Goal: Transaction & Acquisition: Purchase product/service

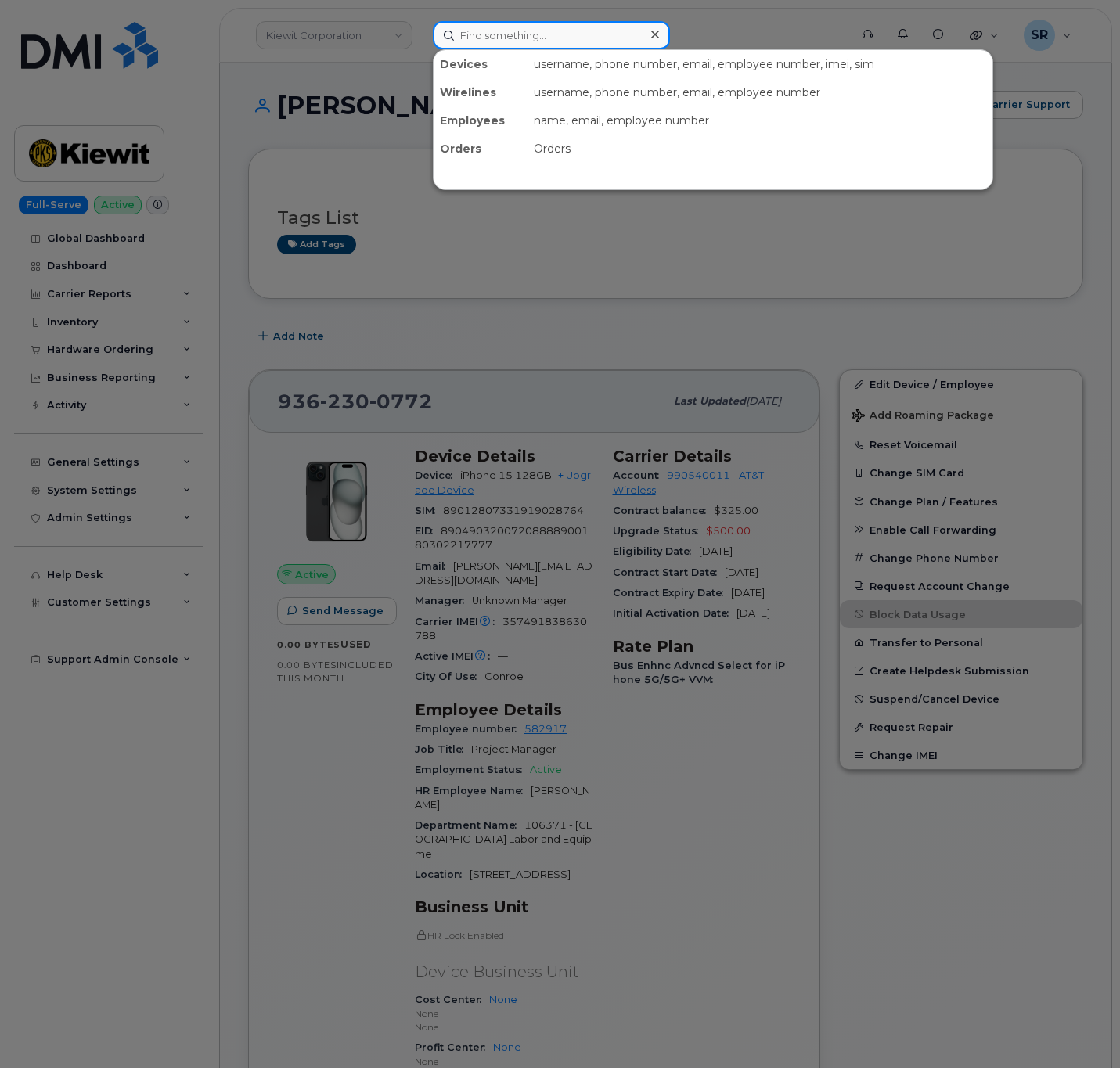
click at [629, 34] on input at bounding box center [551, 35] width 237 height 28
paste input "5632125281"
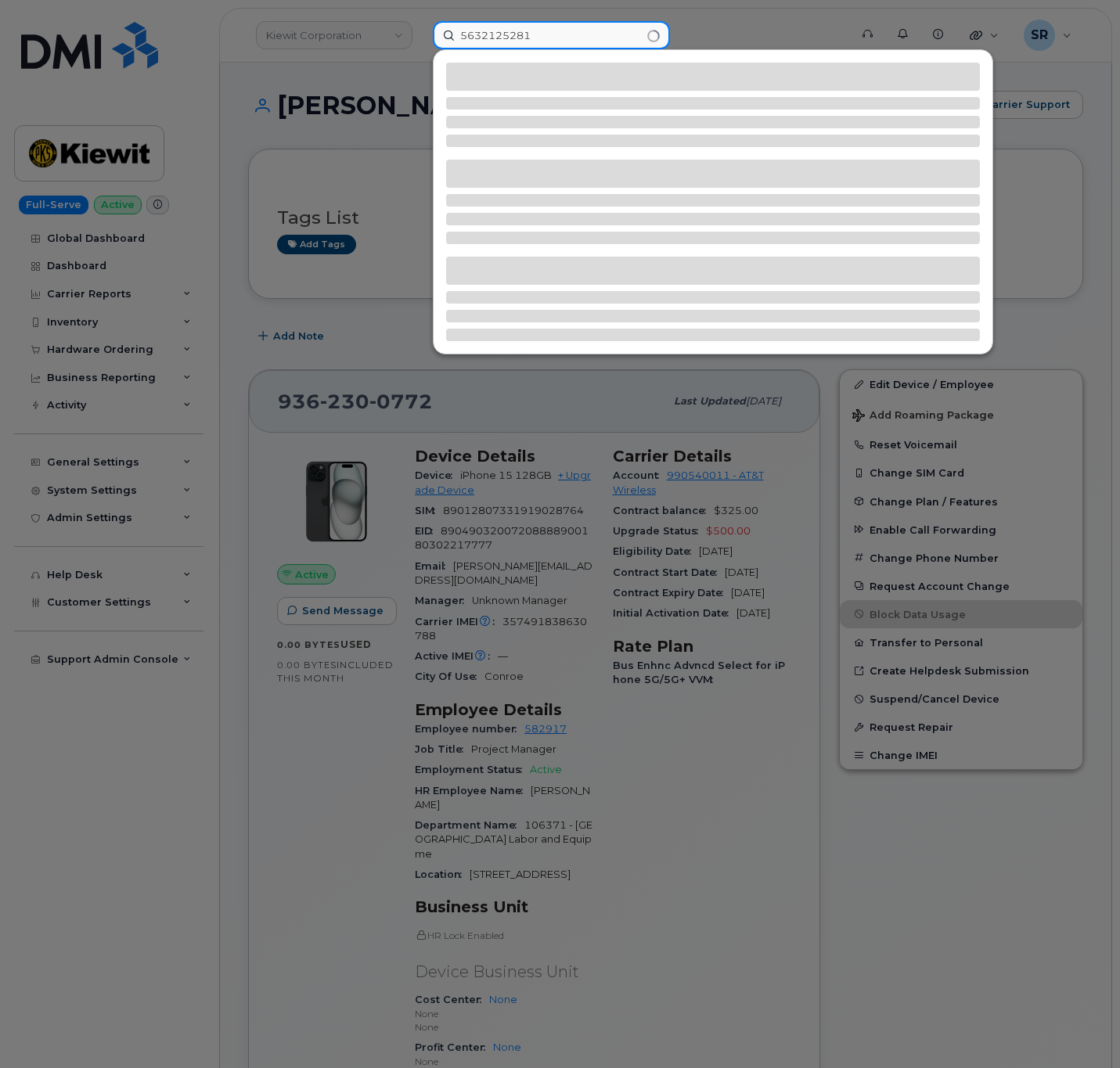
type input "5632125281"
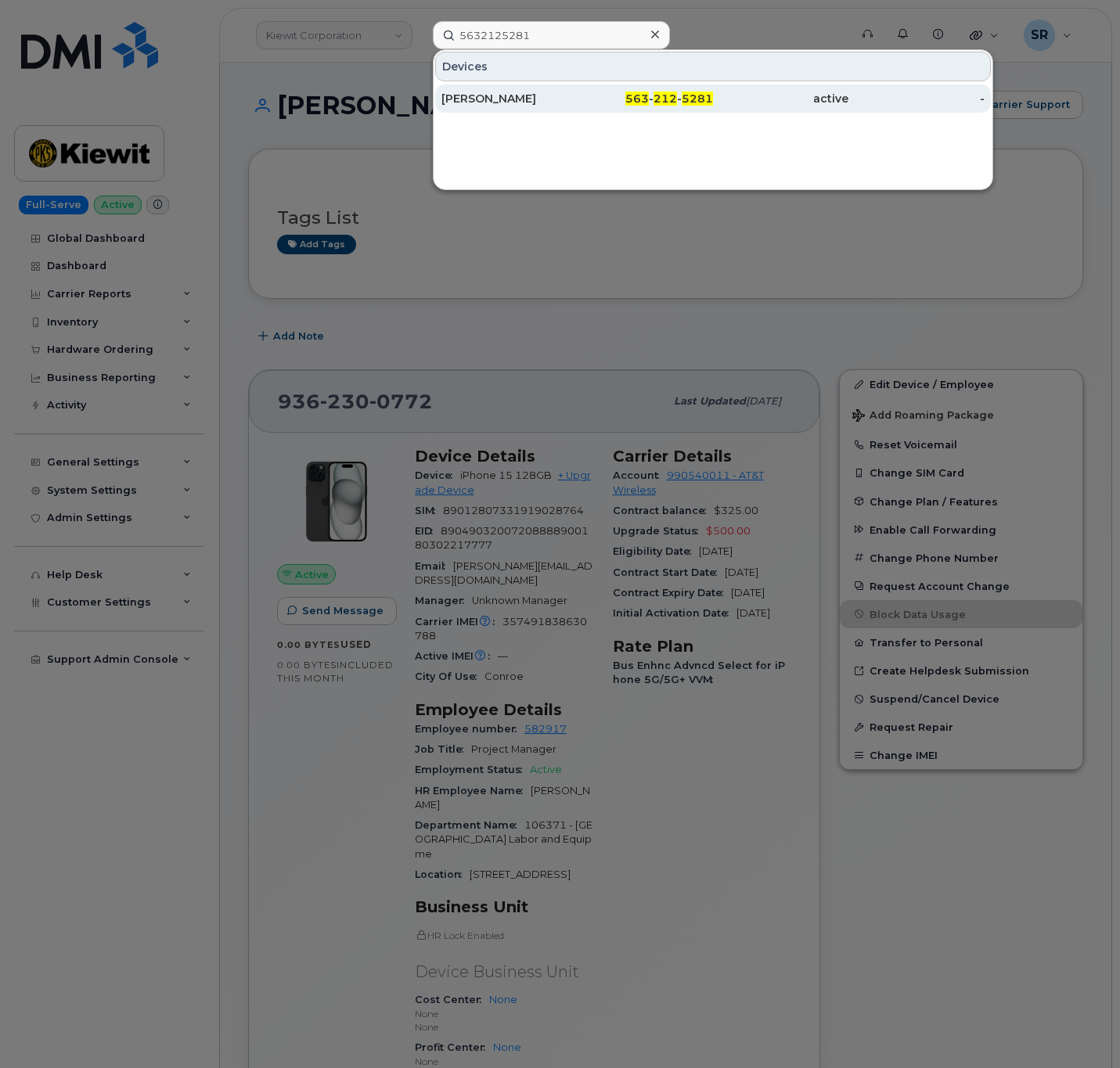
click at [629, 101] on span "563" at bounding box center [636, 98] width 24 height 14
click at [570, 102] on div "[PERSON_NAME]" at bounding box center [508, 98] width 135 height 16
click at [474, 103] on div "[PERSON_NAME]" at bounding box center [508, 98] width 135 height 16
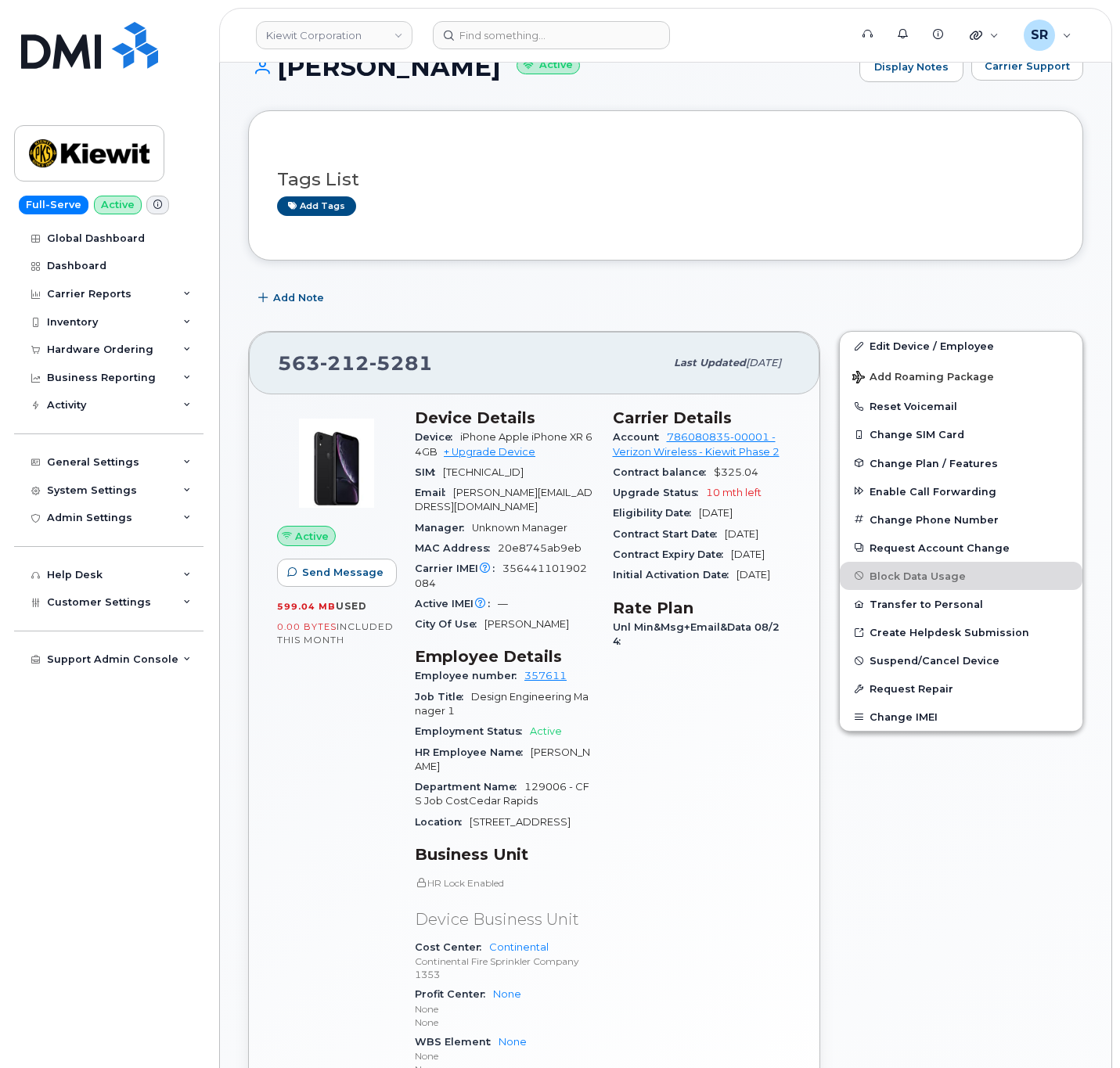
scroll to position [117, 0]
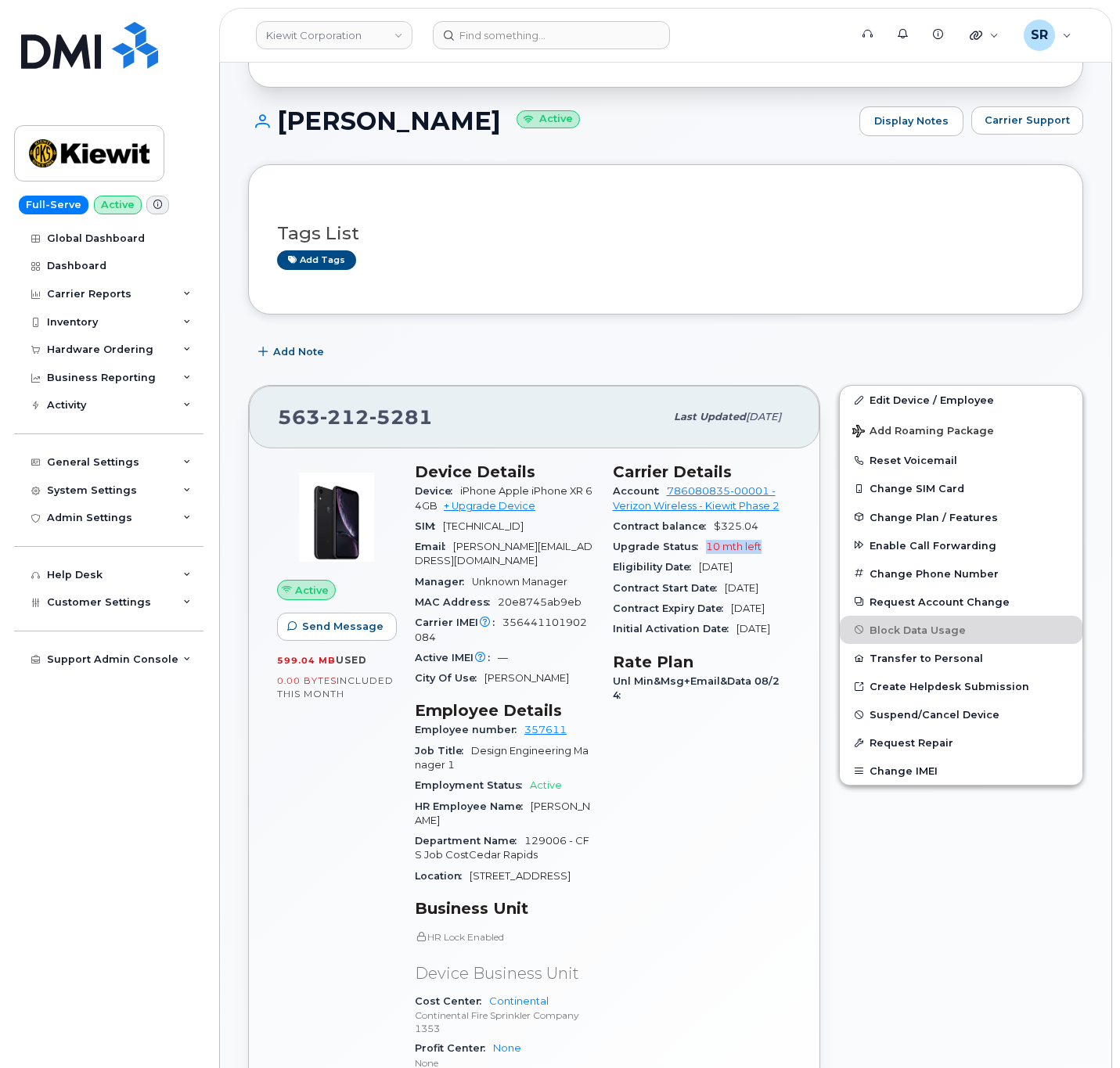
drag, startPoint x: 702, startPoint y: 550, endPoint x: 770, endPoint y: 551, distance: 68.0
click at [770, 551] on div "Upgrade Status 10 mth left" at bounding box center [703, 547] width 179 height 21
click at [730, 599] on div "Contract Start Date Aug 08, 2024" at bounding box center [703, 588] width 179 height 21
drag, startPoint x: 663, startPoint y: 493, endPoint x: 779, endPoint y: 513, distance: 117.7
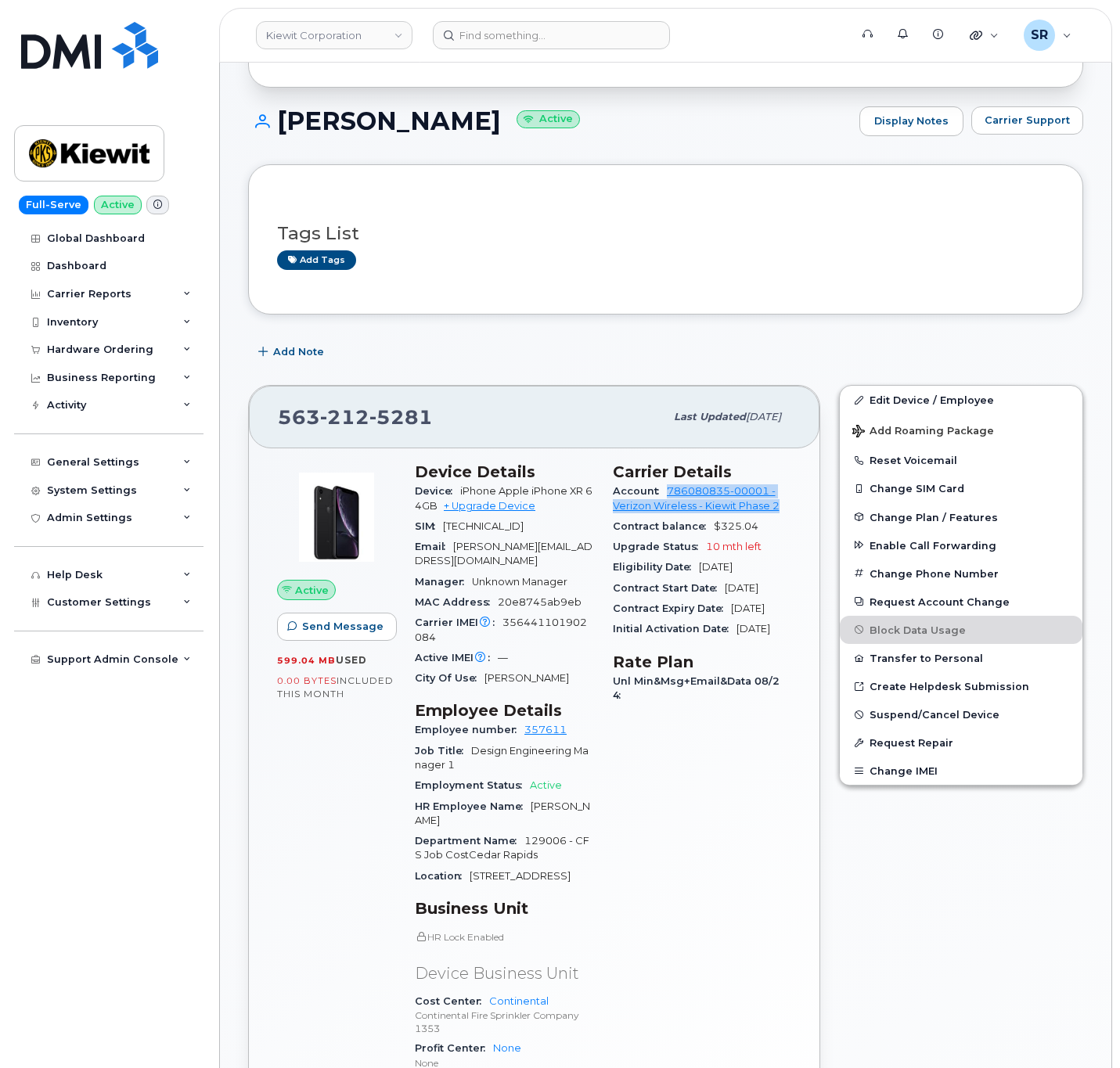
click at [779, 513] on div "Account 786080835-00001 - Verizon Wireless - Kiewit Phase 2" at bounding box center [703, 499] width 179 height 35
copy link "786080835-00001 - Verizon Wireless - Kiewit Phase 2"
drag, startPoint x: 695, startPoint y: 551, endPoint x: 763, endPoint y: 559, distance: 68.5
click at [763, 557] on div "Upgrade Status 10 mth left" at bounding box center [703, 547] width 179 height 21
click at [766, 557] on div "Upgrade Status 10 mth left" at bounding box center [703, 547] width 179 height 21
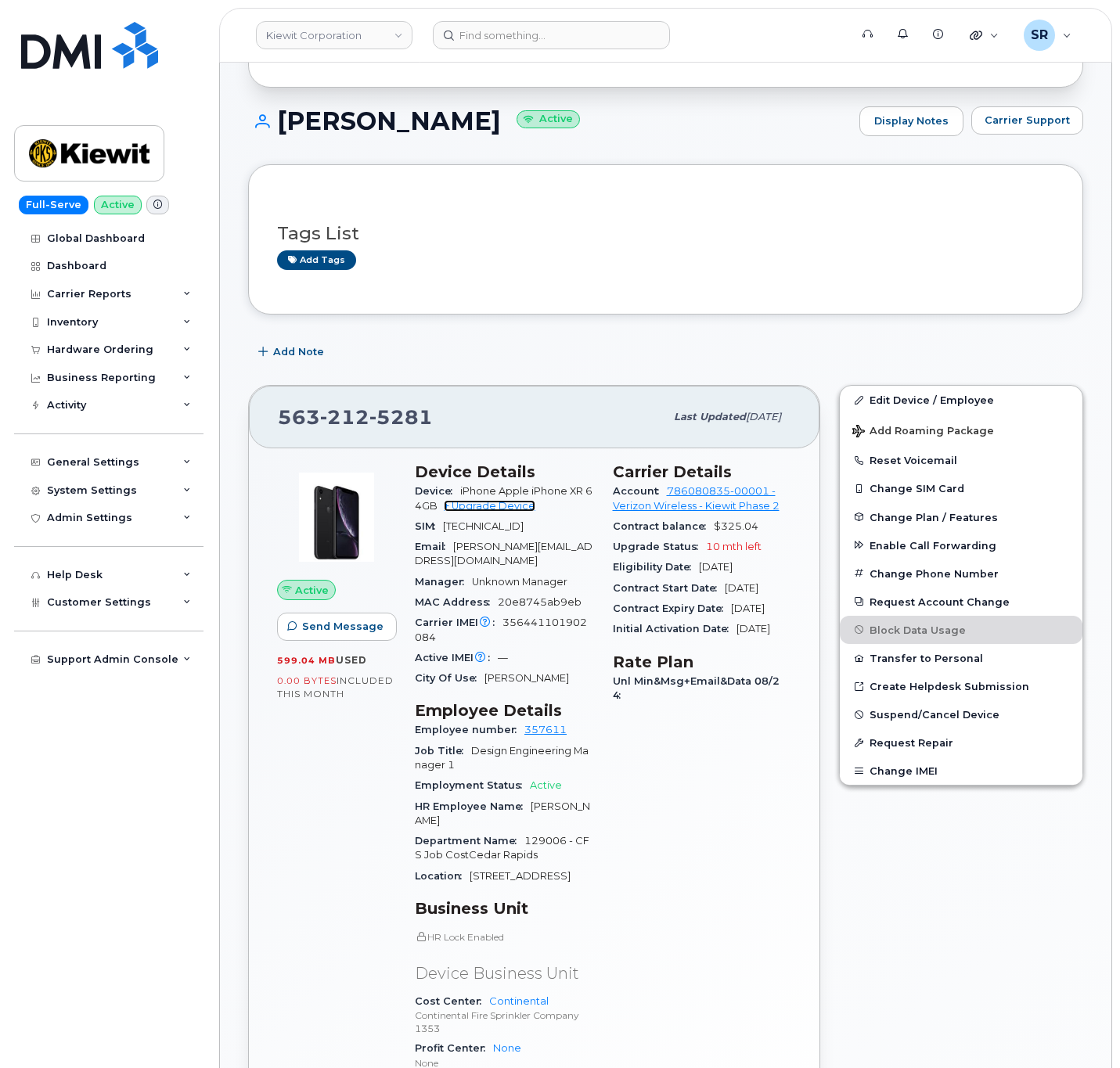
click at [494, 509] on link "+ Upgrade Device" at bounding box center [489, 505] width 92 height 11
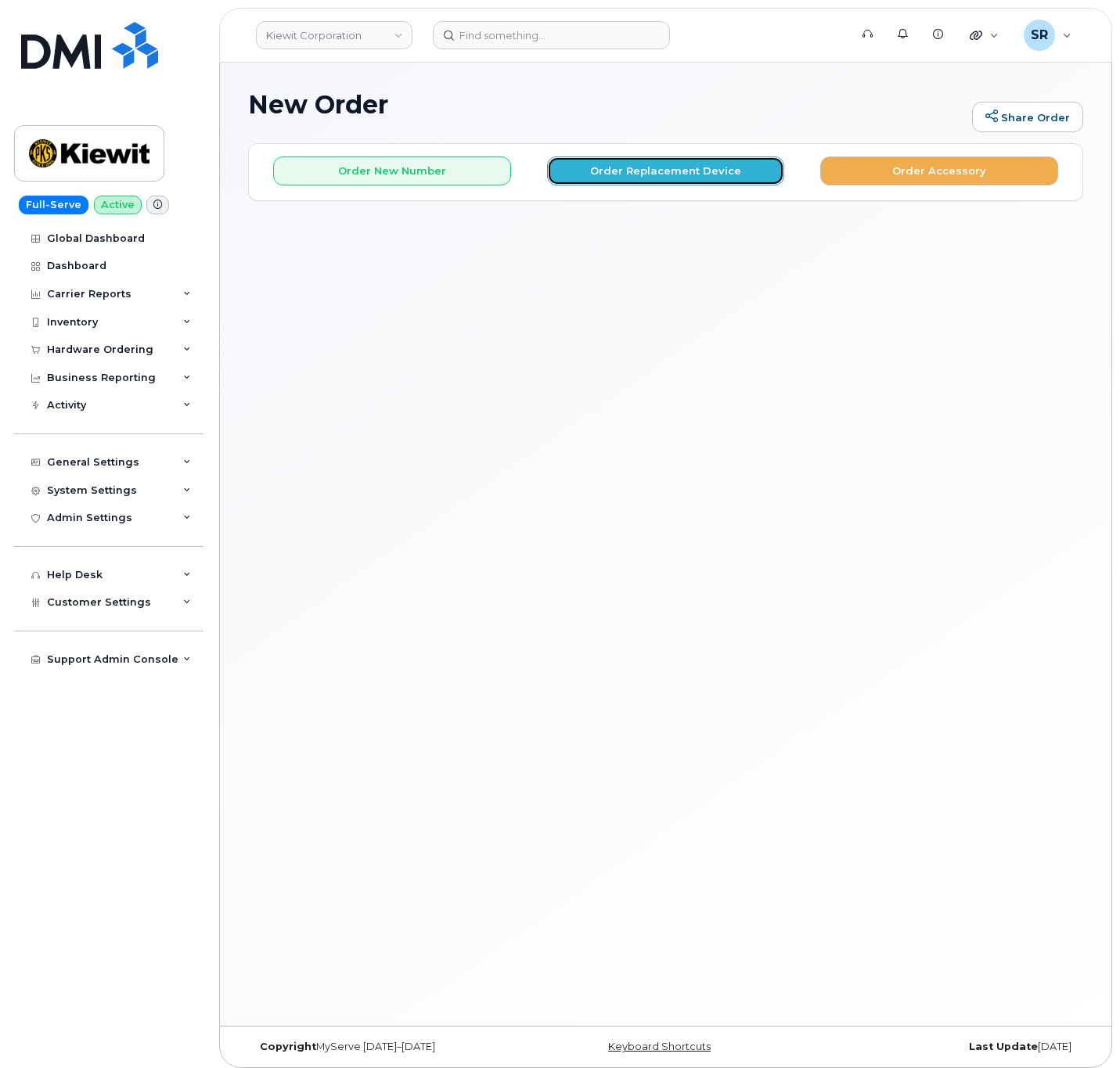
click at [677, 180] on button "Order Replacement Device" at bounding box center [666, 171] width 238 height 29
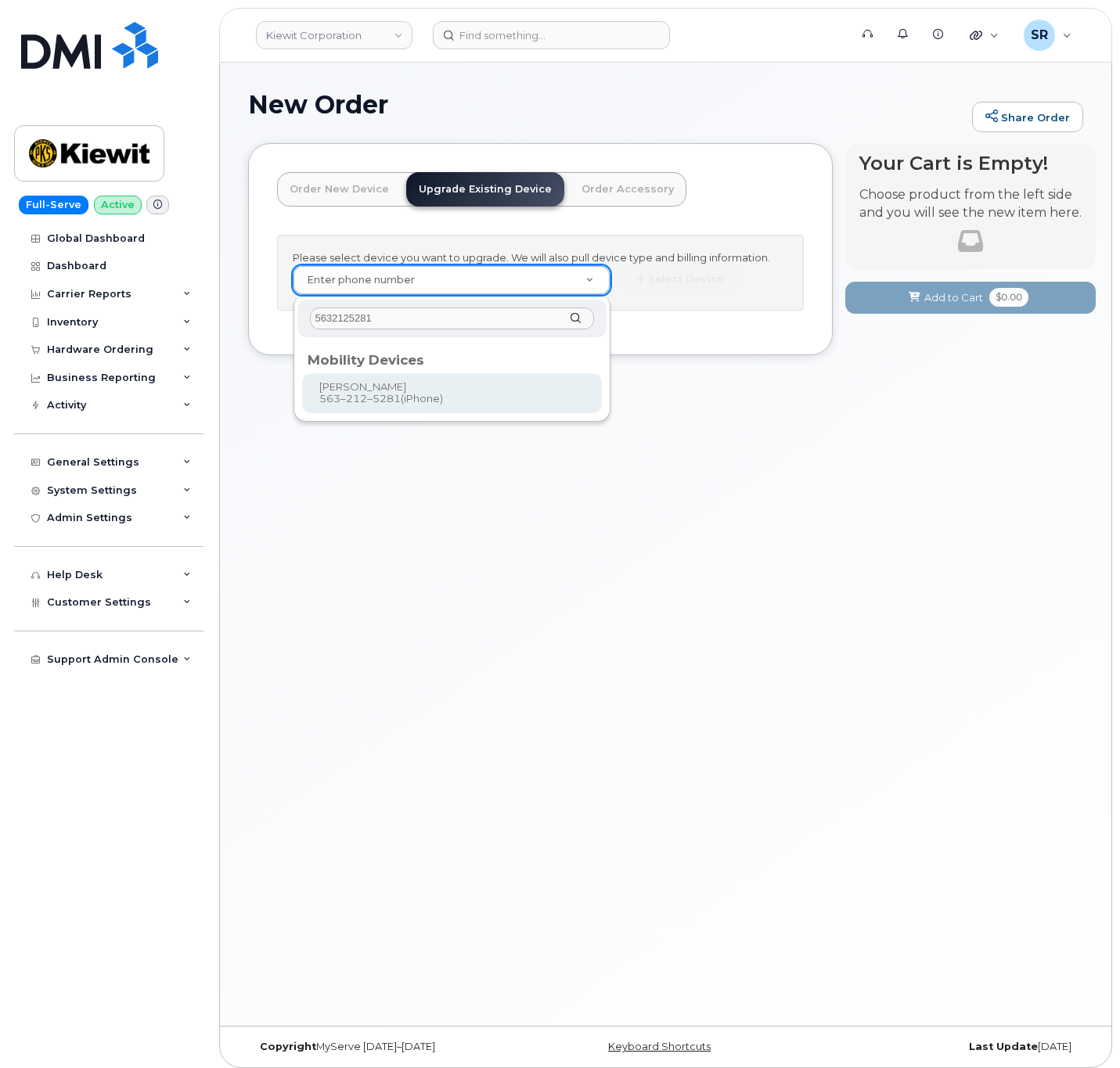
type input "5632125281"
type input "1169928"
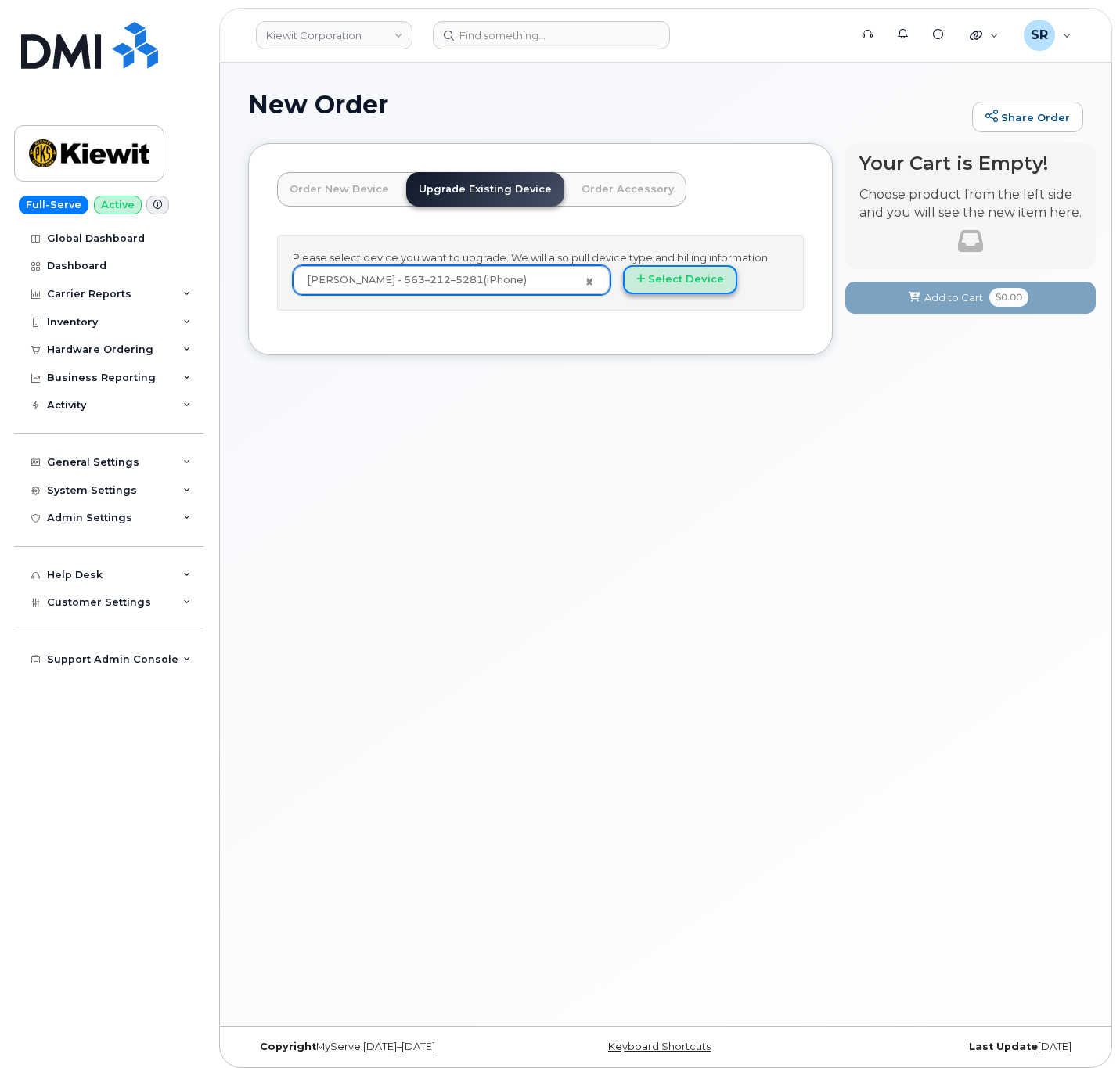
click at [671, 275] on button "Select Device" at bounding box center [680, 280] width 114 height 29
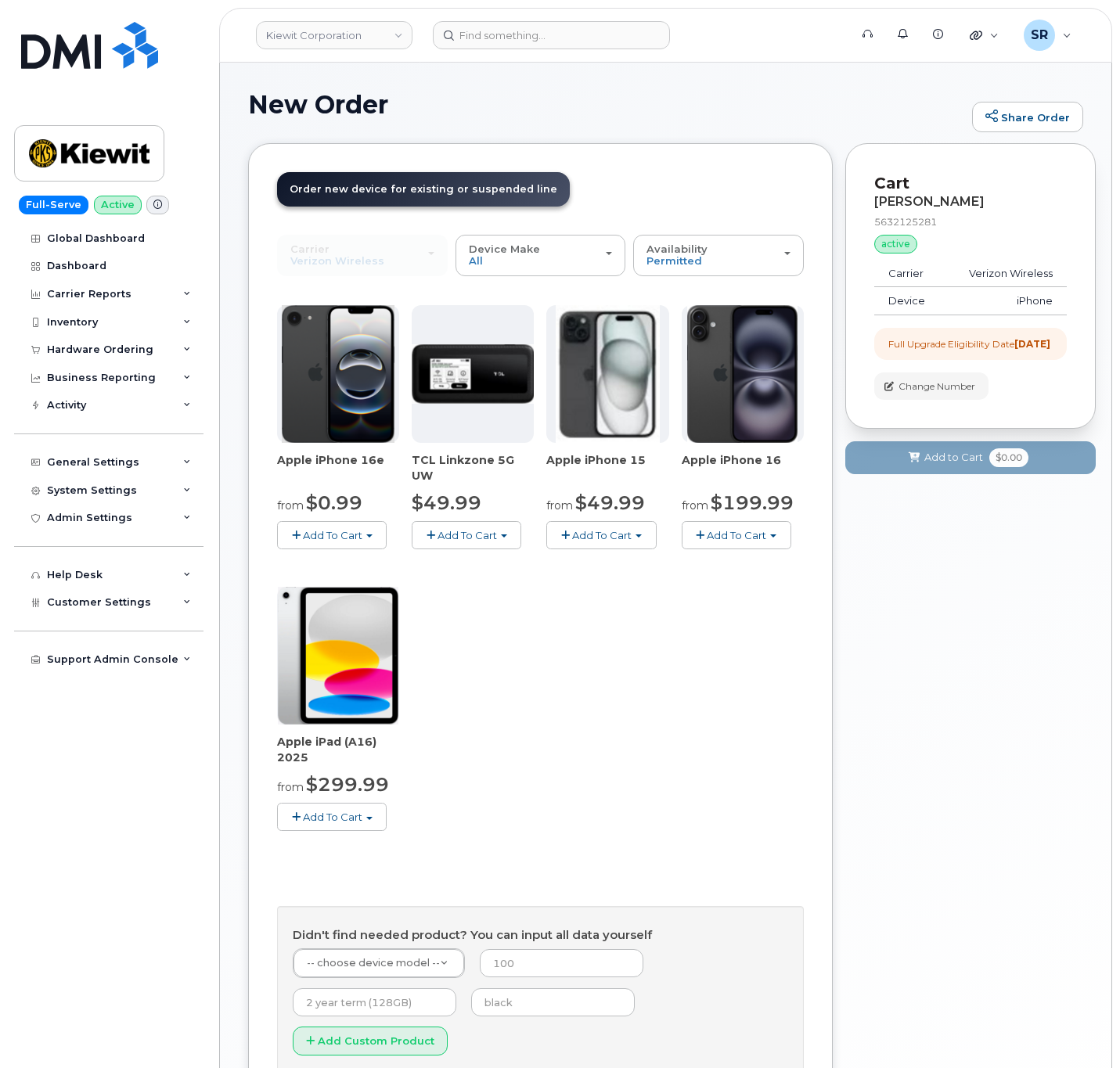
click at [374, 540] on button "Add To Cart" at bounding box center [331, 534] width 110 height 27
click at [373, 568] on link "$0.99 - 2 Year Upgrade (128GB)" at bounding box center [379, 564] width 196 height 20
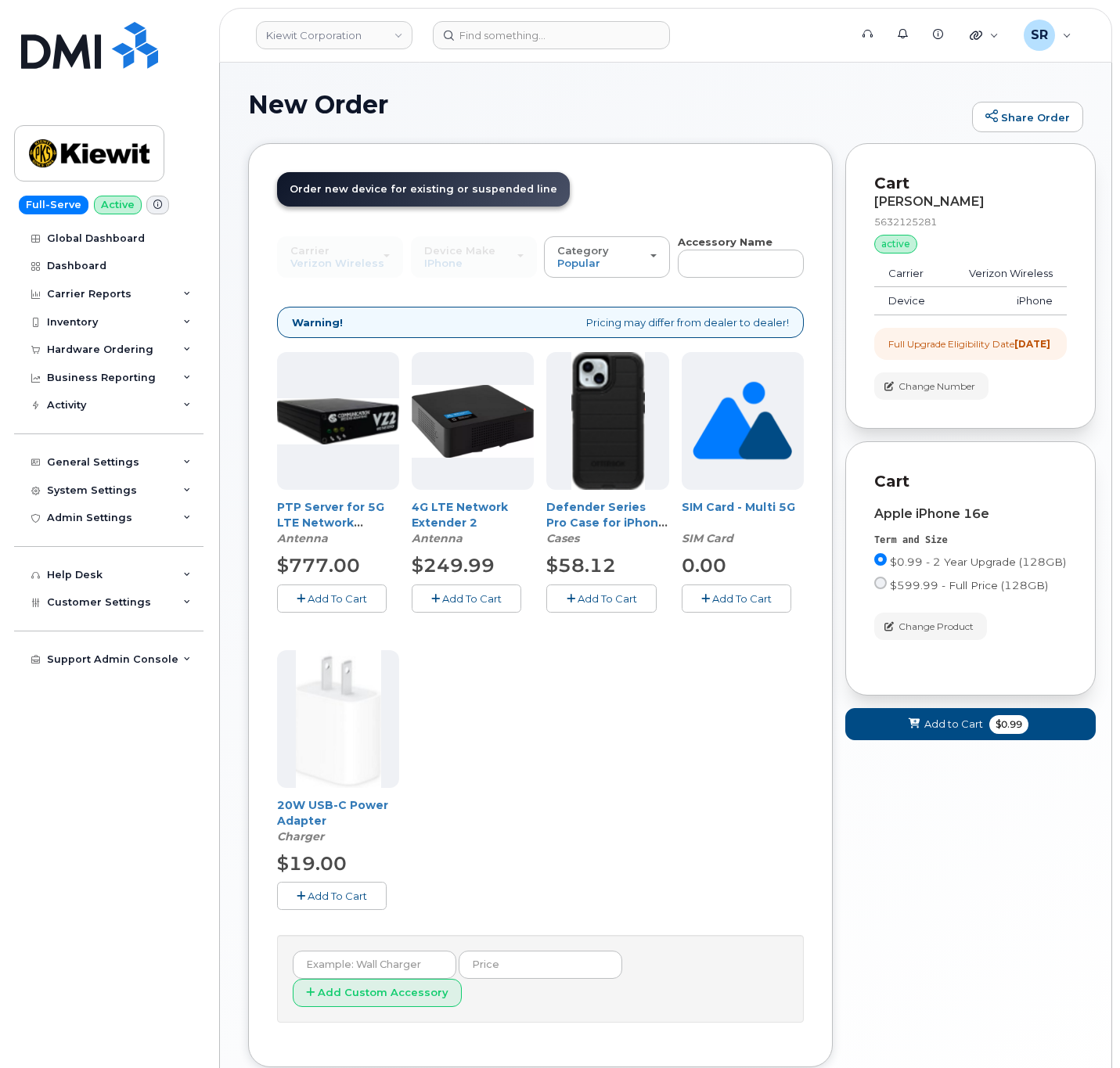
click at [600, 602] on span "Add To Cart" at bounding box center [607, 598] width 59 height 12
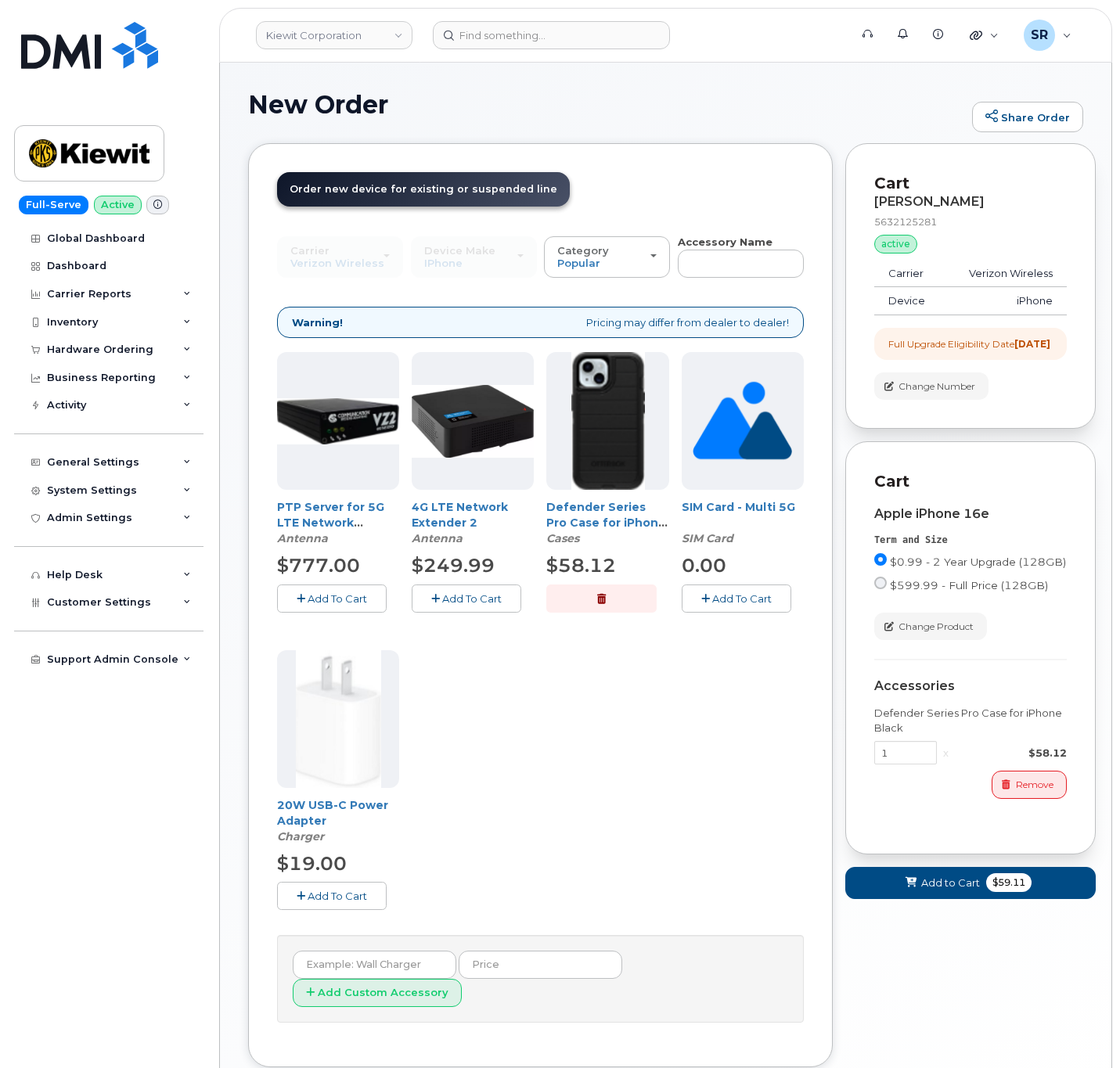
click at [310, 895] on span "Add To Cart" at bounding box center [337, 895] width 59 height 12
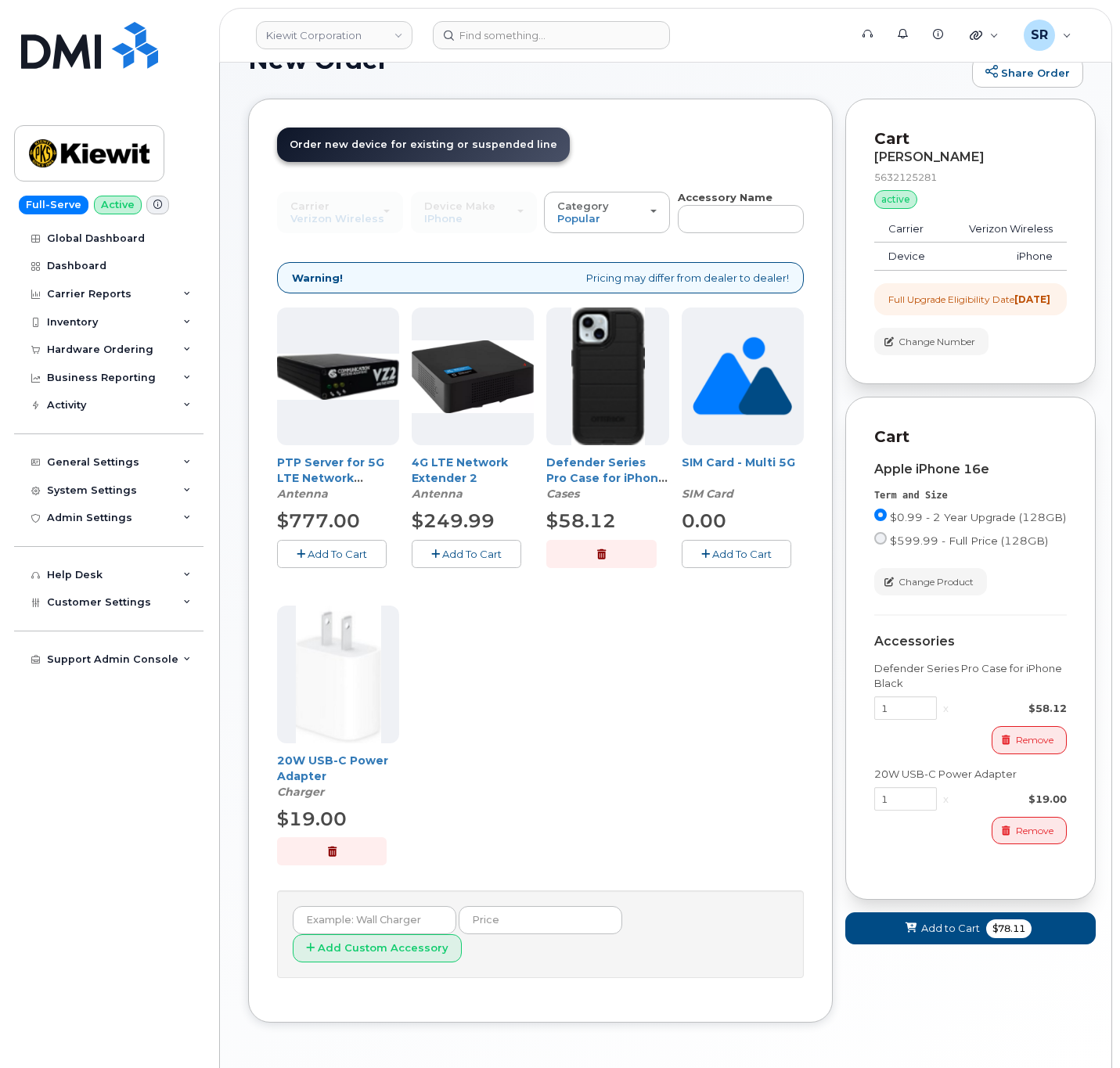
scroll to position [78, 0]
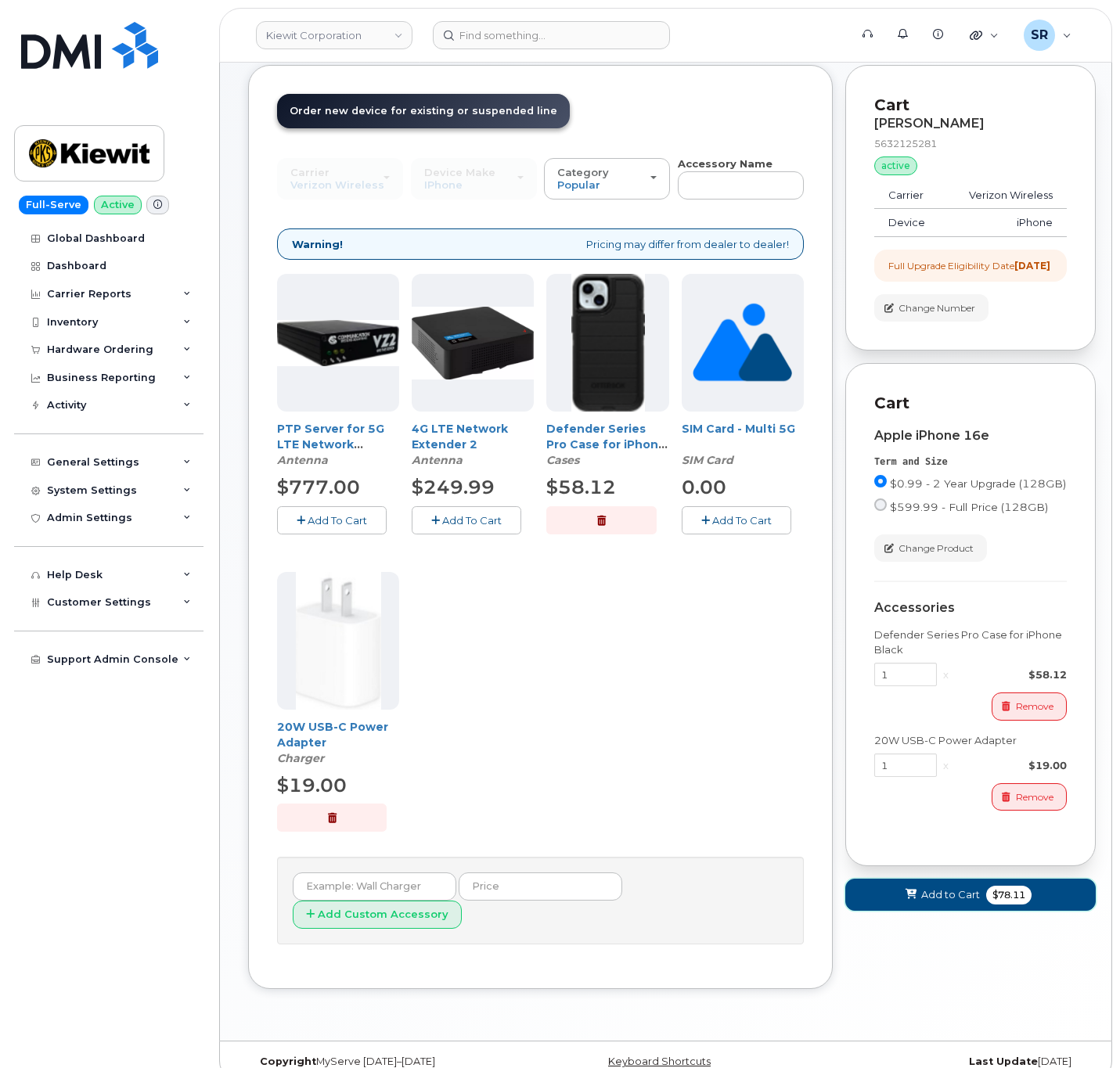
click at [907, 900] on icon at bounding box center [911, 894] width 11 height 10
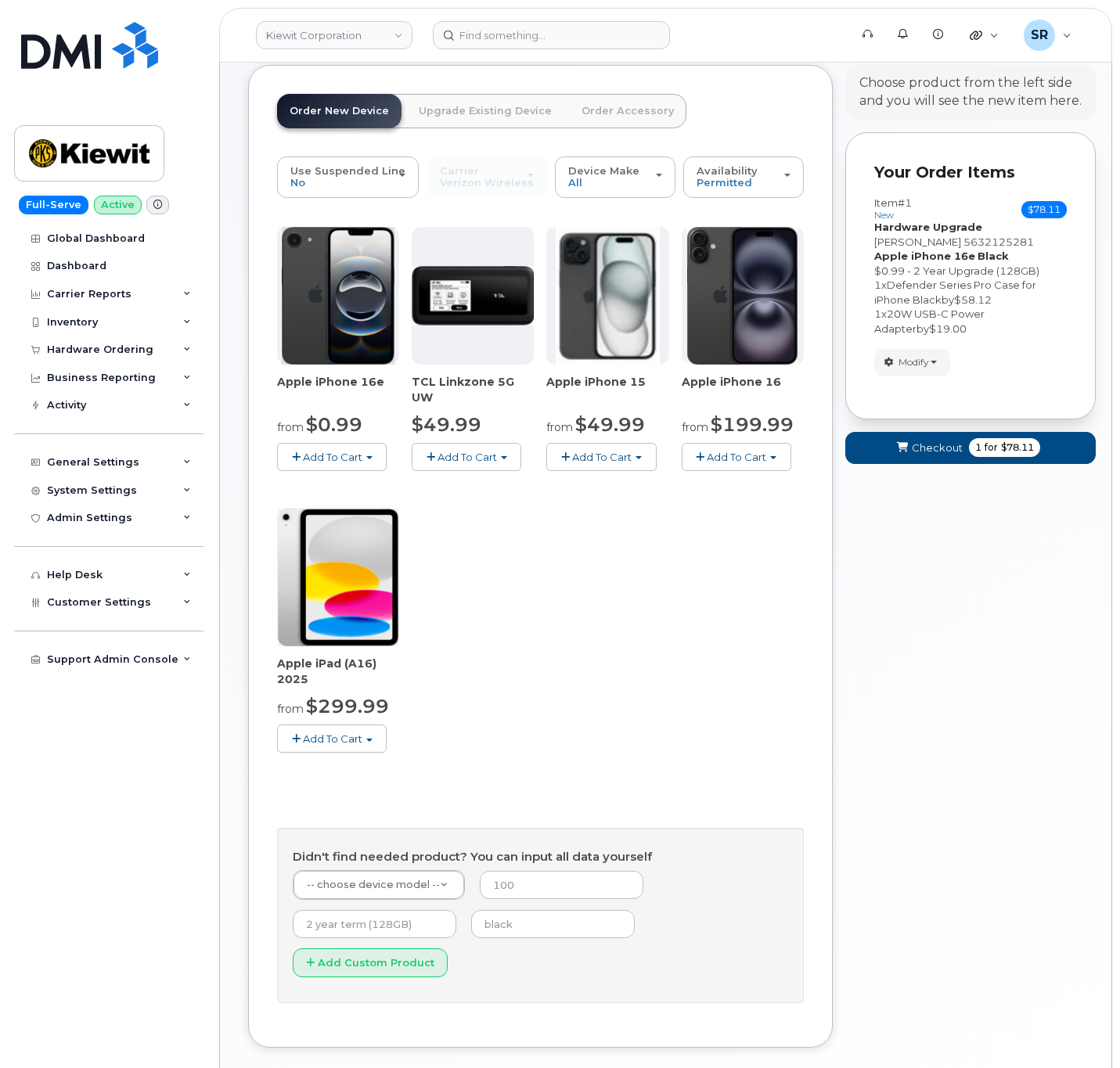
click at [1010, 466] on form "Your Order Items Item #1 new $78.11 Accessories Only SIM Only Activation New Ac…" at bounding box center [970, 305] width 250 height 347
click at [1012, 460] on button "Checkout 1 for $78.11" at bounding box center [970, 448] width 250 height 32
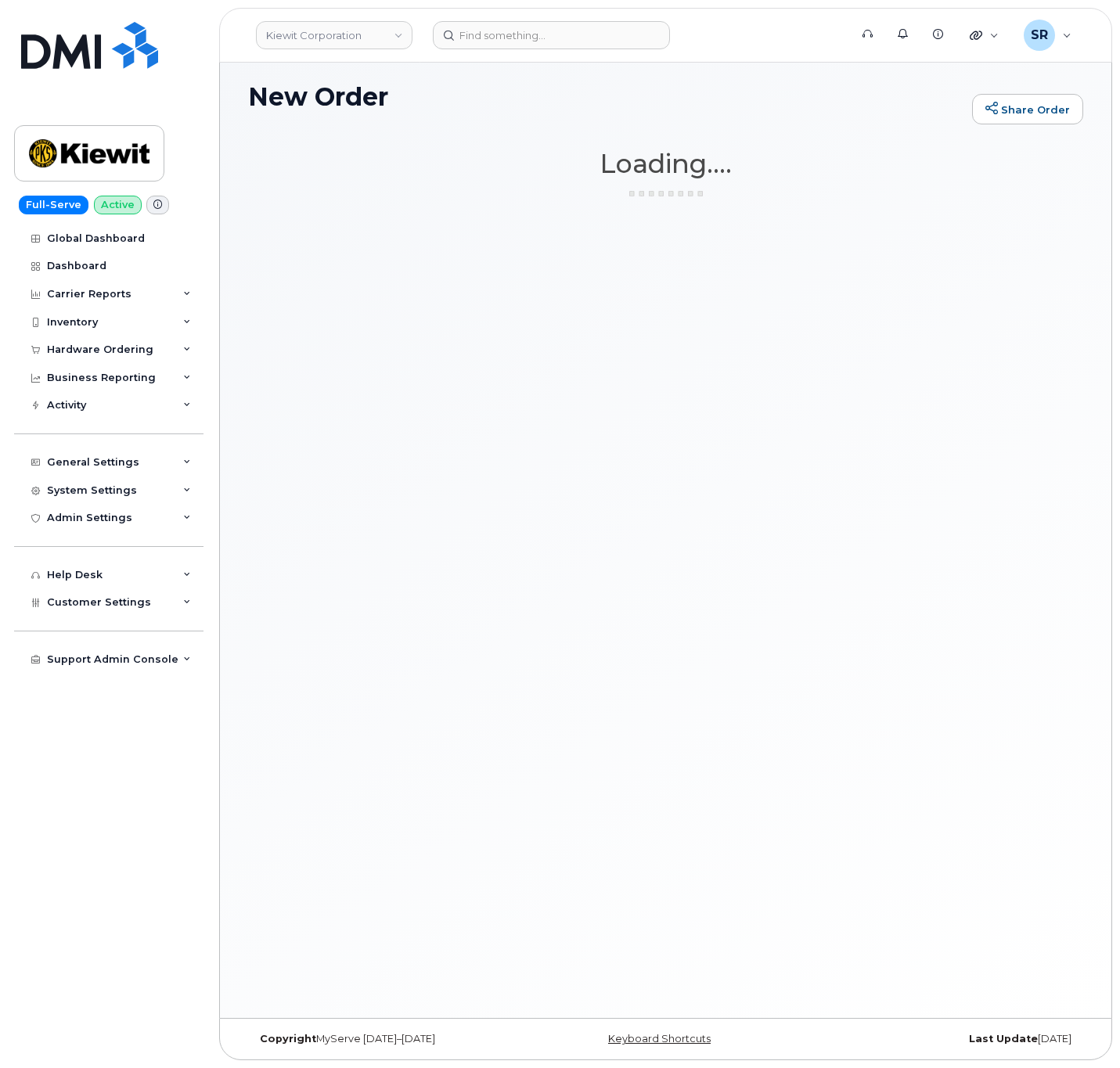
scroll to position [8, 0]
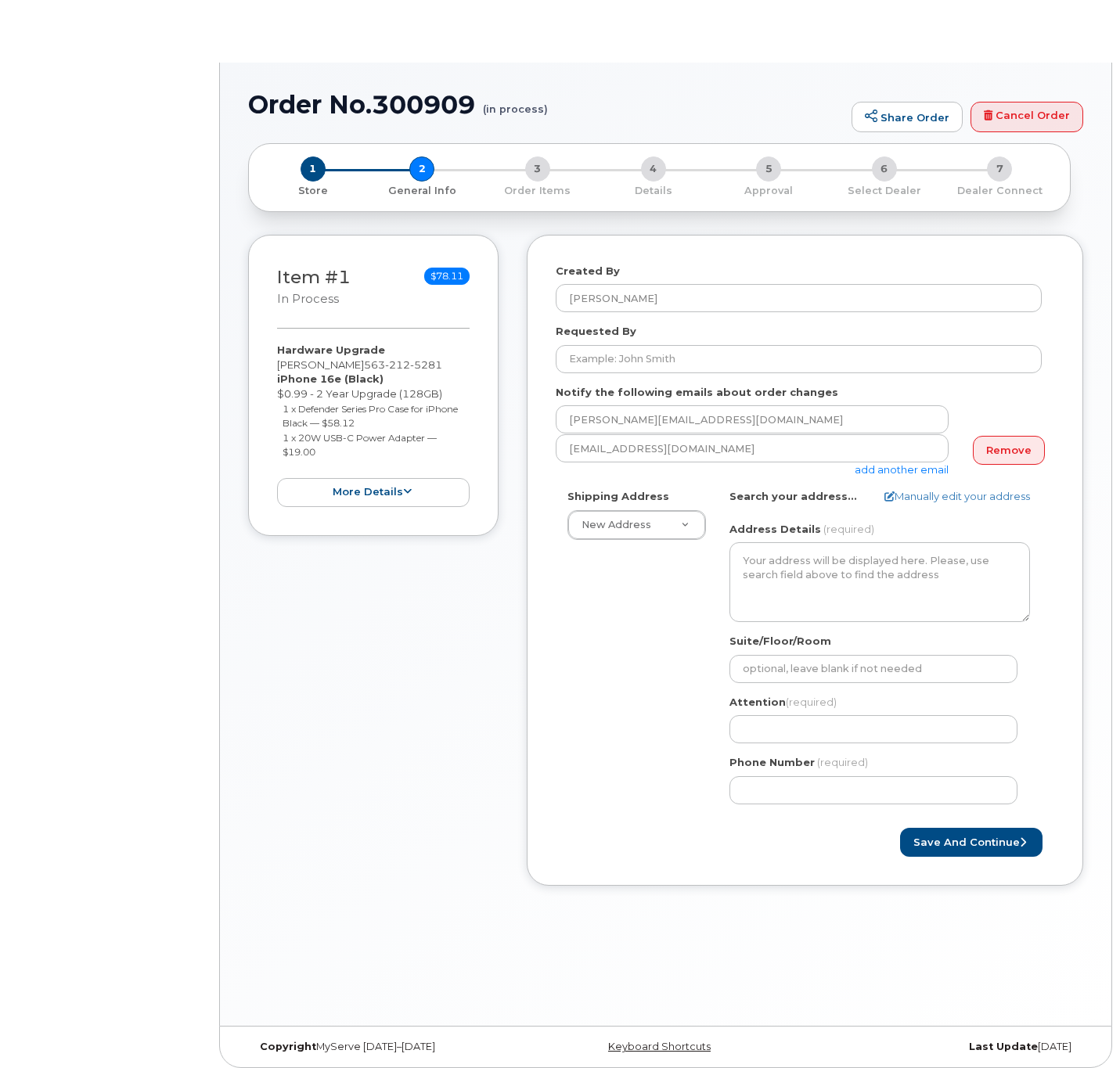
select select
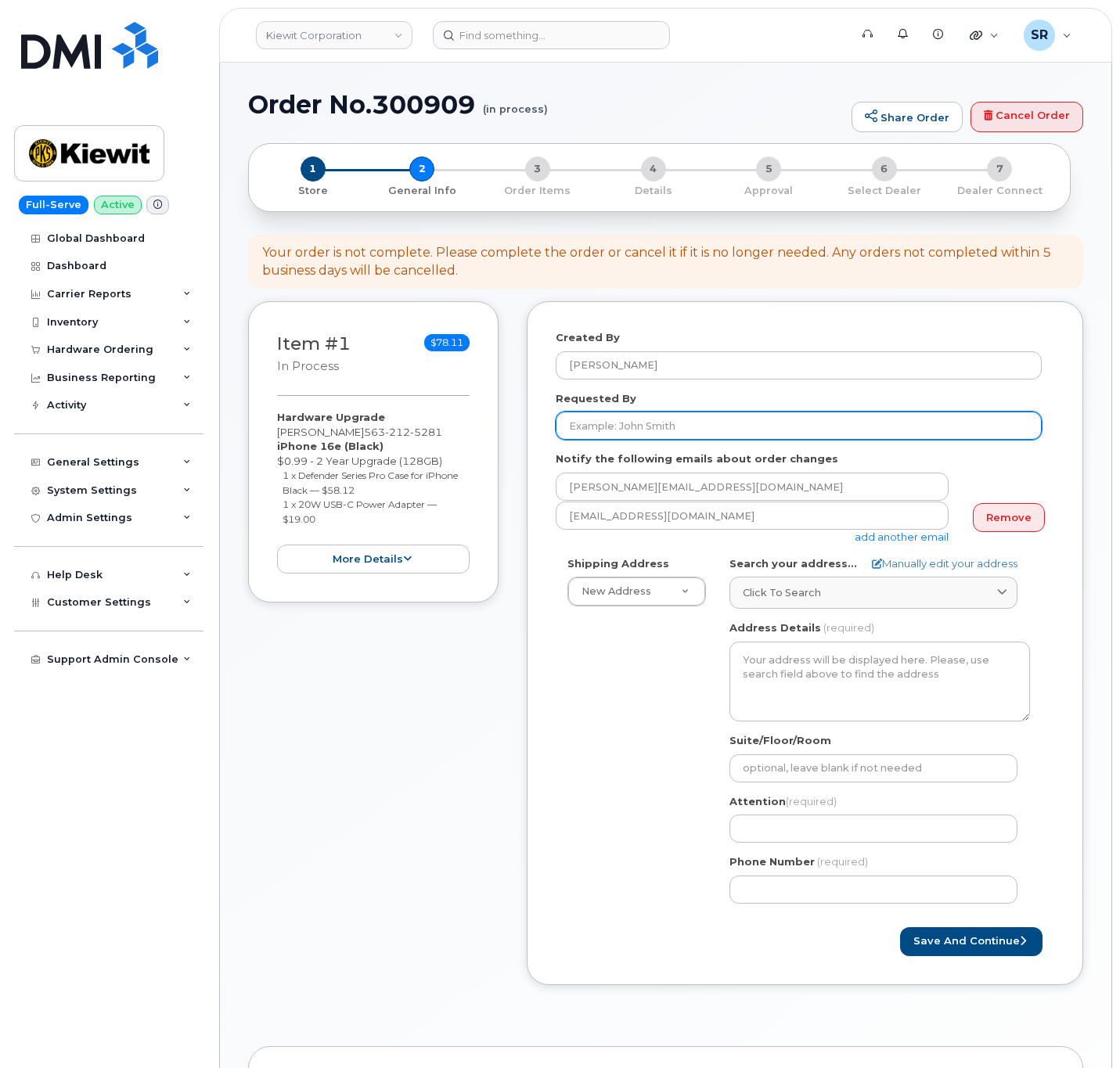
click at [695, 426] on input "Requested By" at bounding box center [798, 426] width 486 height 28
click at [691, 428] on input "Requested By" at bounding box center [798, 426] width 486 height 28
paste input "Jacob Miles"
type input "Jacob Miles"
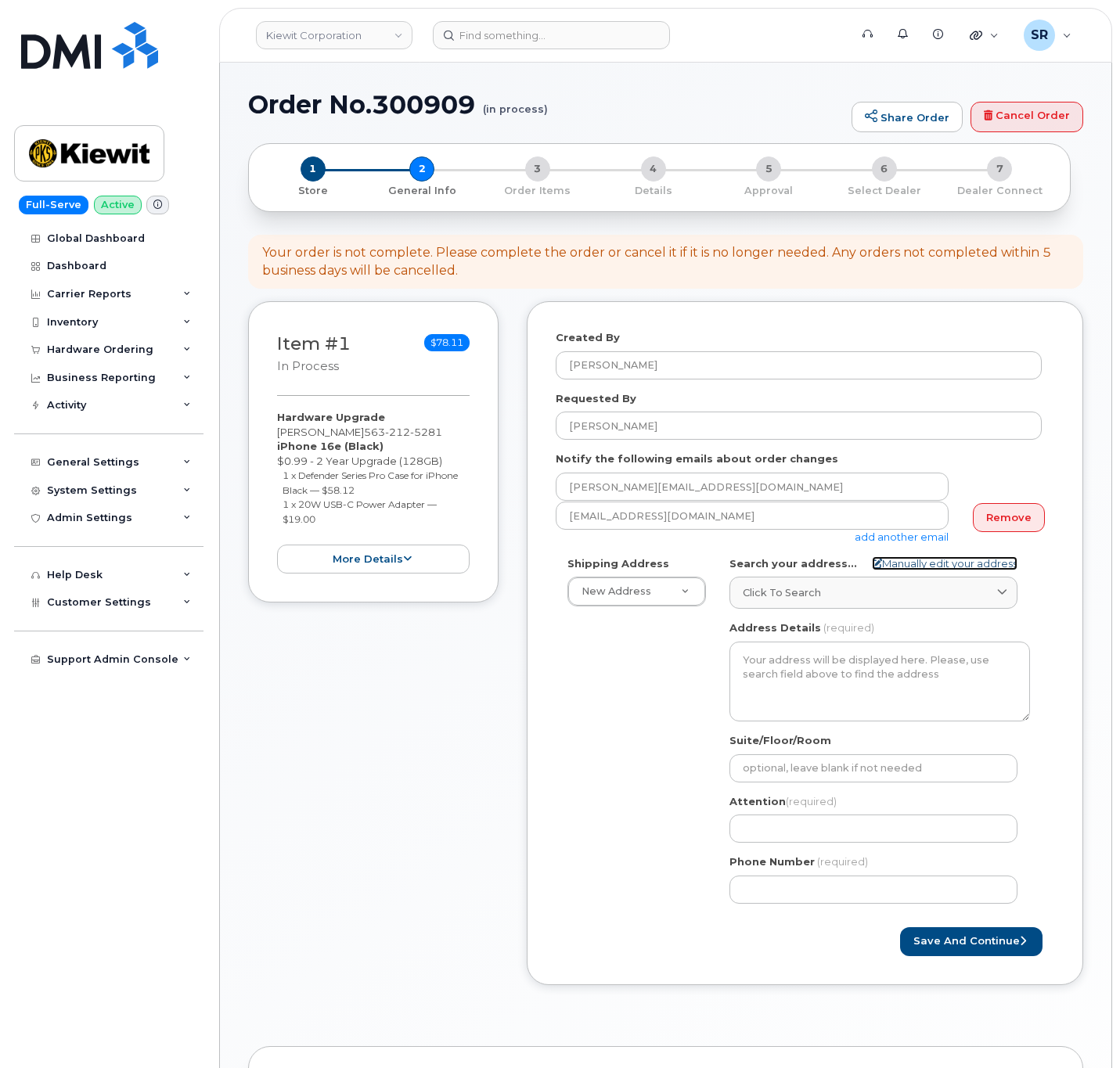
click at [909, 564] on link "Manually edit your address" at bounding box center [944, 564] width 145 height 15
select select
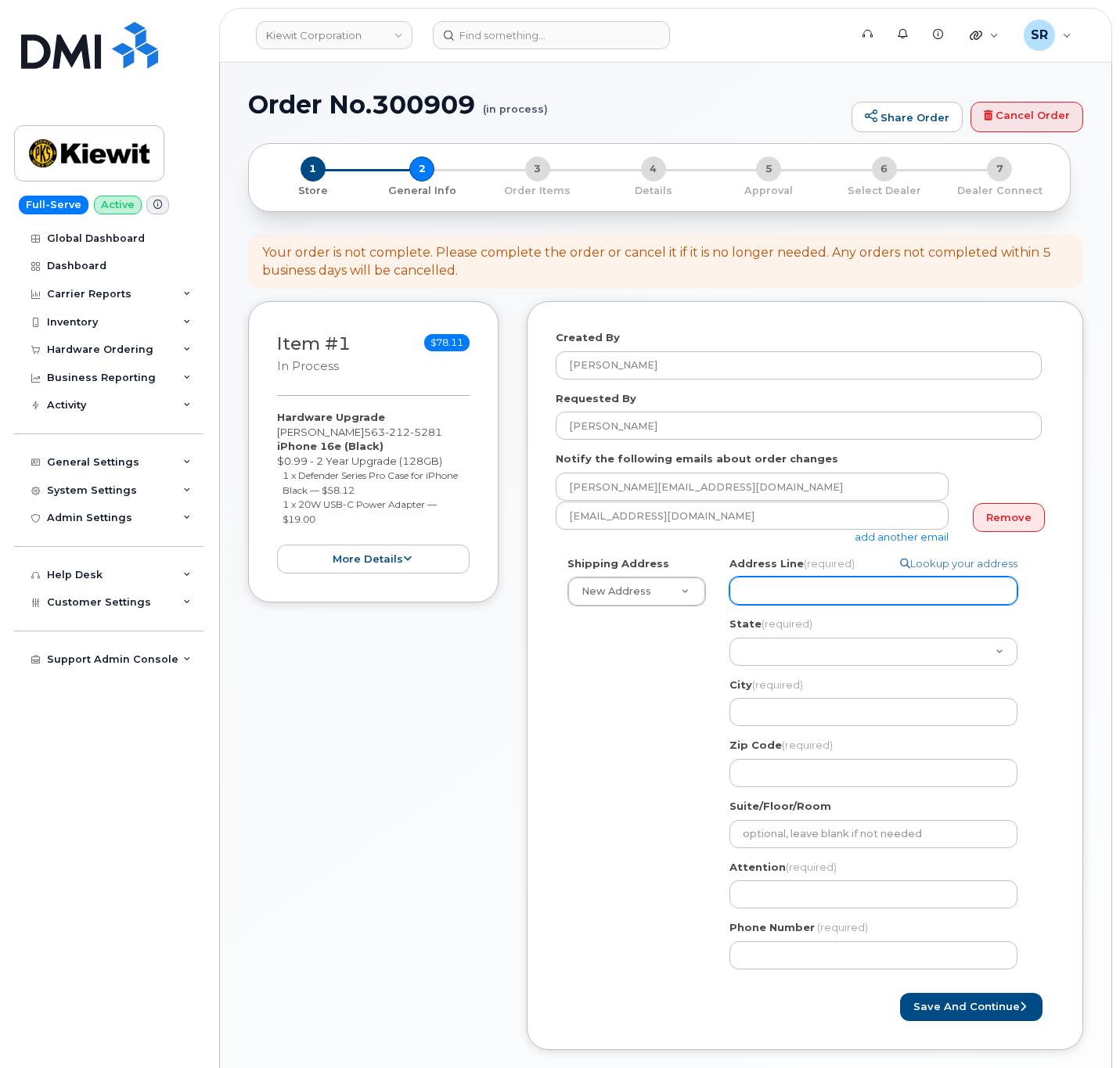
click at [815, 599] on input "Address Line (required)" at bounding box center [873, 591] width 288 height 28
click at [815, 591] on input "Address Line (required)" at bounding box center [873, 591] width 288 height 28
paste input "1216 West 76th St"
select select
type input "1216 West 76th St"
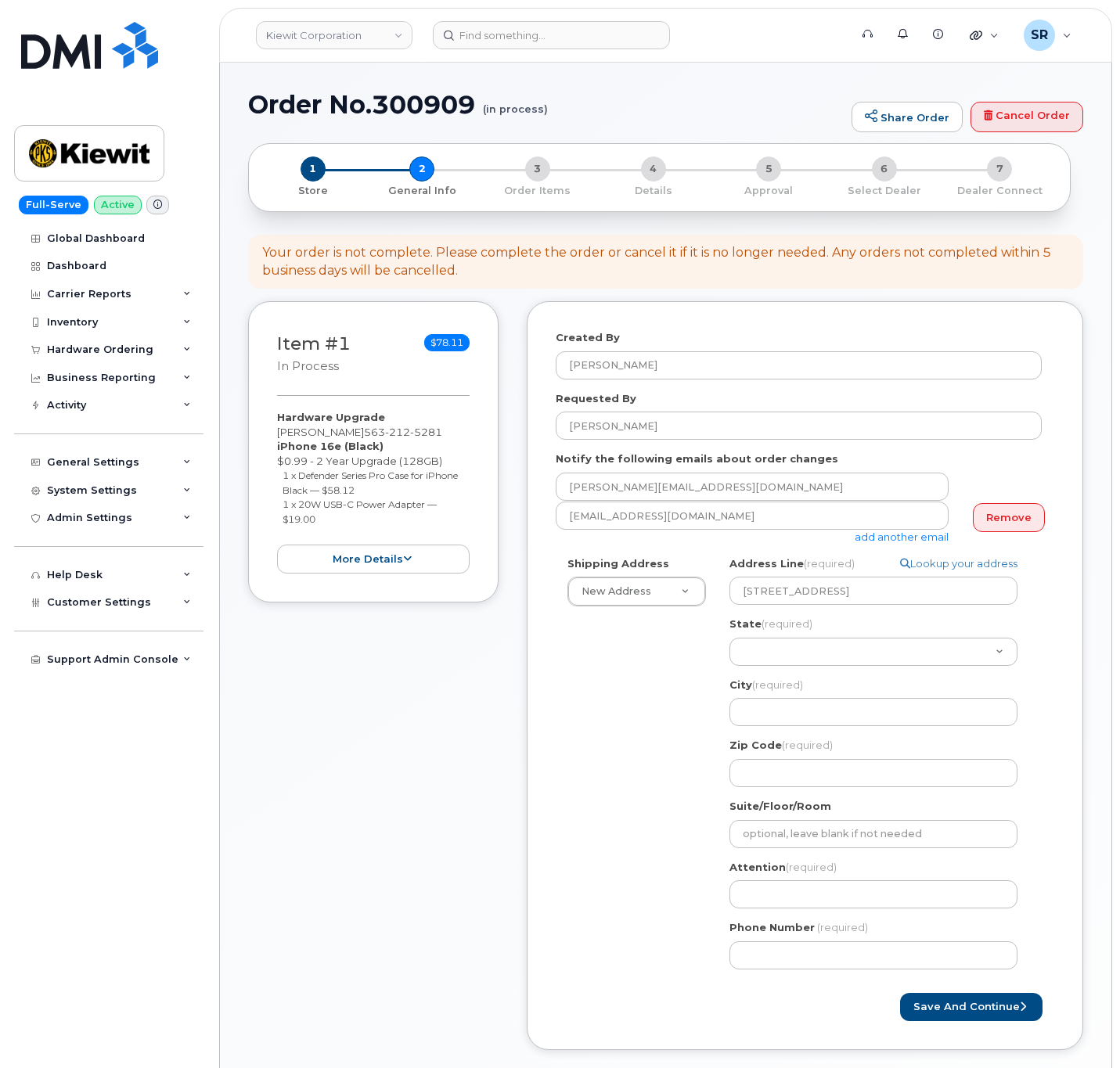
click at [807, 630] on label "State (required)" at bounding box center [771, 624] width 83 height 15
click at [0, 0] on input "State (required)" at bounding box center [0, 0] width 0 height 0
click at [806, 639] on select "Alabama Alaska American Samoa Arizona Arkansas California Colorado Connecticut …" at bounding box center [873, 652] width 288 height 28
select select "IA"
click at [729, 638] on select "Alabama Alaska American Samoa Arizona Arkansas California Colorado Connecticut …" at bounding box center [873, 652] width 288 height 28
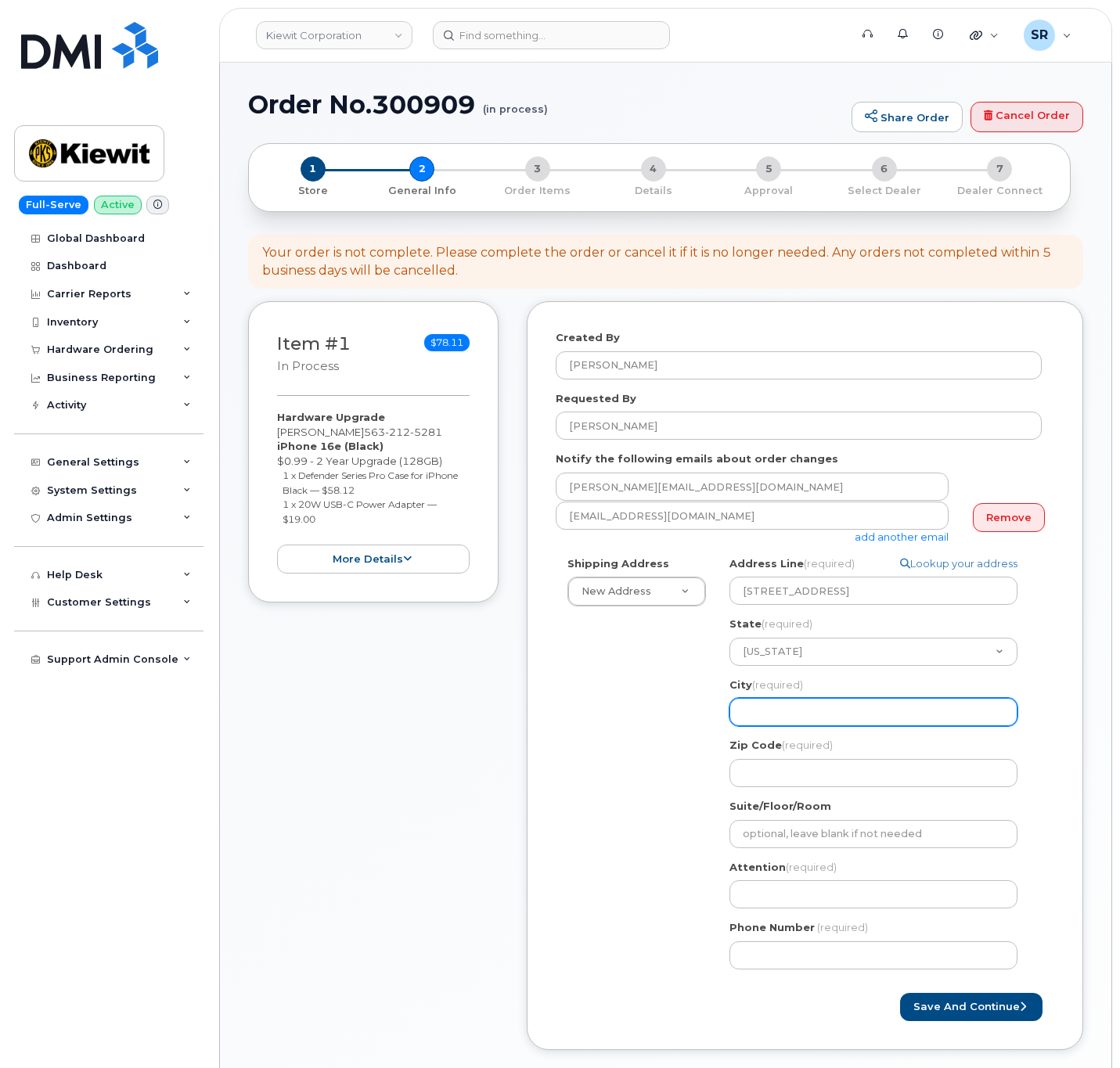
click at [774, 715] on input "City (required)" at bounding box center [873, 712] width 288 height 28
click at [827, 711] on input "City (required)" at bounding box center [873, 712] width 288 height 28
paste input "Davenport"
select select
type input "Davenport"
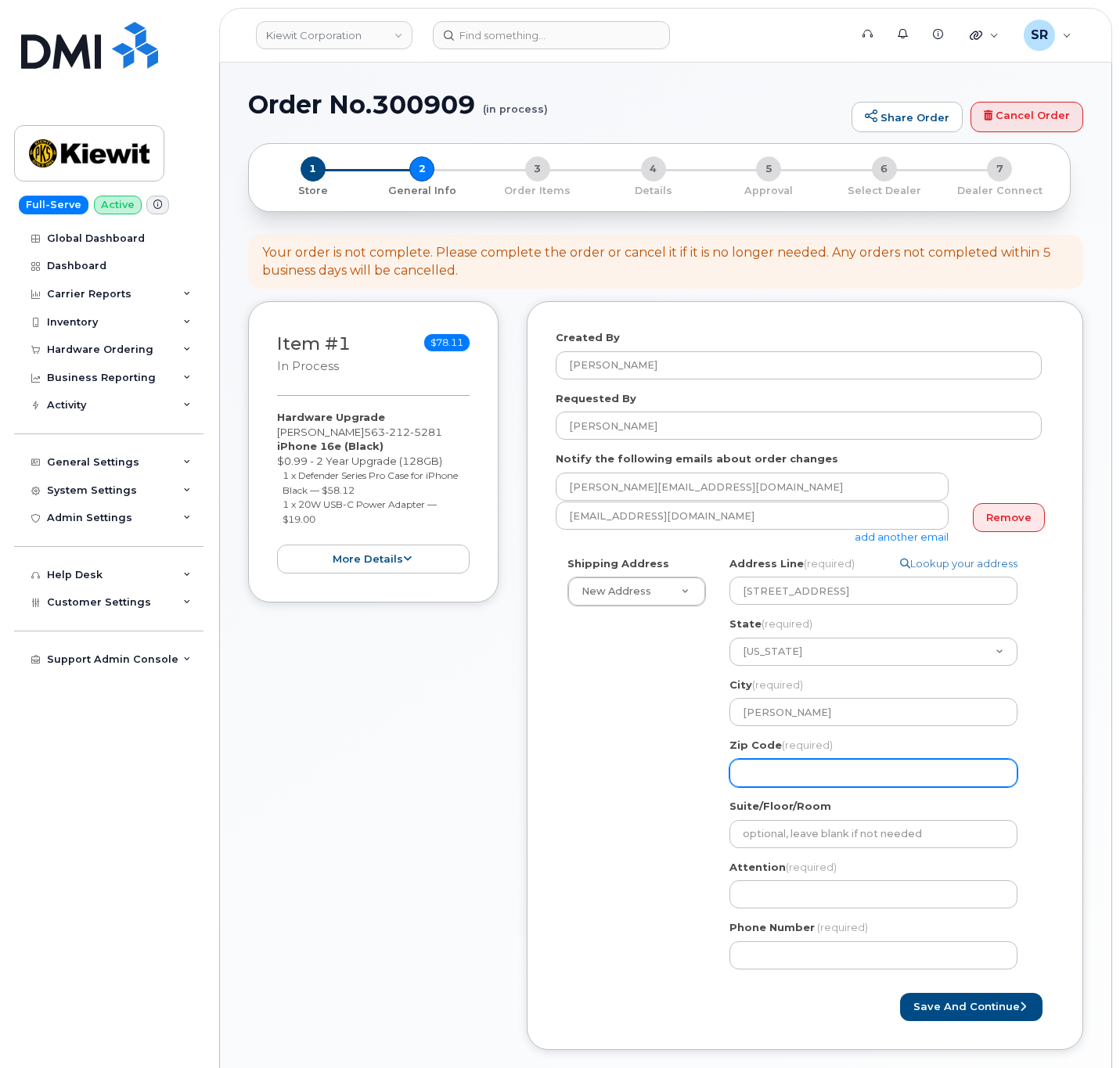
click at [806, 764] on input "Zip Code (required)" at bounding box center [873, 773] width 288 height 28
click at [793, 770] on input "Zip Code (required)" at bounding box center [873, 773] width 288 height 28
paste input "52806"
select select
type input "52806"
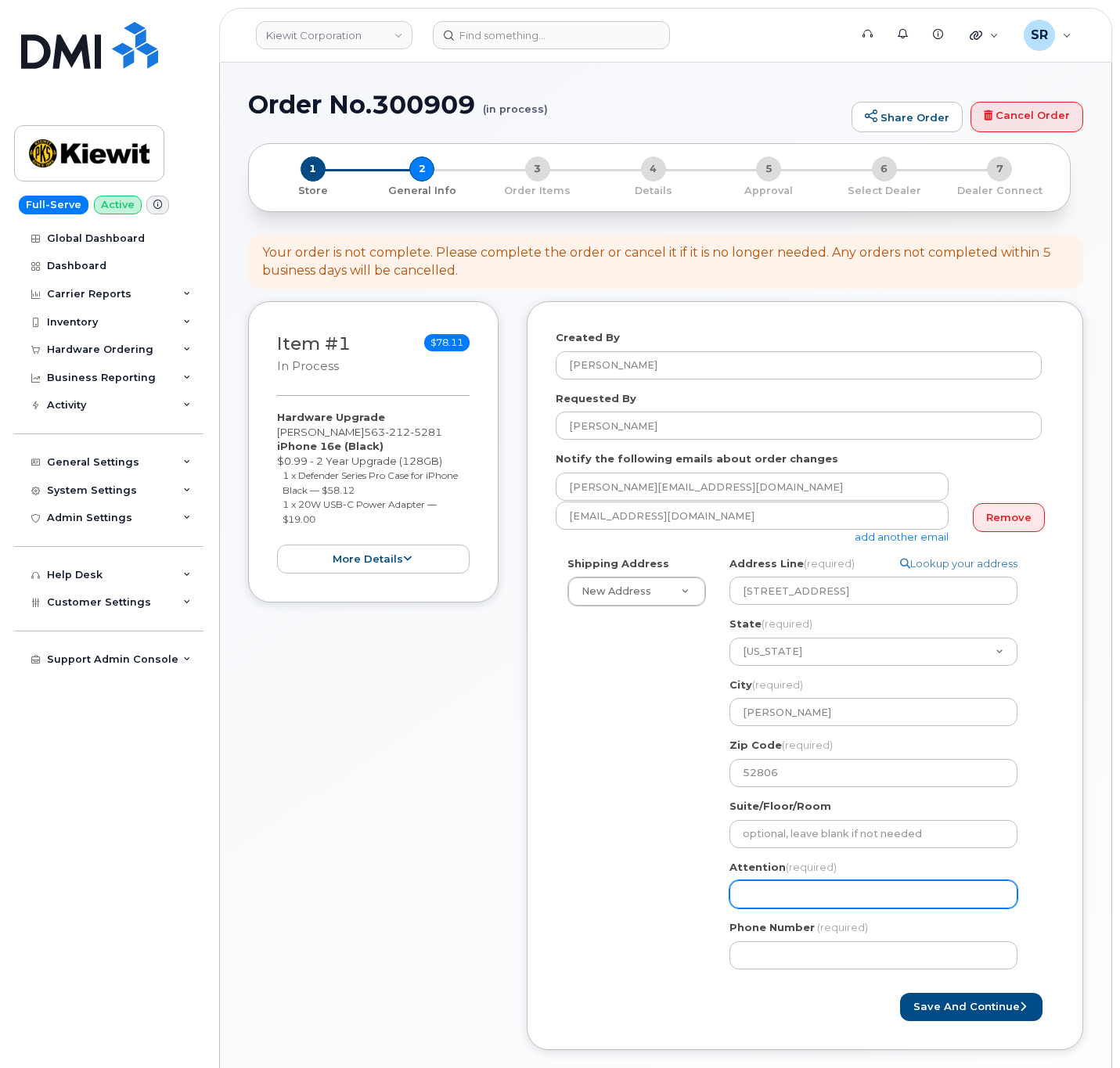
click at [789, 892] on input "Attention (required)" at bounding box center [873, 894] width 288 height 28
click at [822, 886] on input "Attention (required)" at bounding box center [873, 894] width 288 height 28
paste input "Jacob Miles"
select select
type input "Jacob Miles"
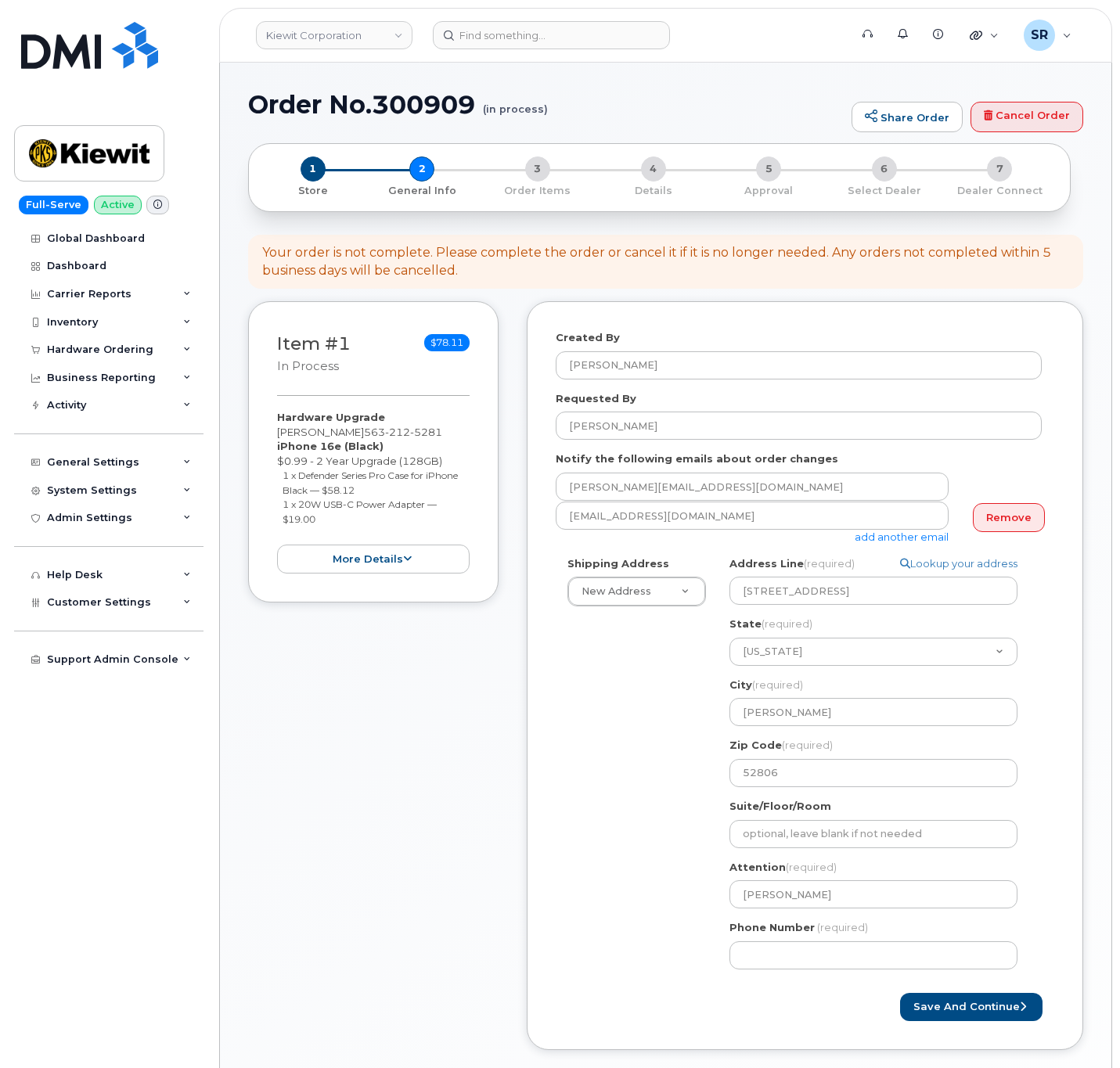
click at [655, 833] on div "Shipping Address New Address New Address 8900 renner blvd 6900 renner blvd IA D…" at bounding box center [798, 769] width 486 height 425
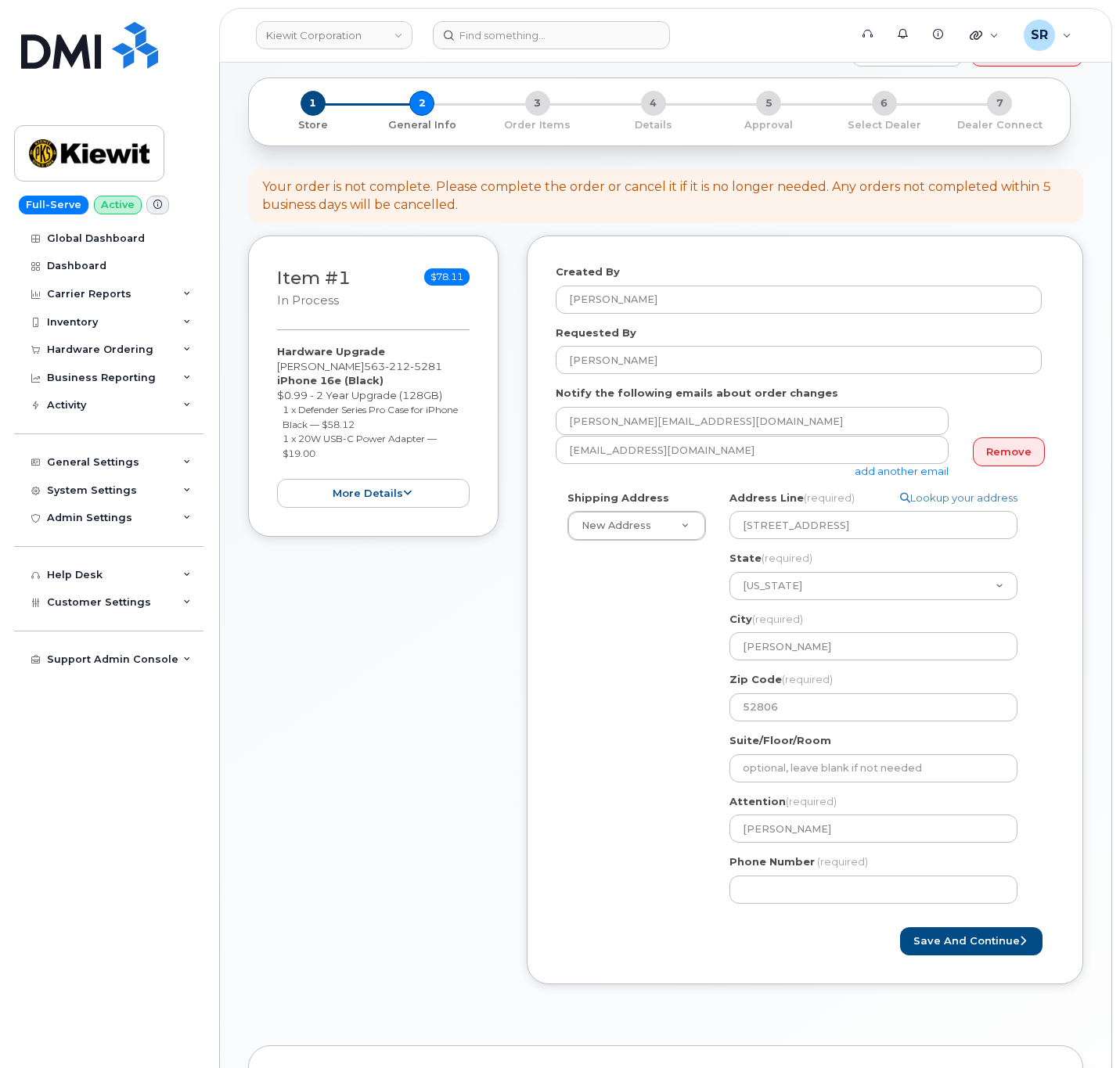
scroll to position [117, 0]
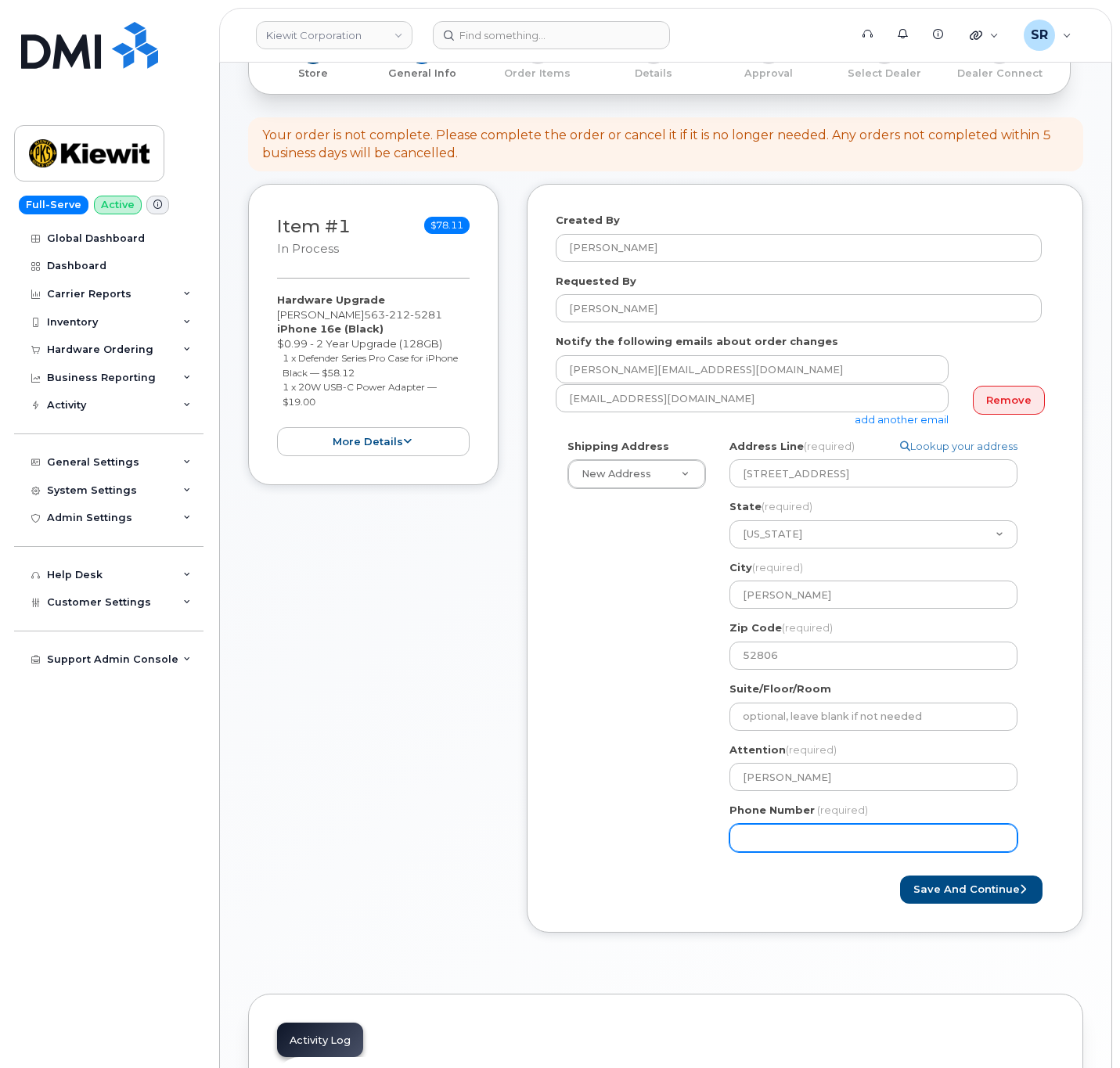
click at [855, 827] on input "Phone Number" at bounding box center [873, 839] width 288 height 28
paste input "5632125281"
select select
type input "5632125281"
click at [686, 747] on div "Shipping Address New Address New Address 8900 renner blvd 6900 renner blvd IA D…" at bounding box center [798, 652] width 486 height 425
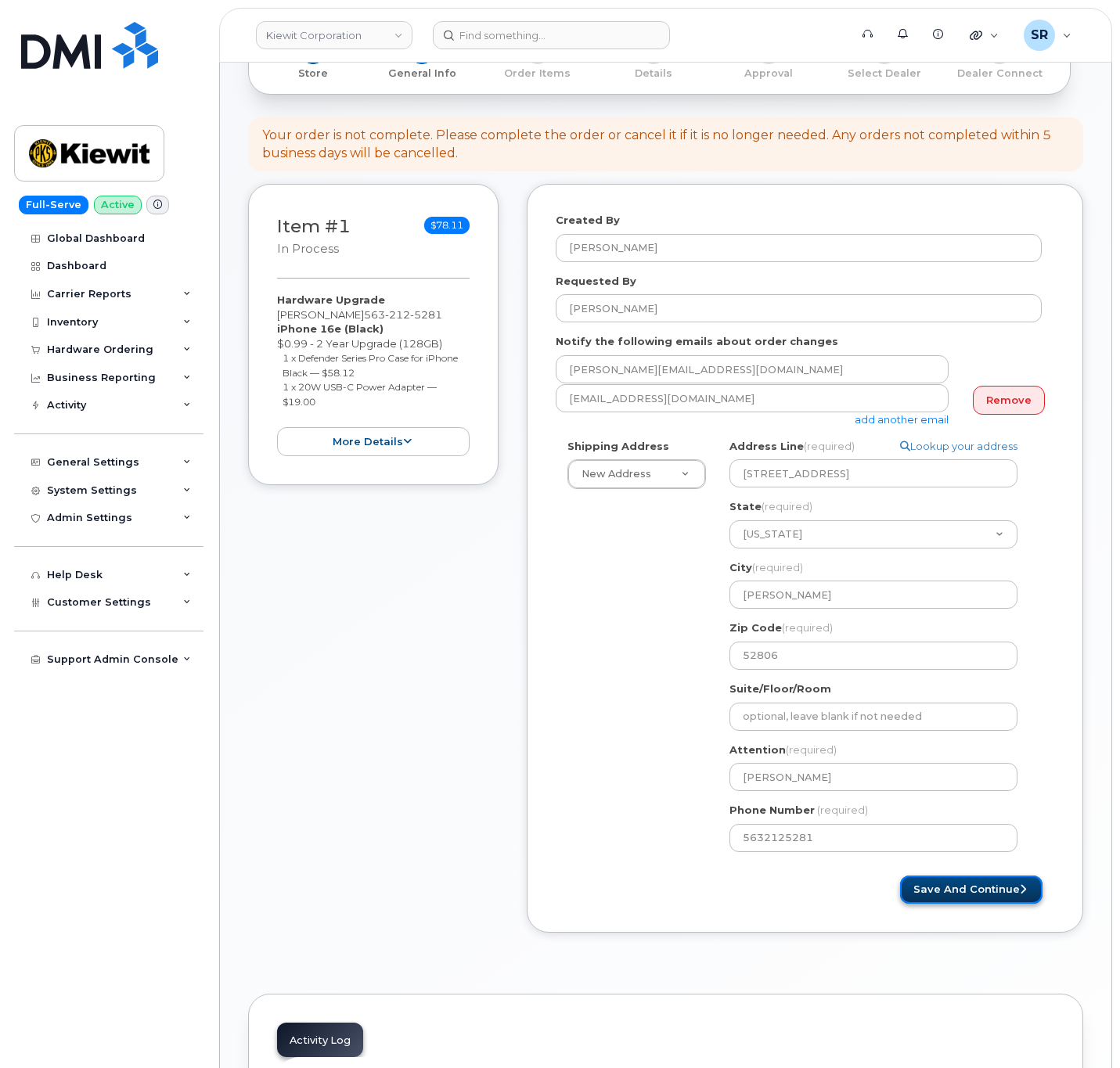
click at [915, 892] on button "Save and Continue" at bounding box center [971, 890] width 143 height 29
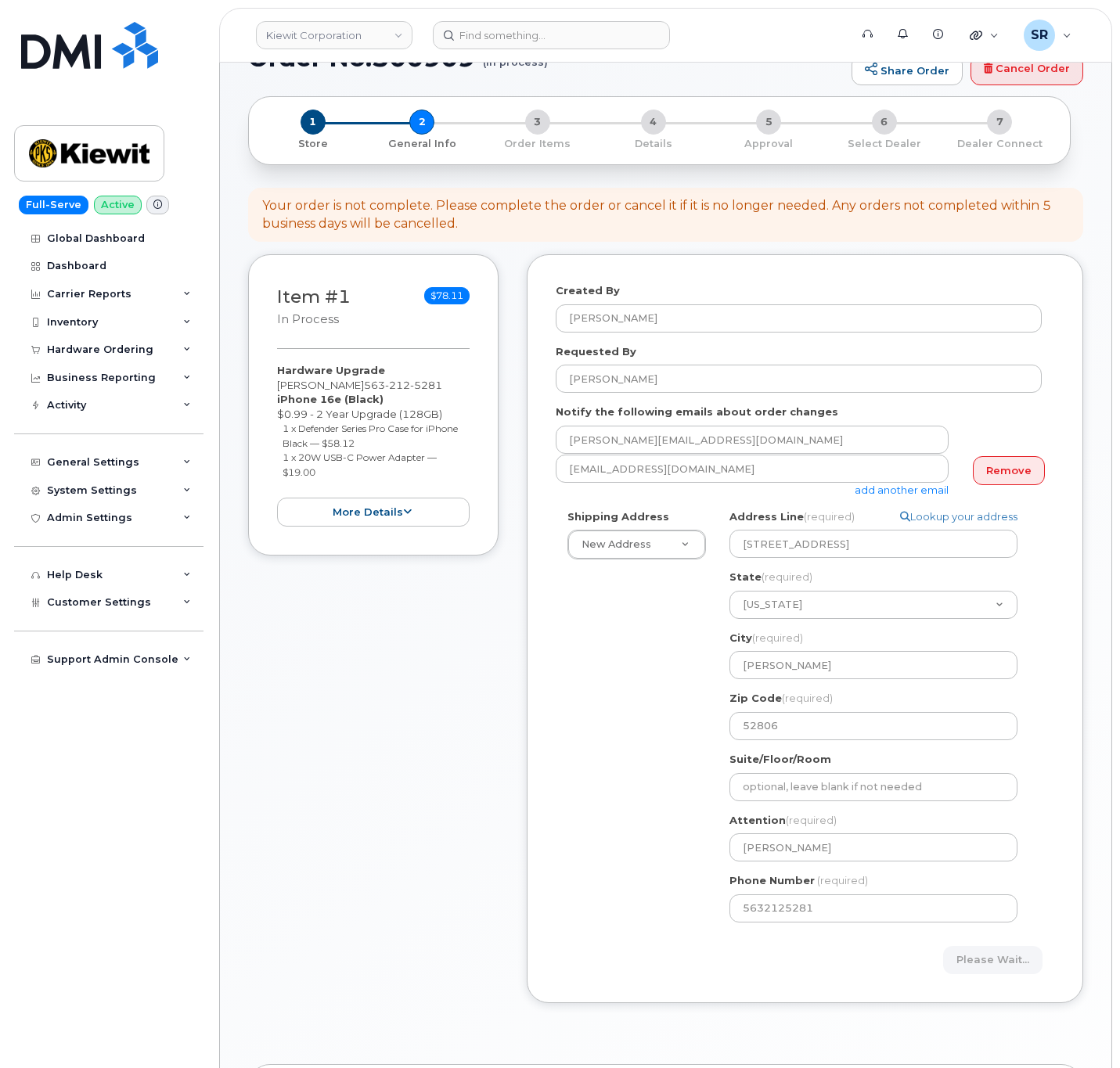
scroll to position [0, 0]
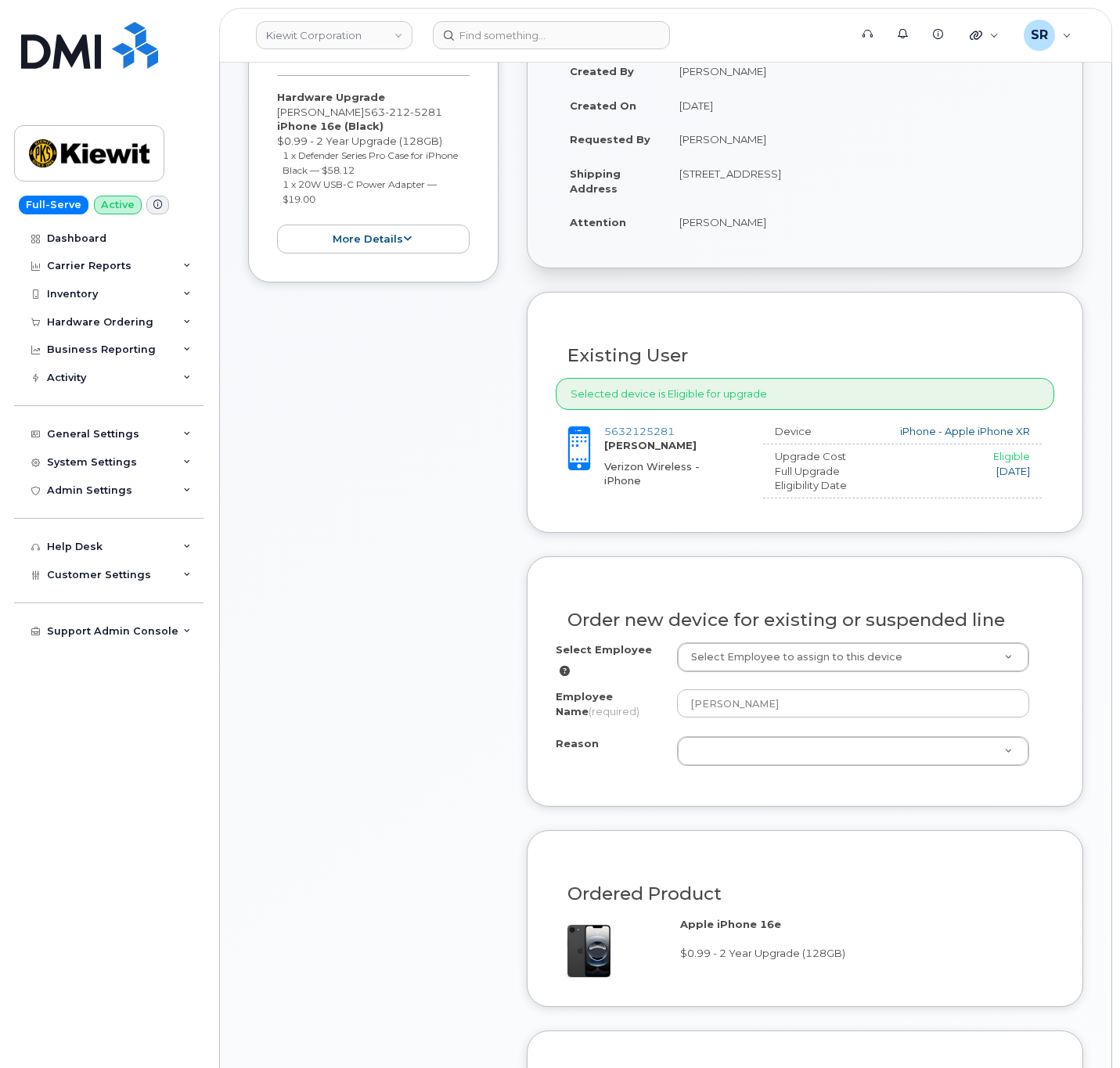
scroll to position [352, 0]
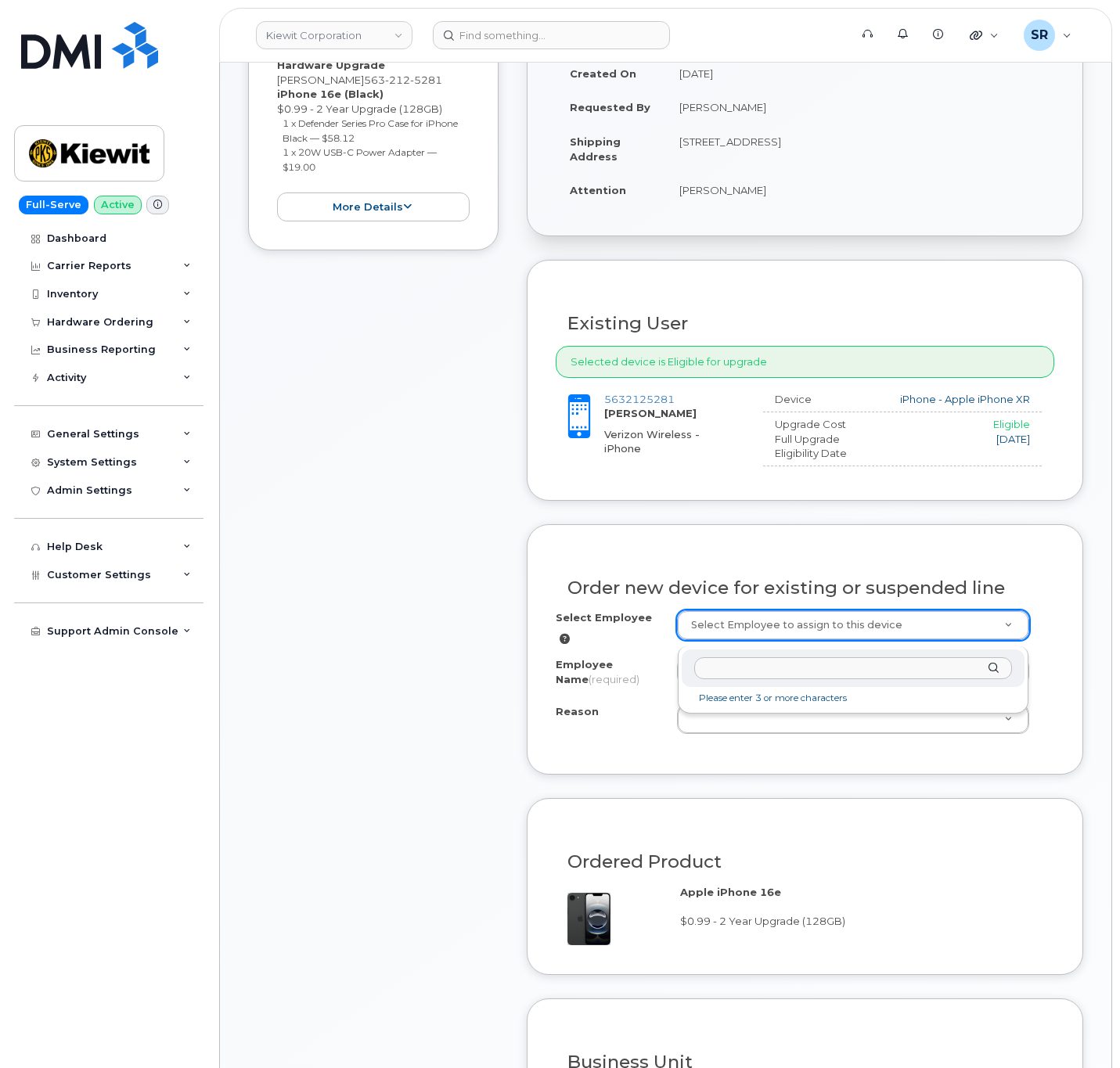
click at [763, 665] on input "text" at bounding box center [853, 669] width 317 height 23
paste input "[PERSON_NAME]"
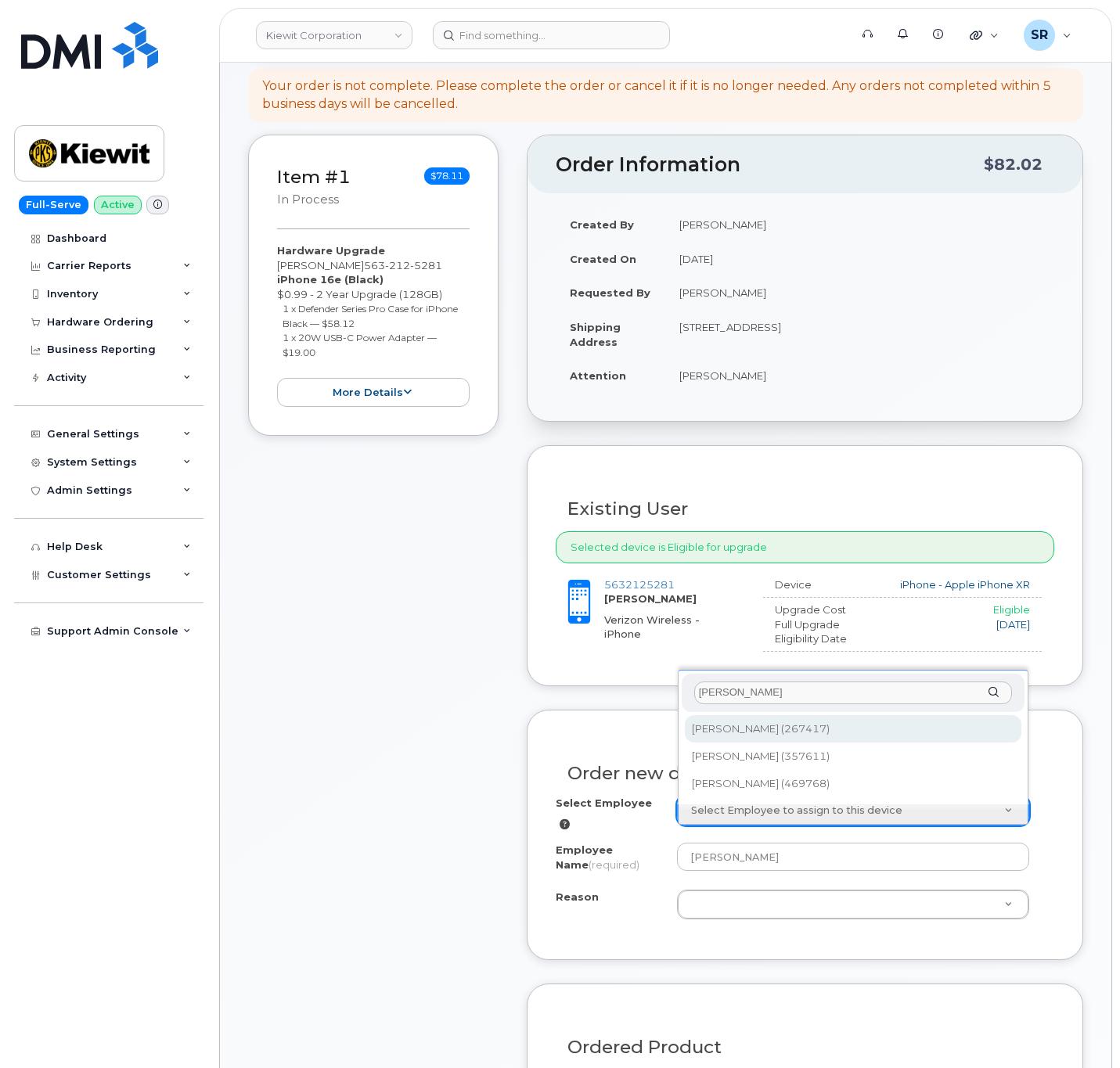
scroll to position [235, 0]
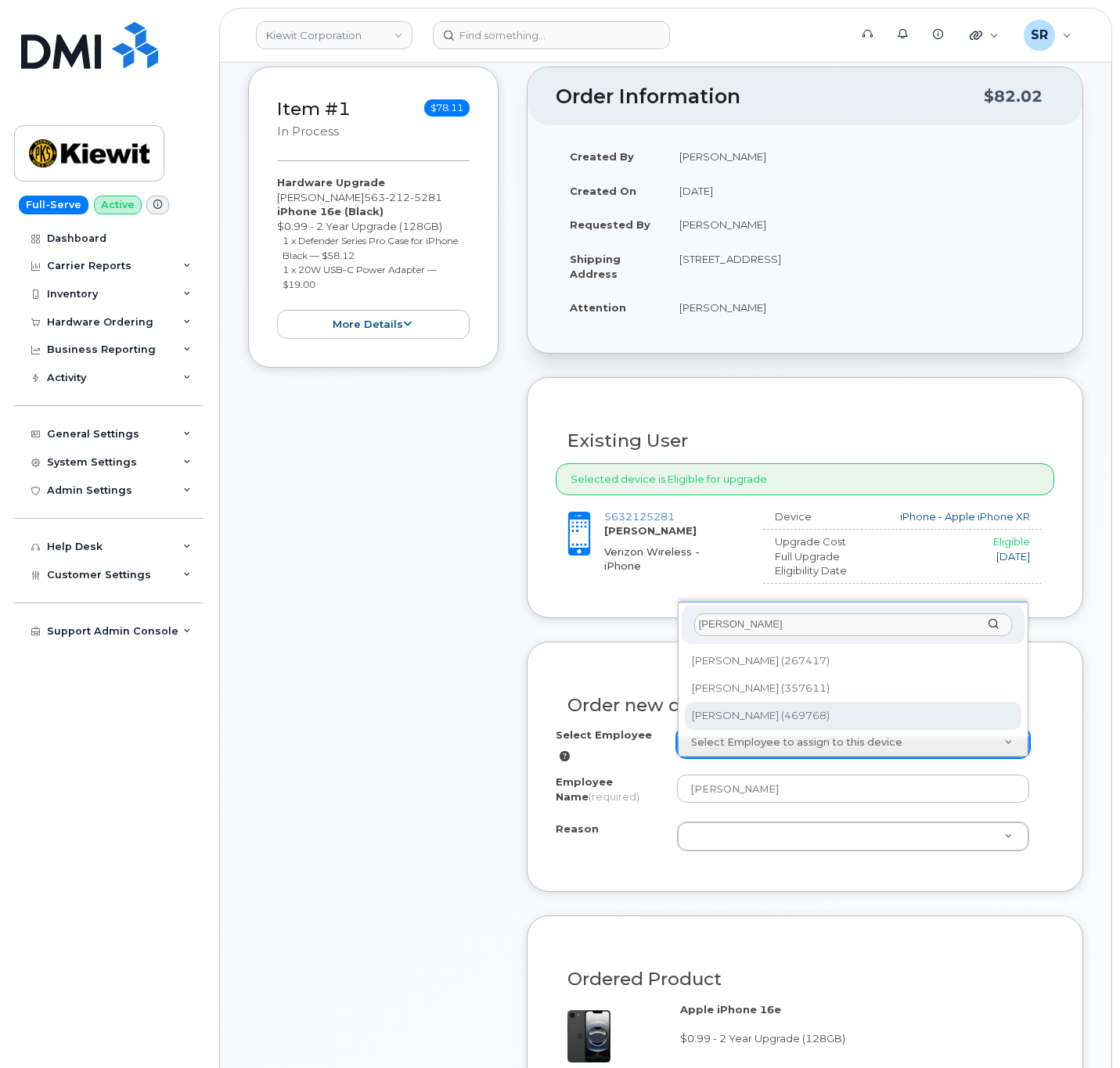
type input "[PERSON_NAME]"
type input "2153149"
type input "[PERSON_NAME]"
select select
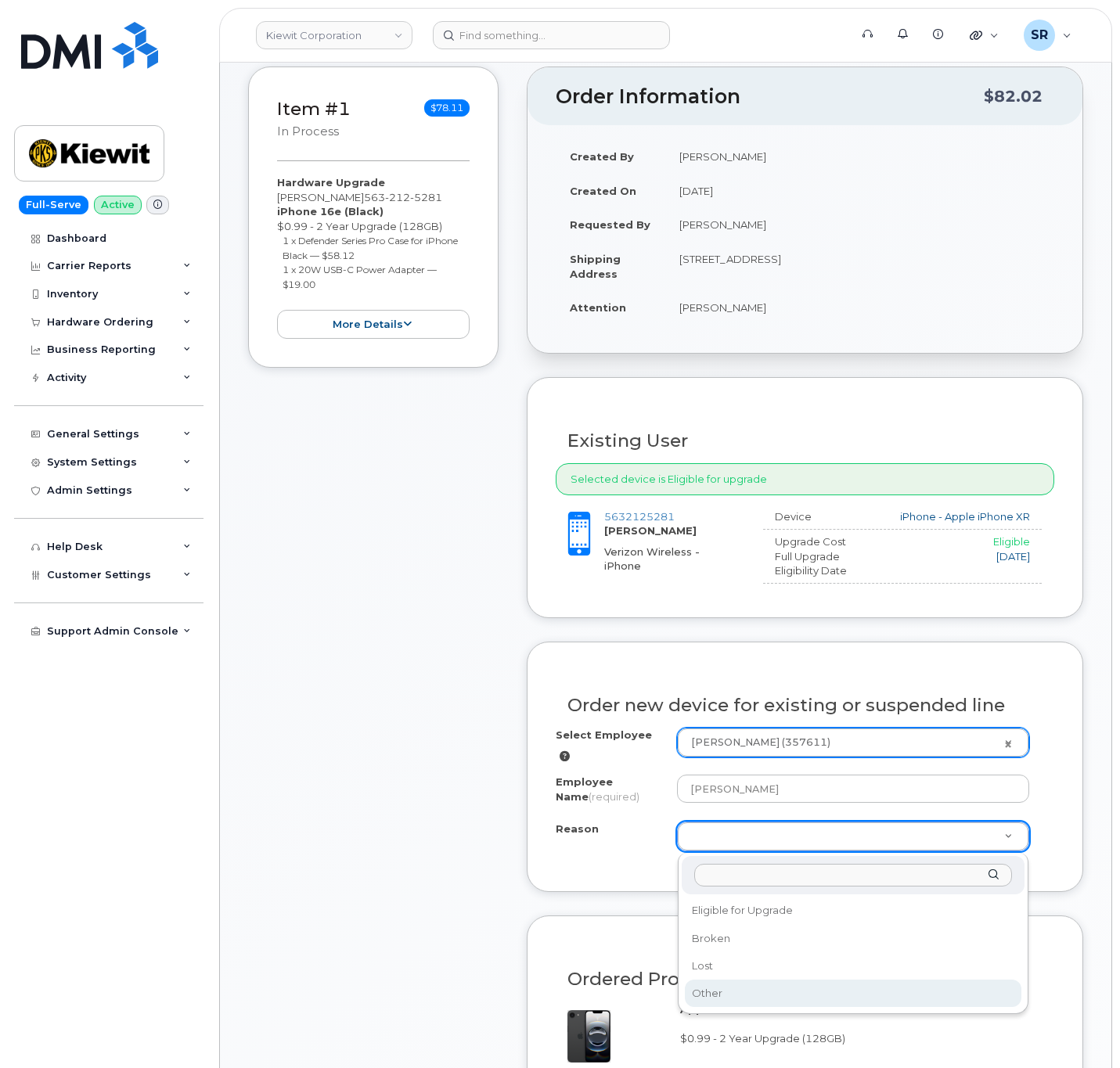
select select "other"
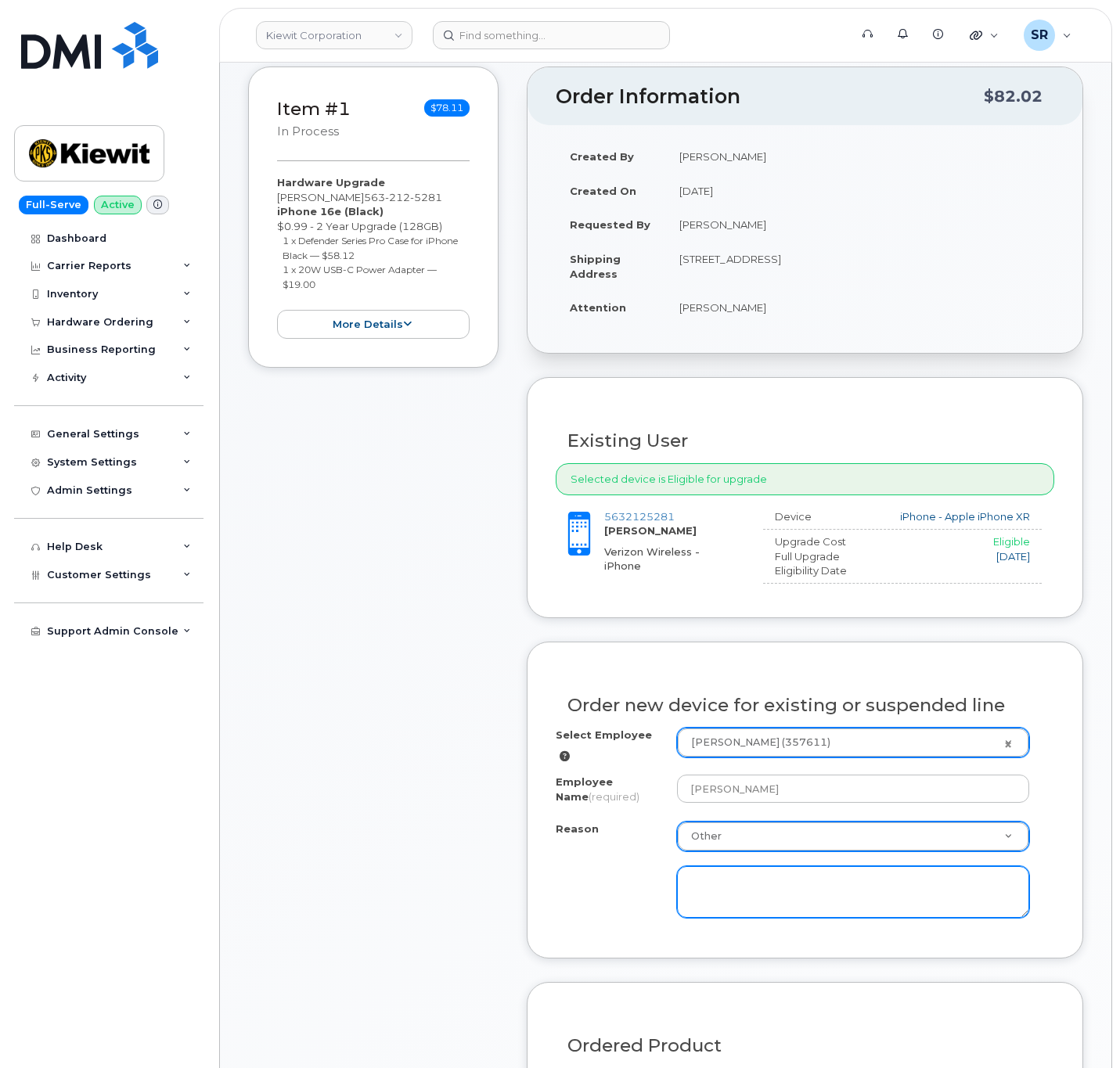
click at [756, 897] on textarea at bounding box center [853, 891] width 352 height 52
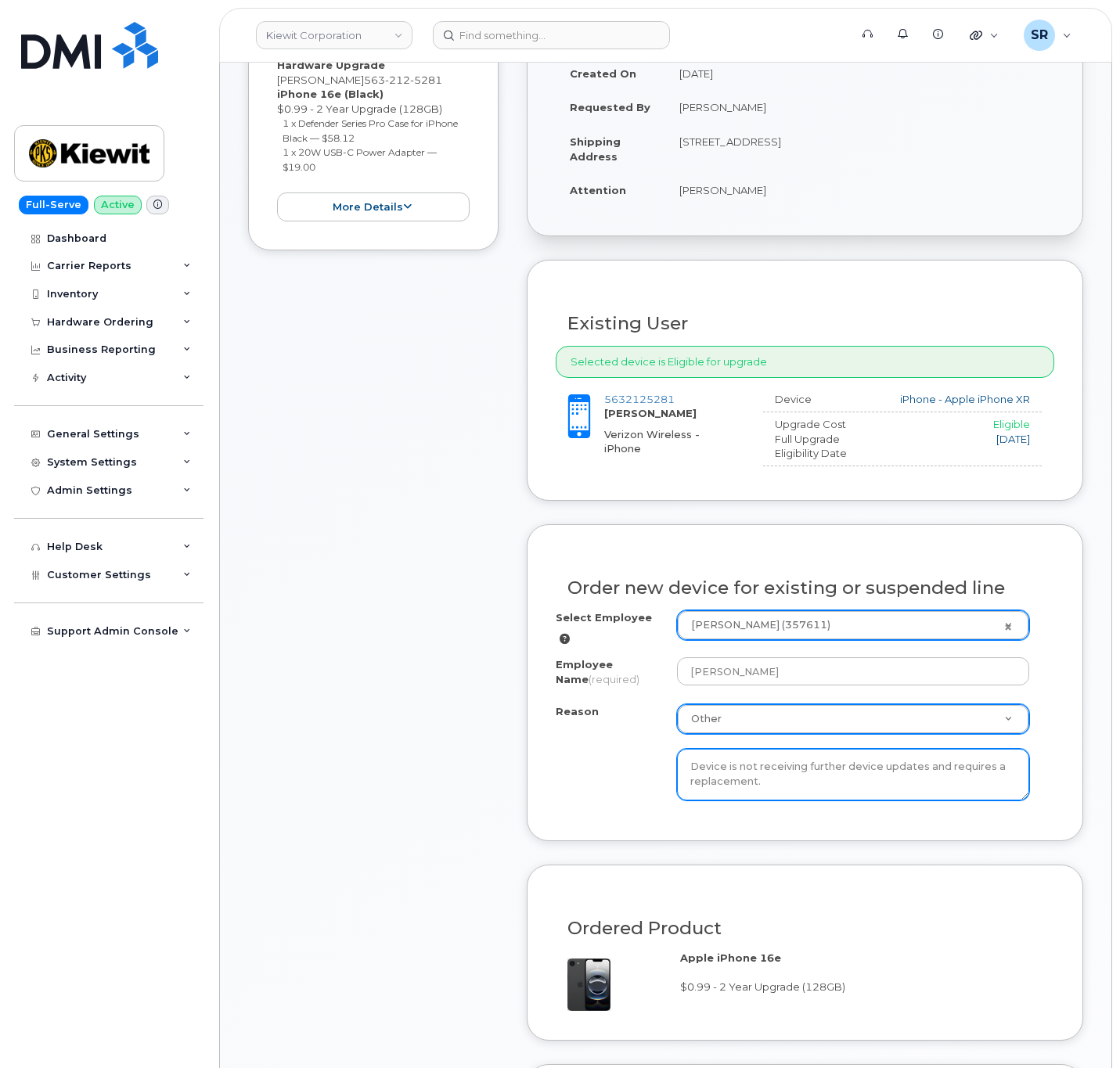
type textarea "Device is not receiving further device updates and requires a replacement."
click at [712, 829] on div "Order new device for existing or suspended line Select Employee [PERSON_NAME] (…" at bounding box center [805, 683] width 556 height 317
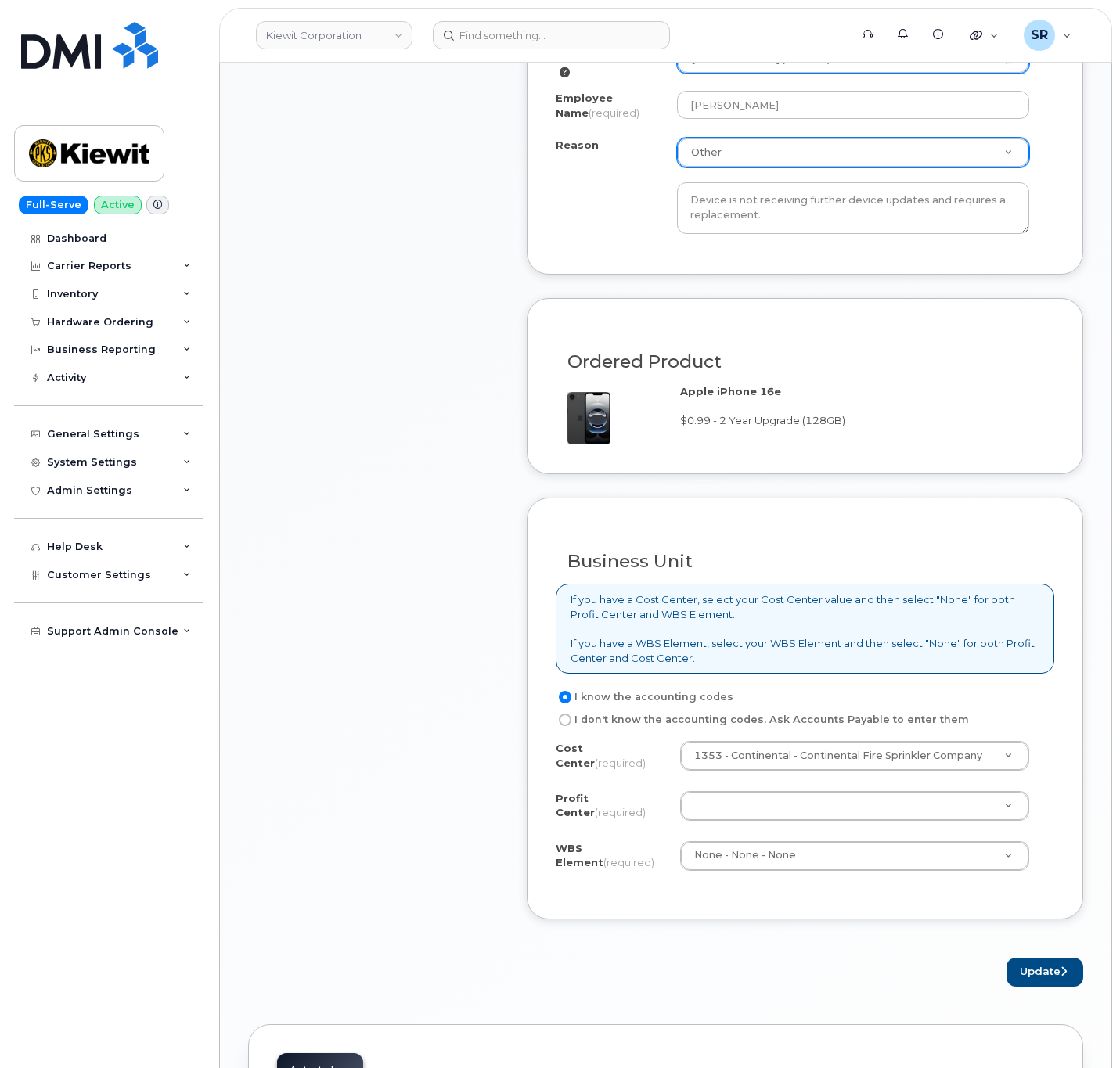
scroll to position [939, 0]
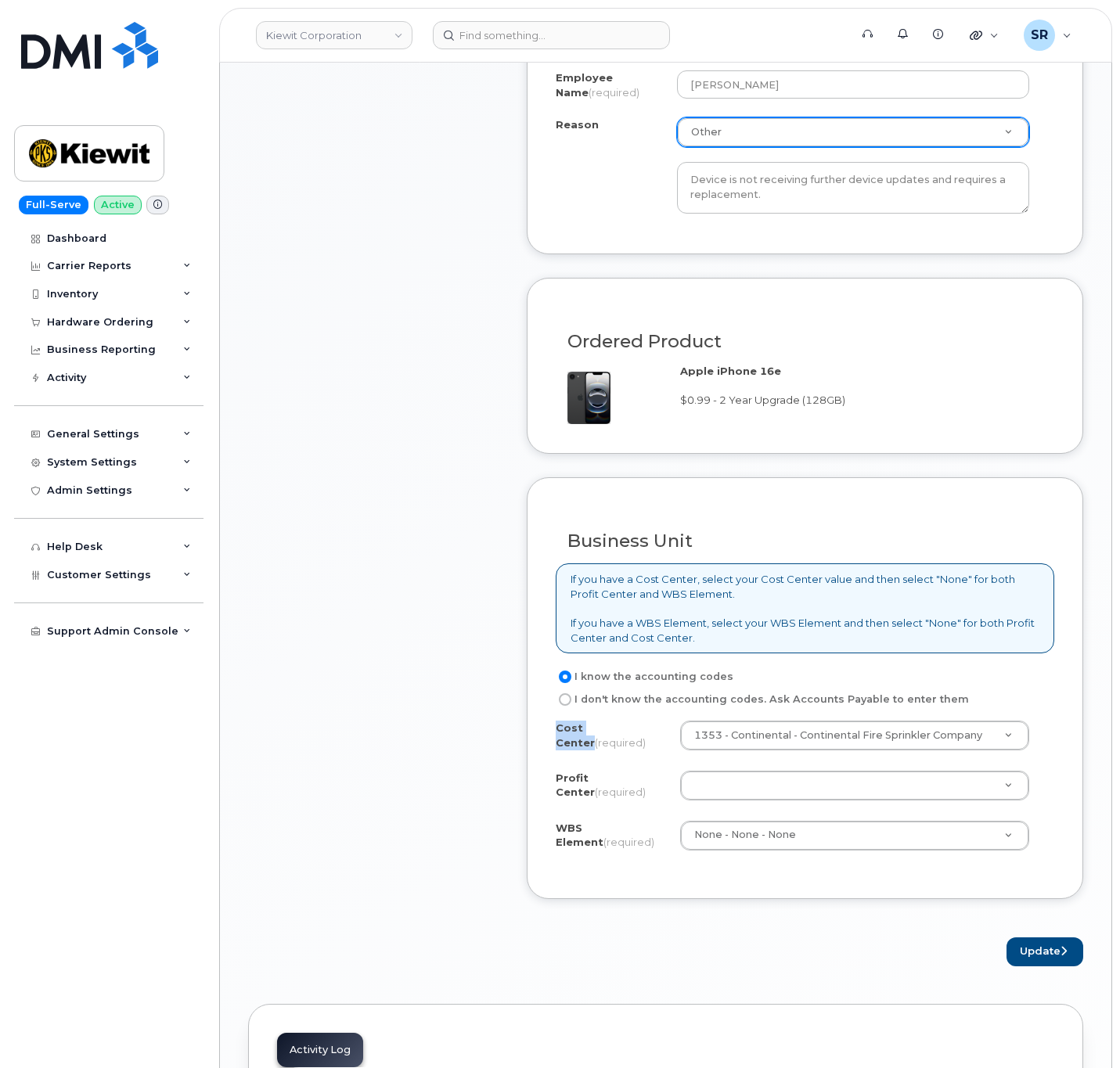
drag, startPoint x: 554, startPoint y: 733, endPoint x: 624, endPoint y: 731, distance: 70.0
click at [624, 731] on div "Business Unit If you have a Cost Center, select your Cost Center value and then…" at bounding box center [805, 687] width 556 height 422
drag, startPoint x: 554, startPoint y: 783, endPoint x: 646, endPoint y: 796, distance: 92.9
click at [646, 796] on label "Profit Center (required)" at bounding box center [611, 785] width 111 height 29
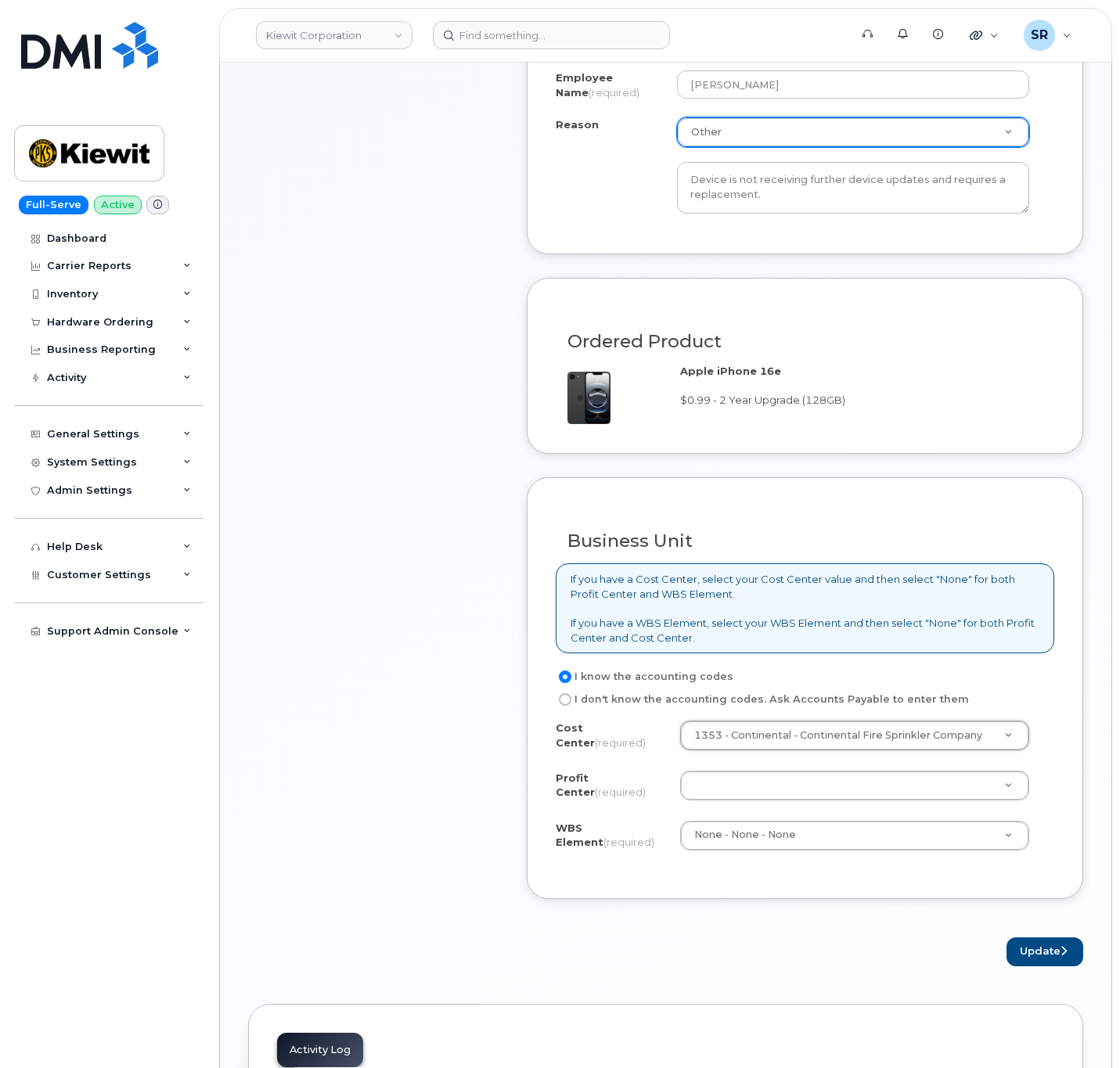
click at [1050, 709] on div "I know the accounting codes I don't know the accounting codes. Ask Accounts Pay…" at bounding box center [805, 688] width 499 height 42
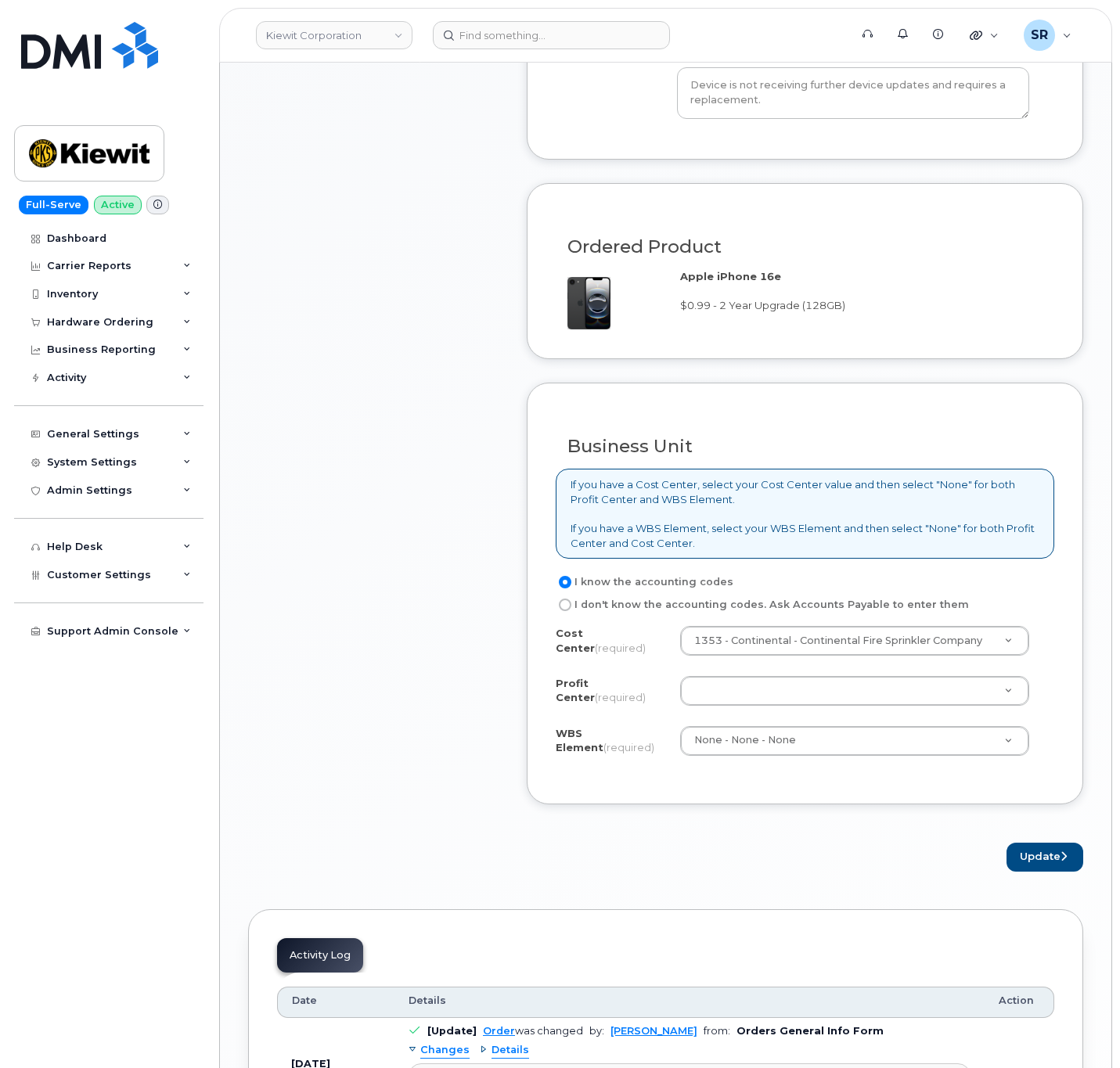
scroll to position [1057, 0]
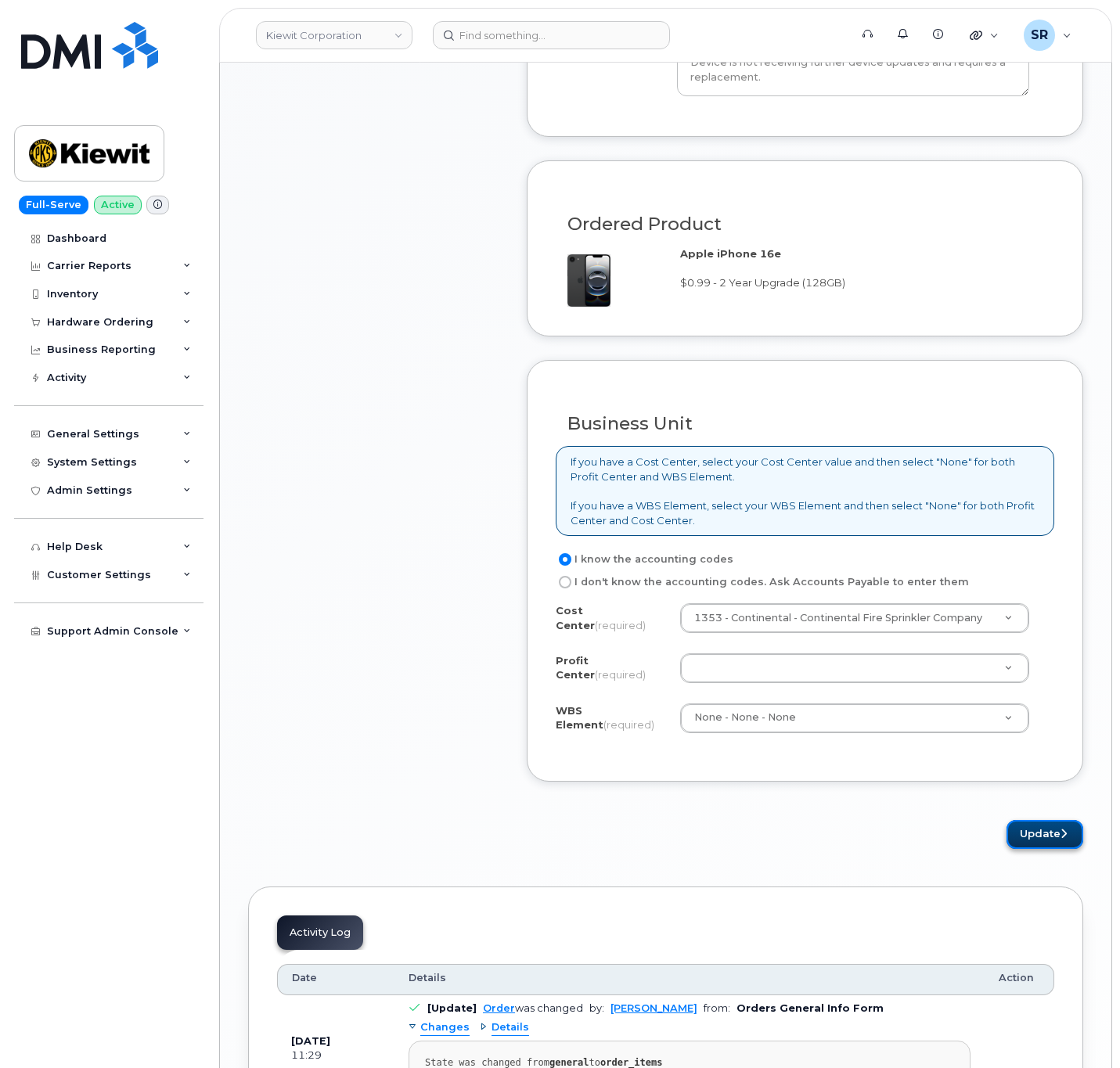
click at [1024, 842] on button "Update" at bounding box center [1044, 834] width 76 height 29
click at [1068, 834] on button "Update" at bounding box center [1044, 834] width 76 height 29
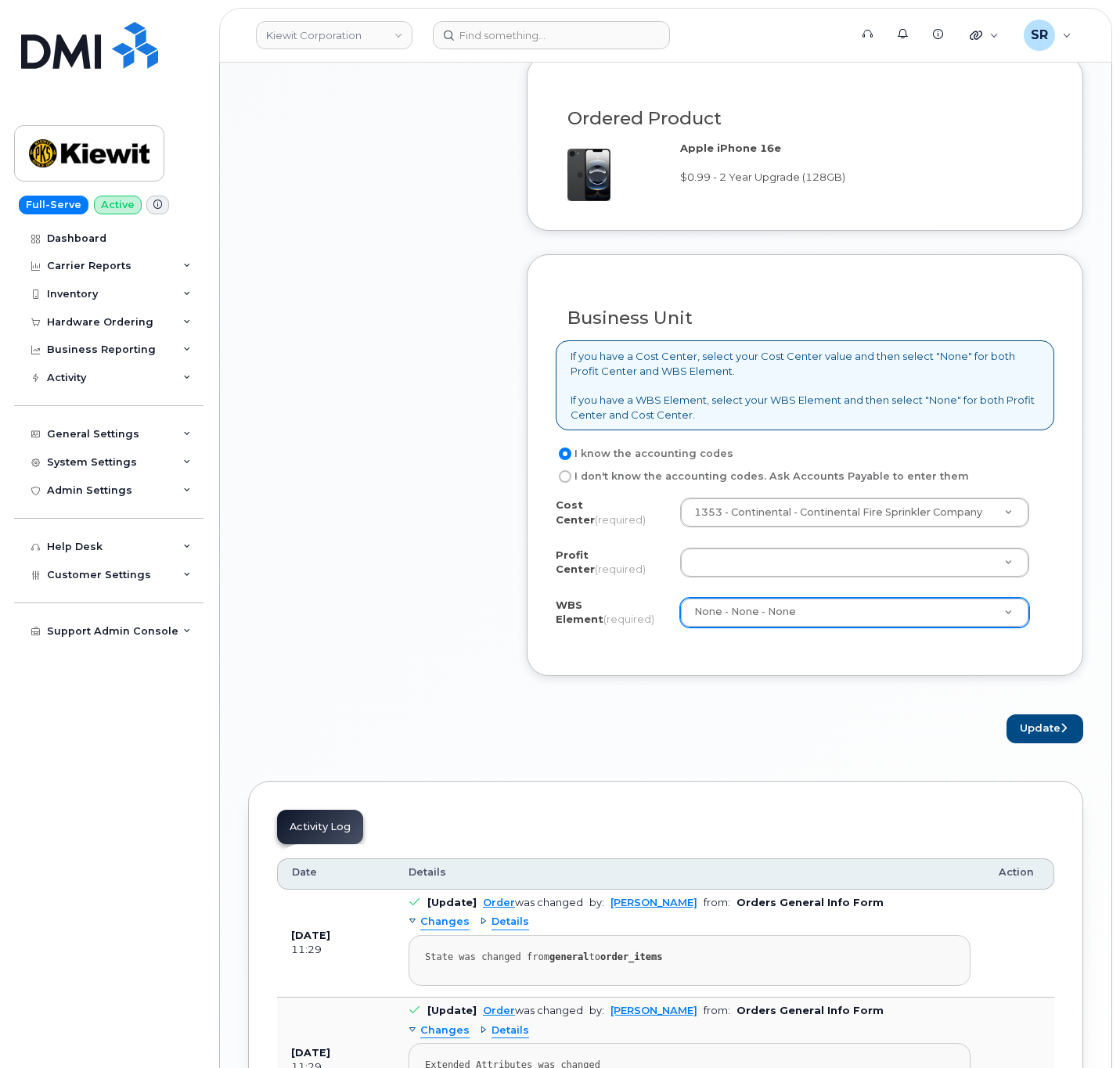
scroll to position [1174, 0]
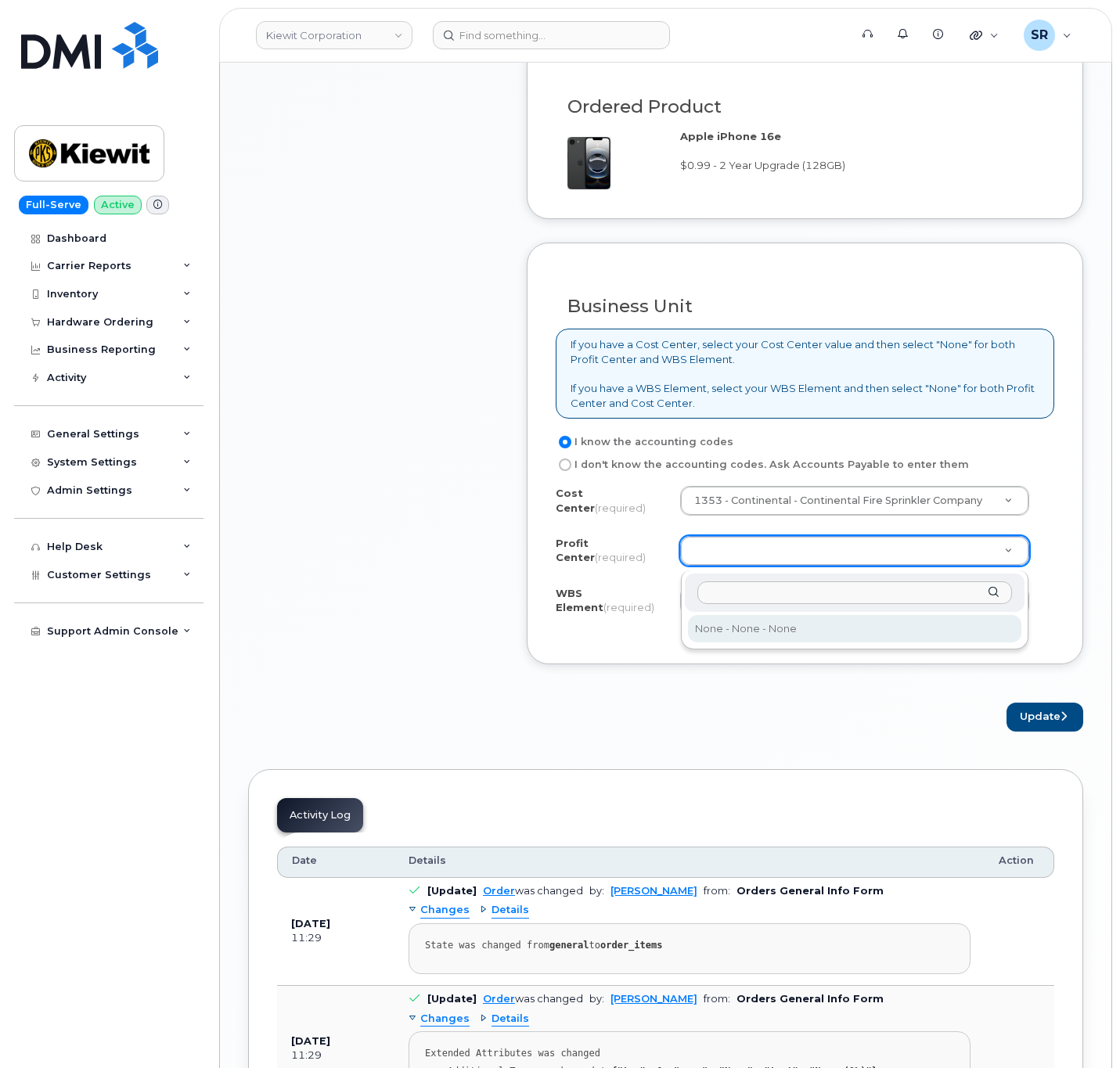
select select "None"
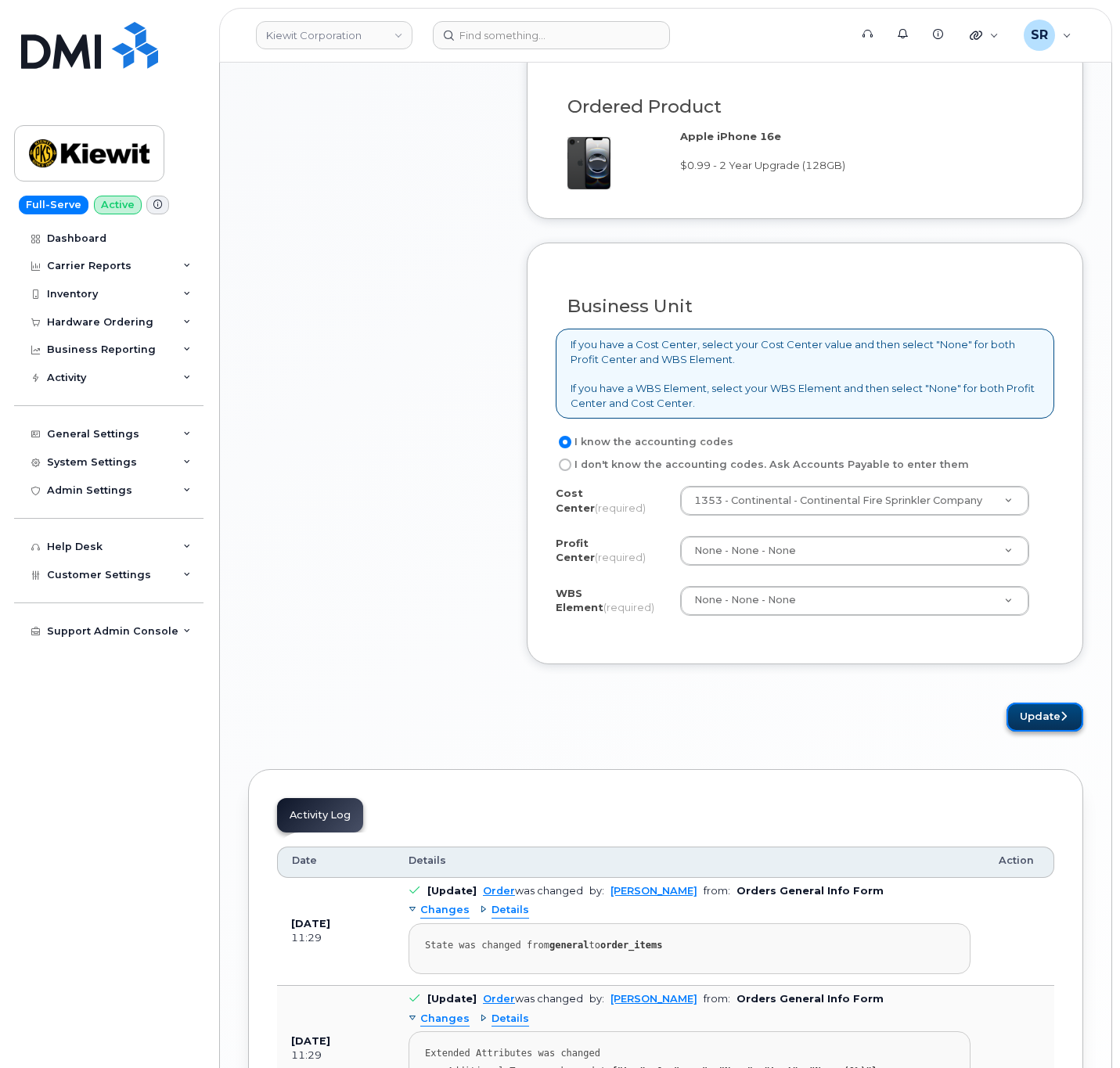
click at [1043, 707] on button "Update" at bounding box center [1044, 717] width 76 height 29
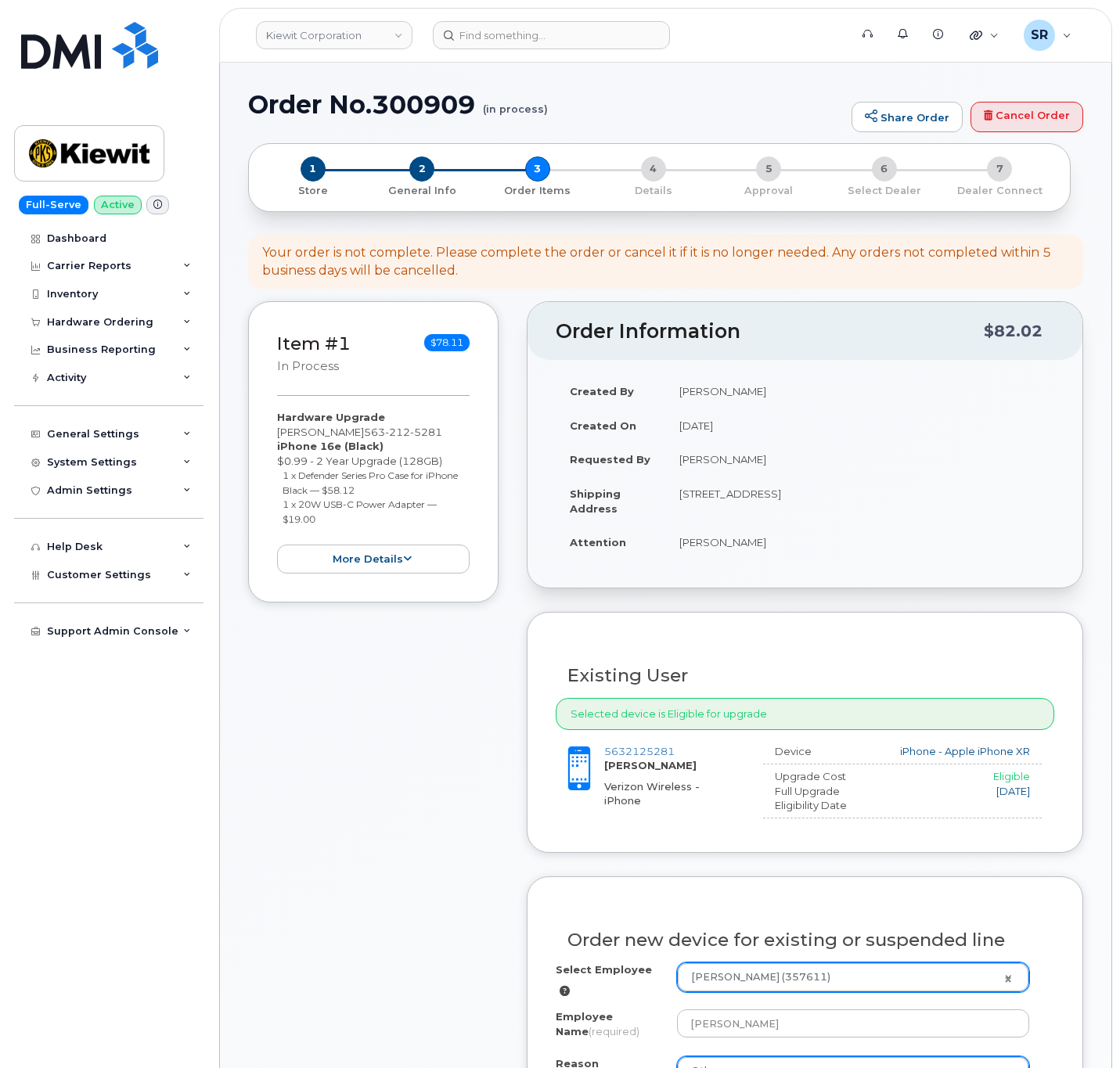
scroll to position [586, 0]
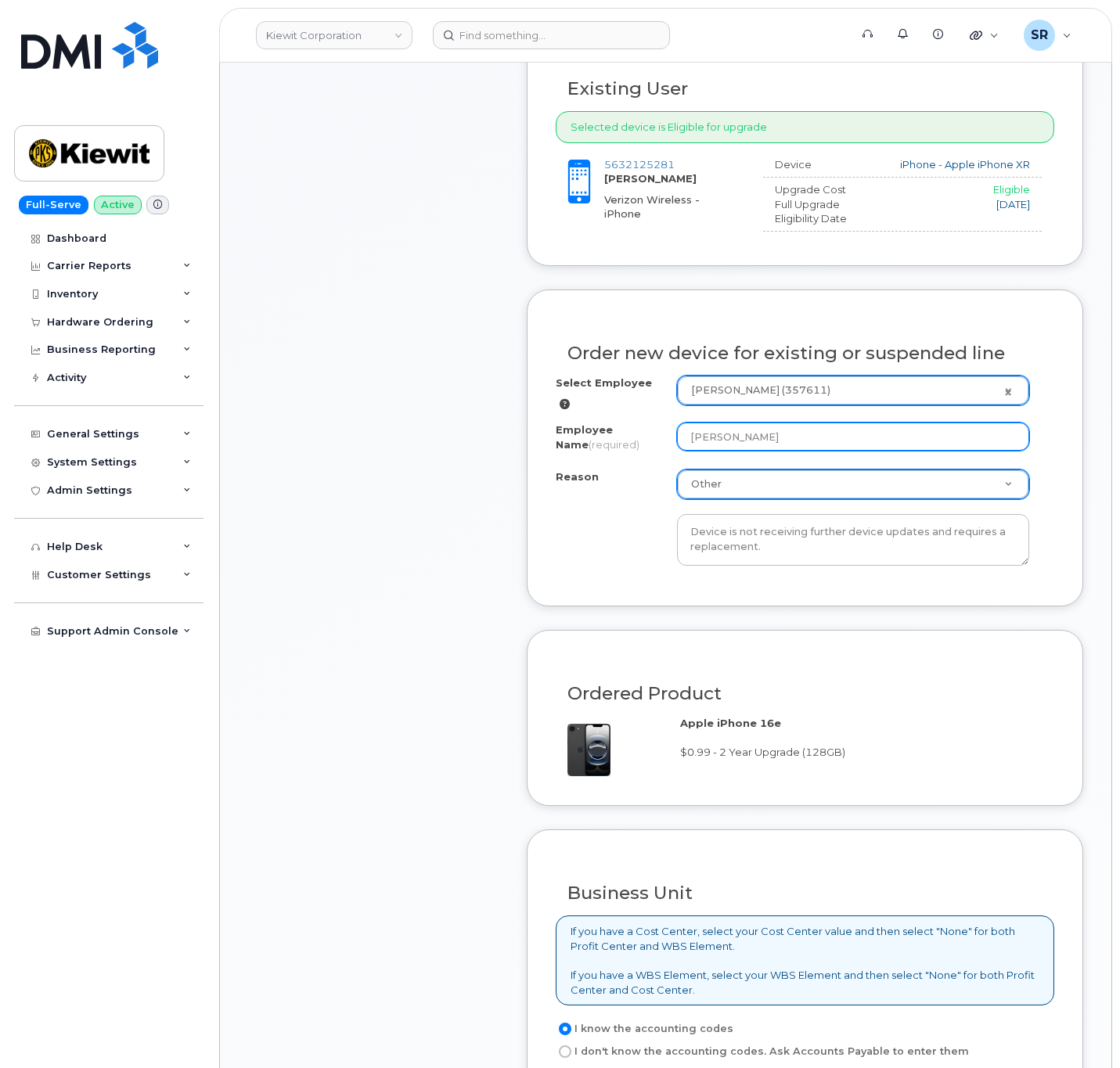
click at [827, 449] on input "[PERSON_NAME]" at bounding box center [853, 436] width 352 height 28
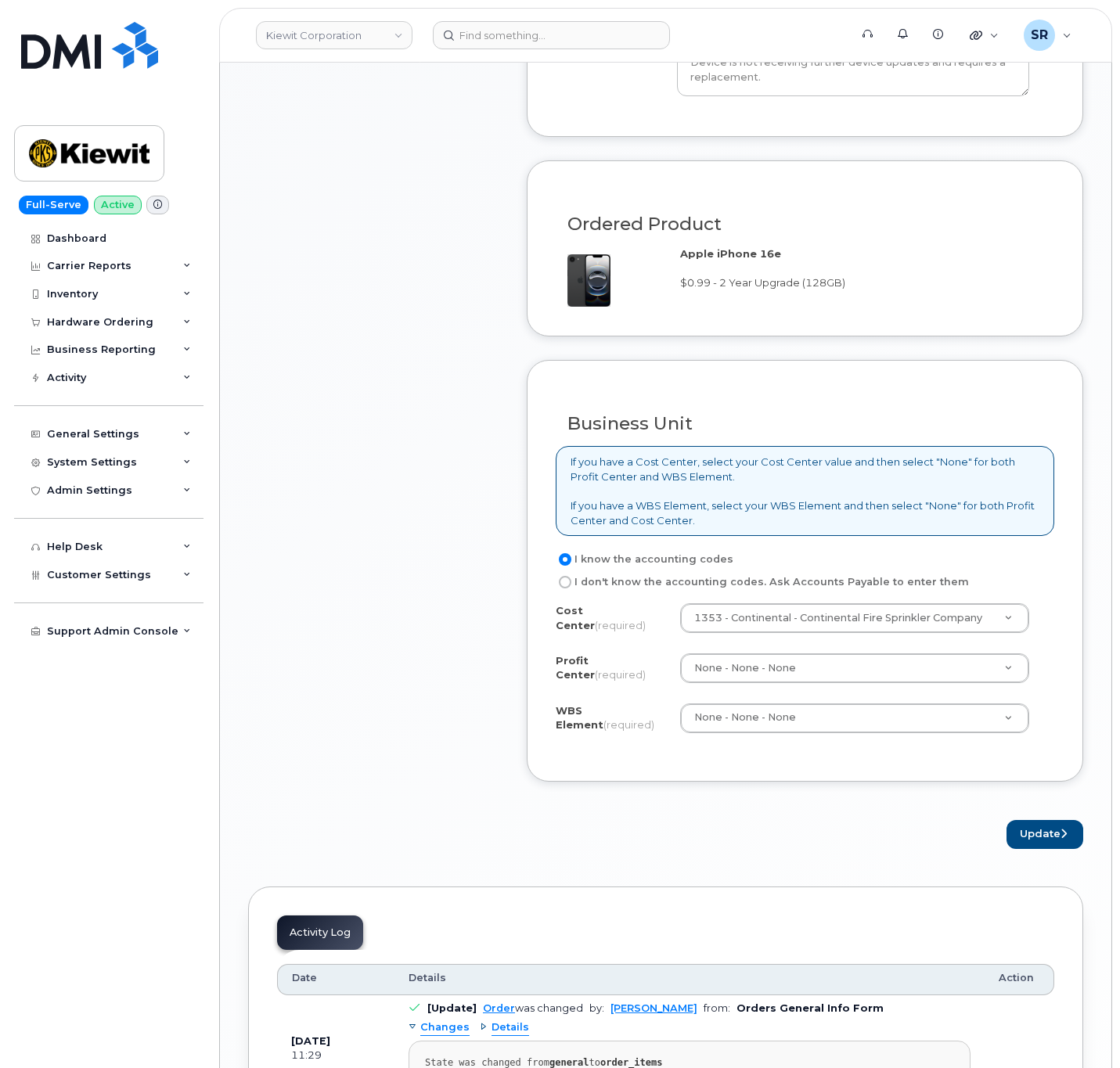
scroll to position [1291, 0]
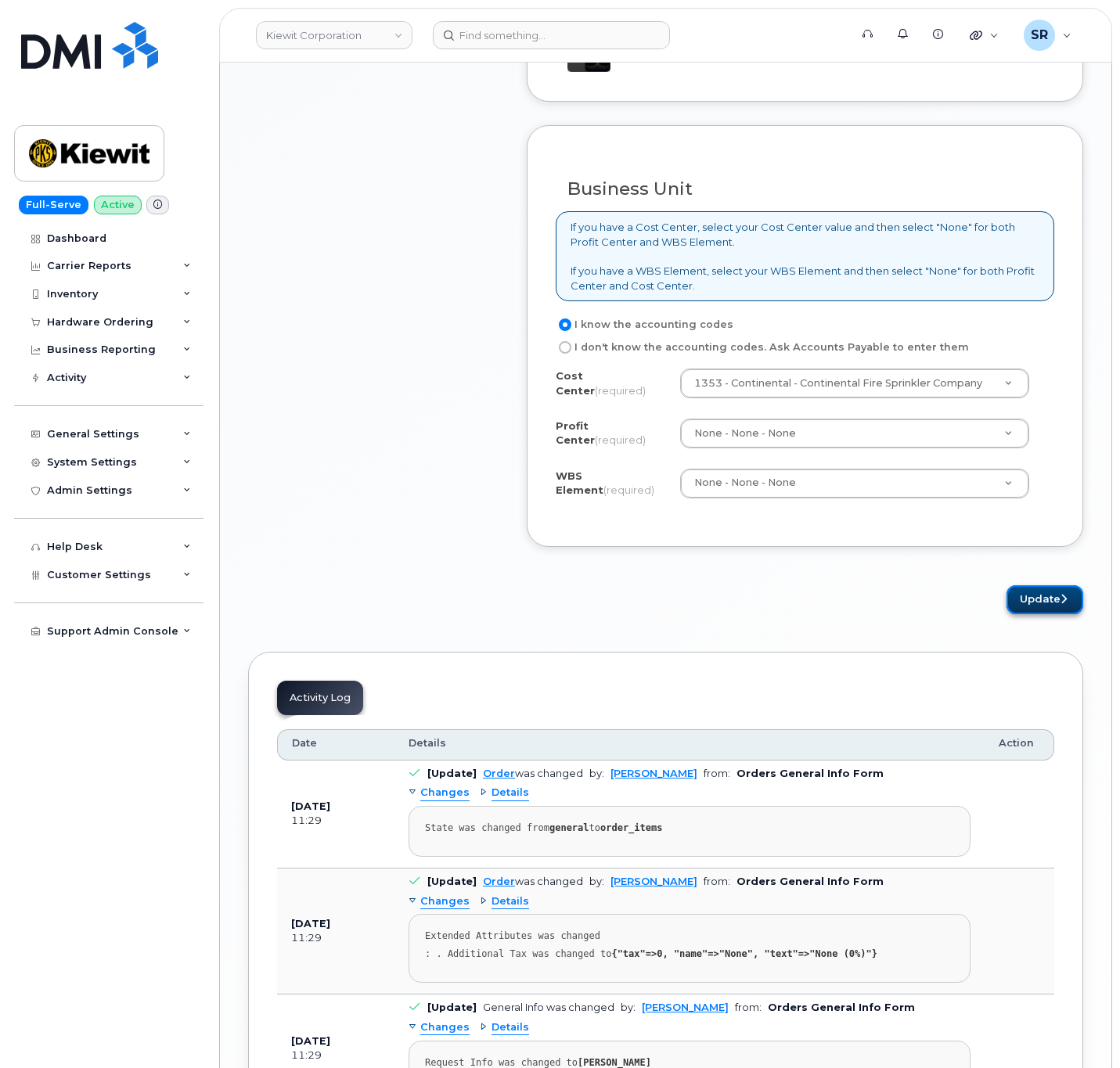
click at [1034, 605] on button "Update" at bounding box center [1044, 600] width 76 height 29
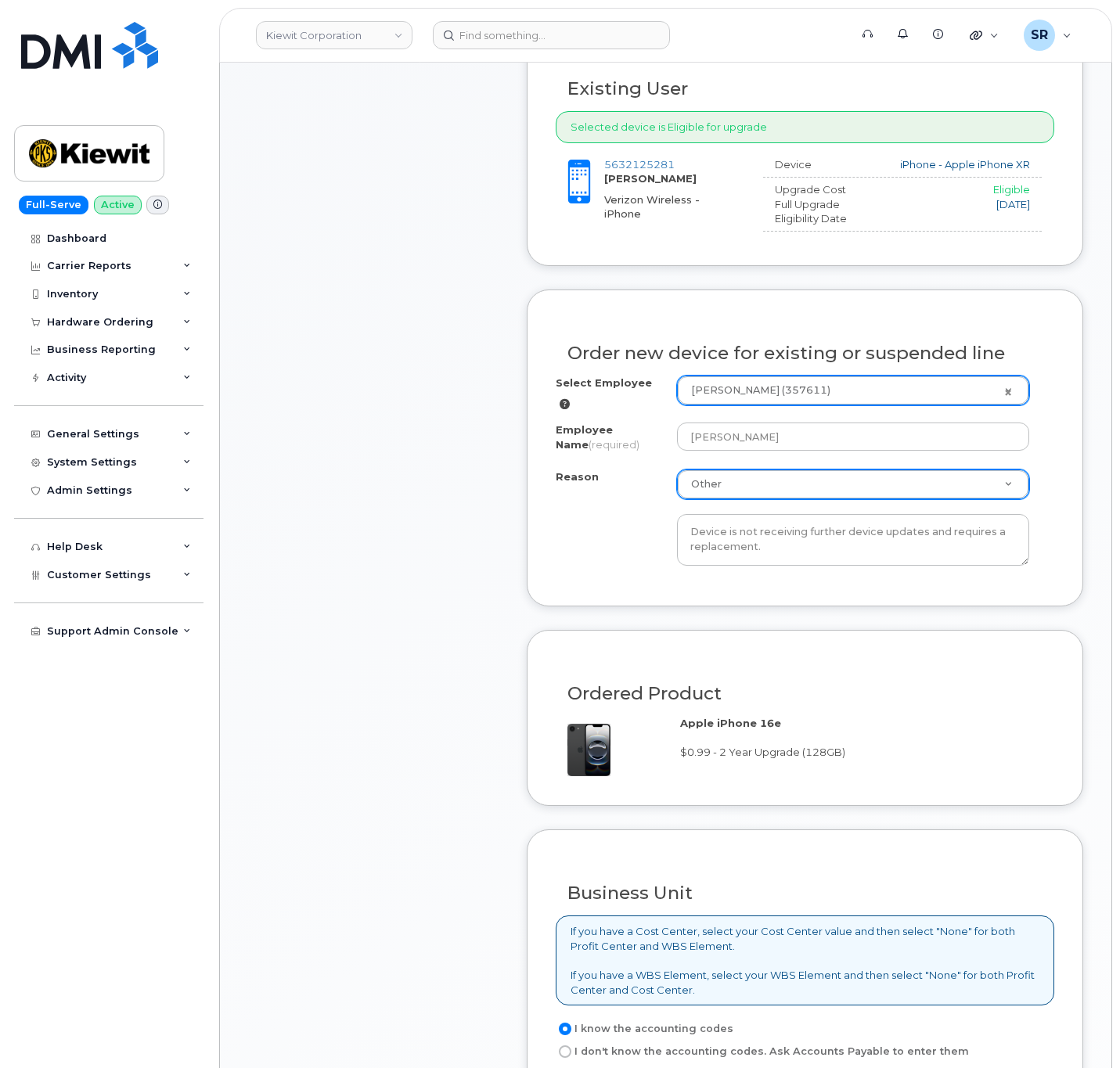
scroll to position [0, 0]
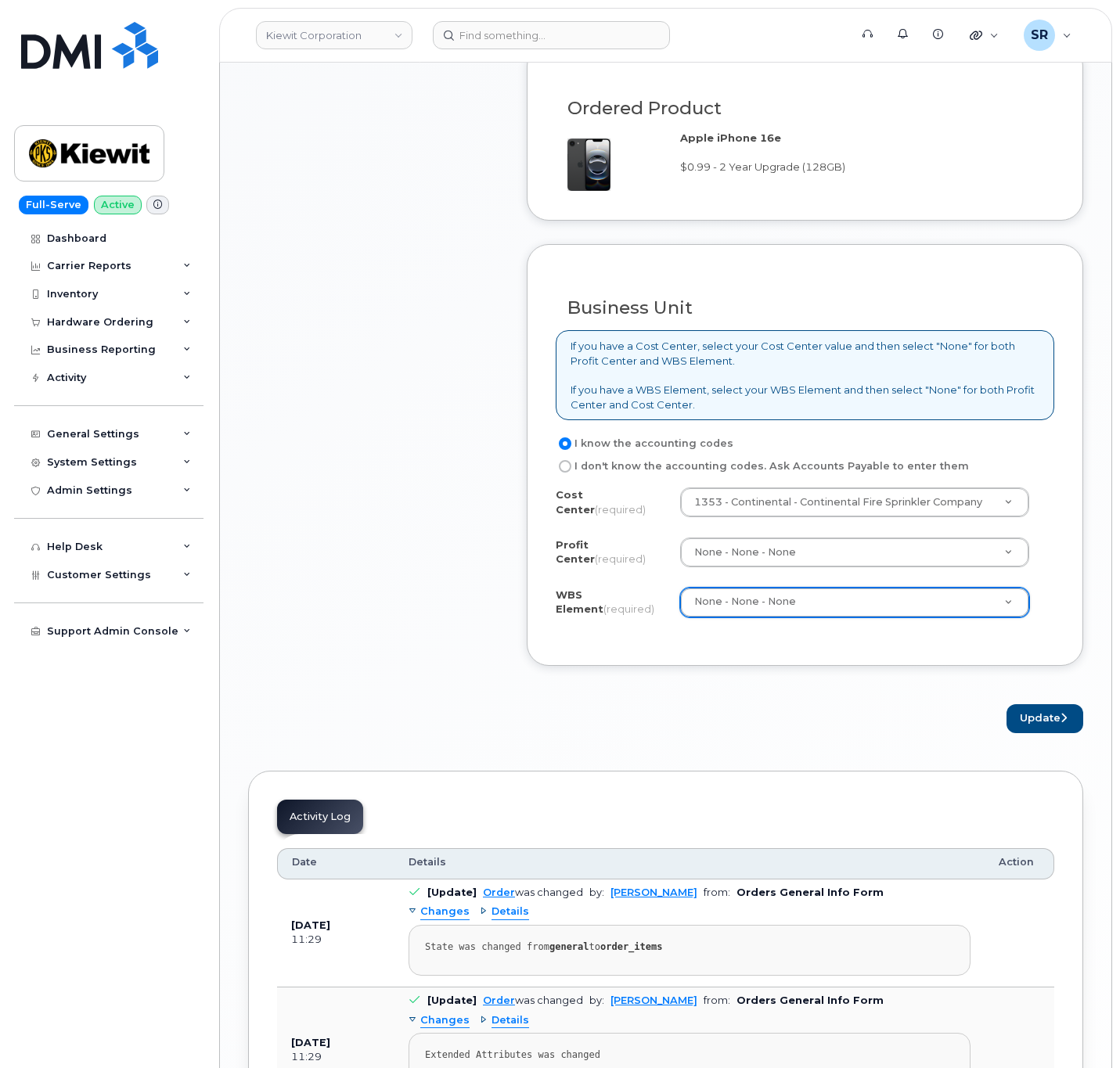
scroll to position [1174, 0]
click at [1045, 691] on form "Existing User Additional cost to upgrading the device $0.00 Selected device is …" at bounding box center [805, 85] width 556 height 1294
click at [1052, 723] on button "Update" at bounding box center [1044, 717] width 76 height 29
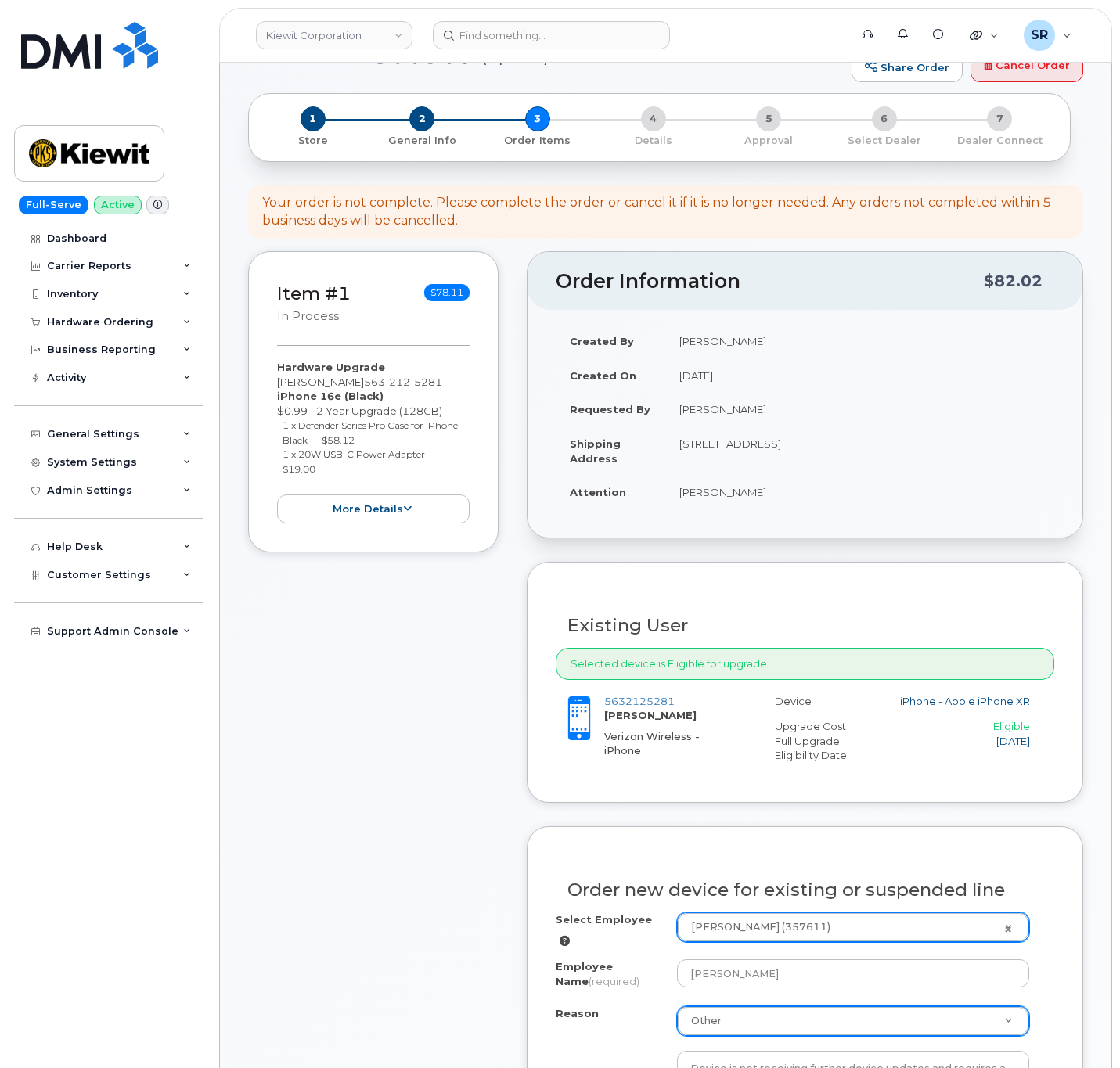
scroll to position [0, 0]
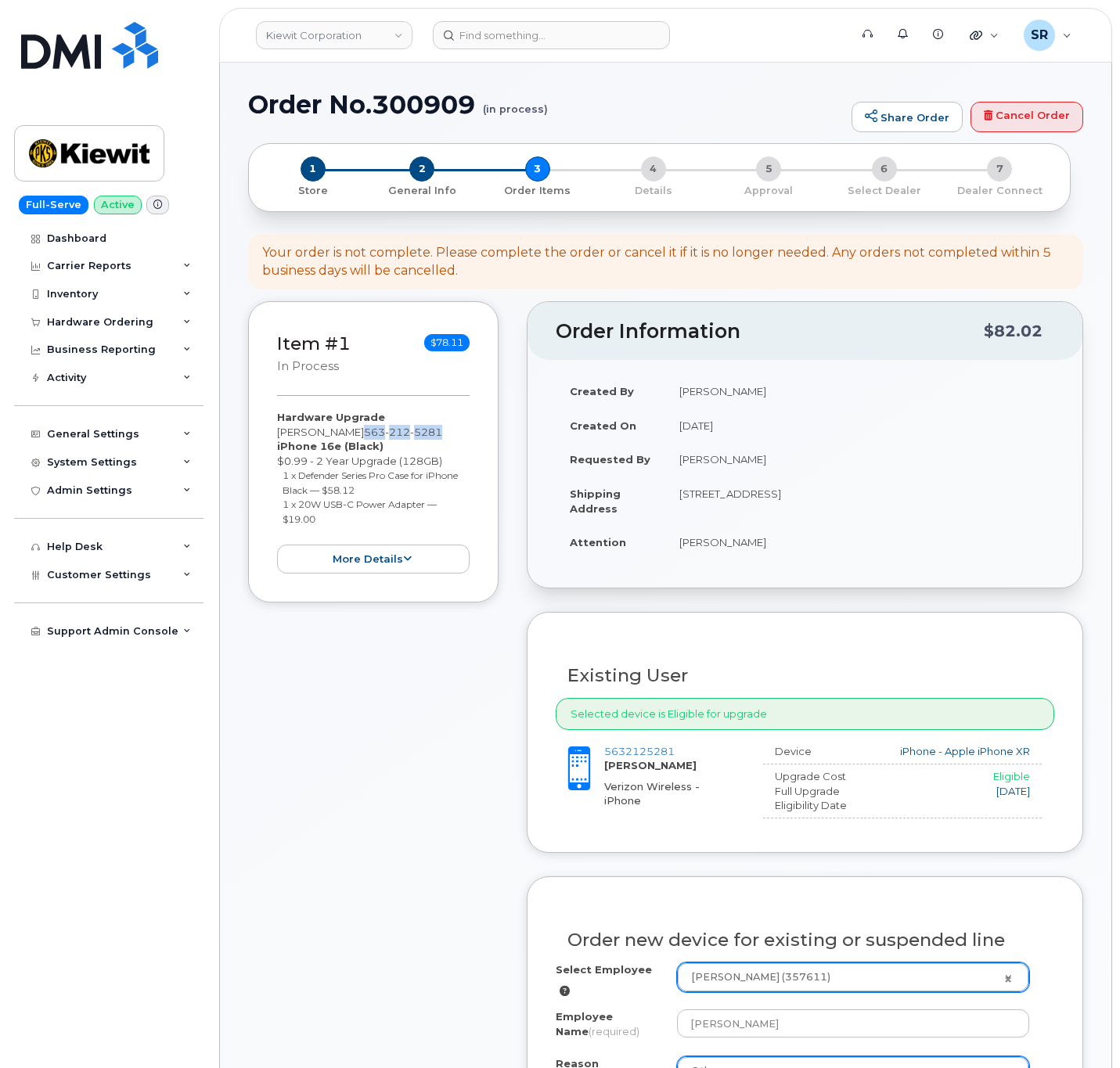
drag, startPoint x: 349, startPoint y: 435, endPoint x: 432, endPoint y: 435, distance: 83.0
click at [432, 435] on div "Hardware Upgrade JACOB MILES 563 212 5281 iPhone 16e (Black) $0.99 - 2 Year Upg…" at bounding box center [373, 491] width 193 height 163
copy span "563 212 5281"
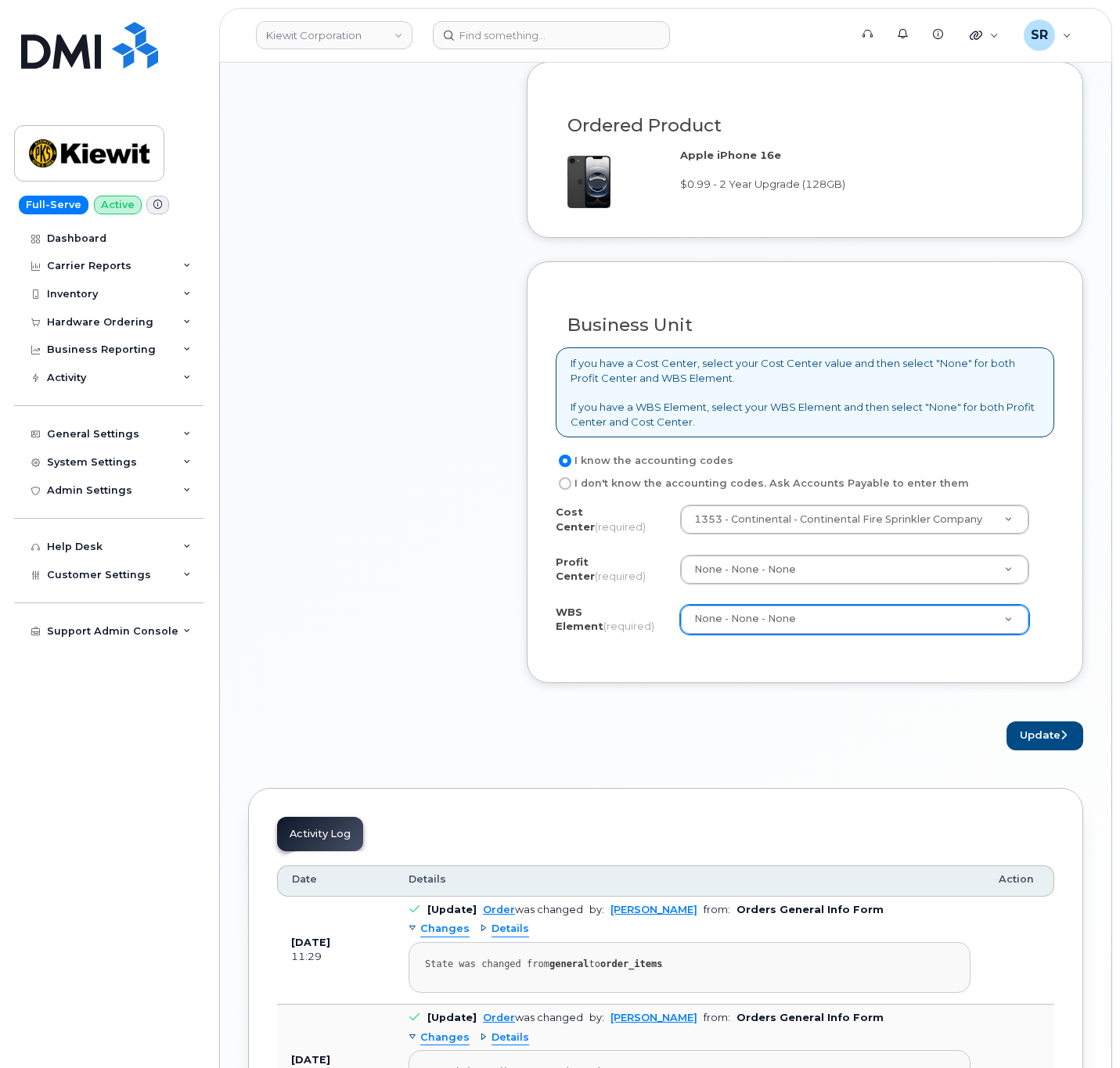
scroll to position [1174, 0]
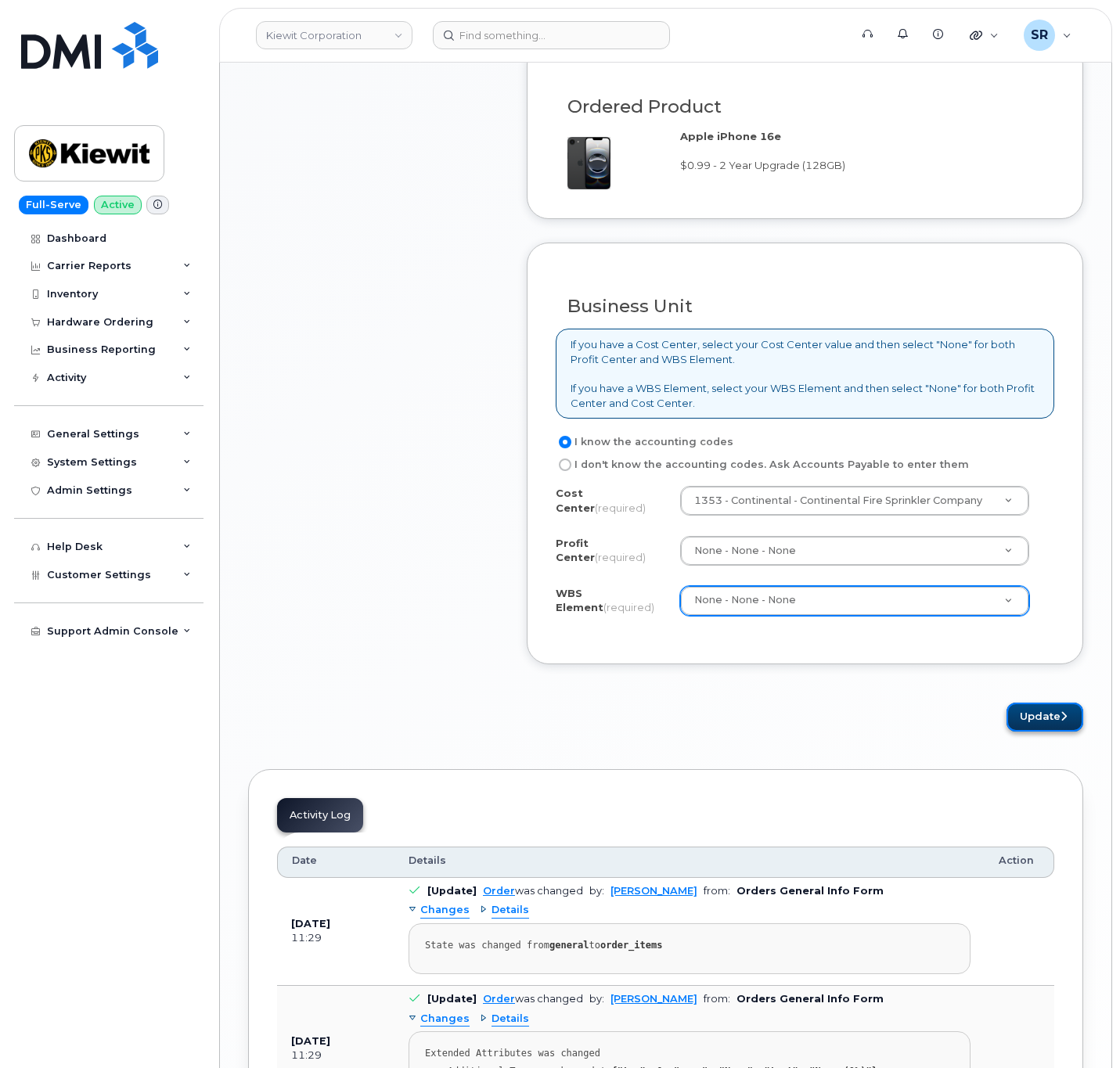
click at [1024, 732] on button "Update" at bounding box center [1044, 717] width 76 height 29
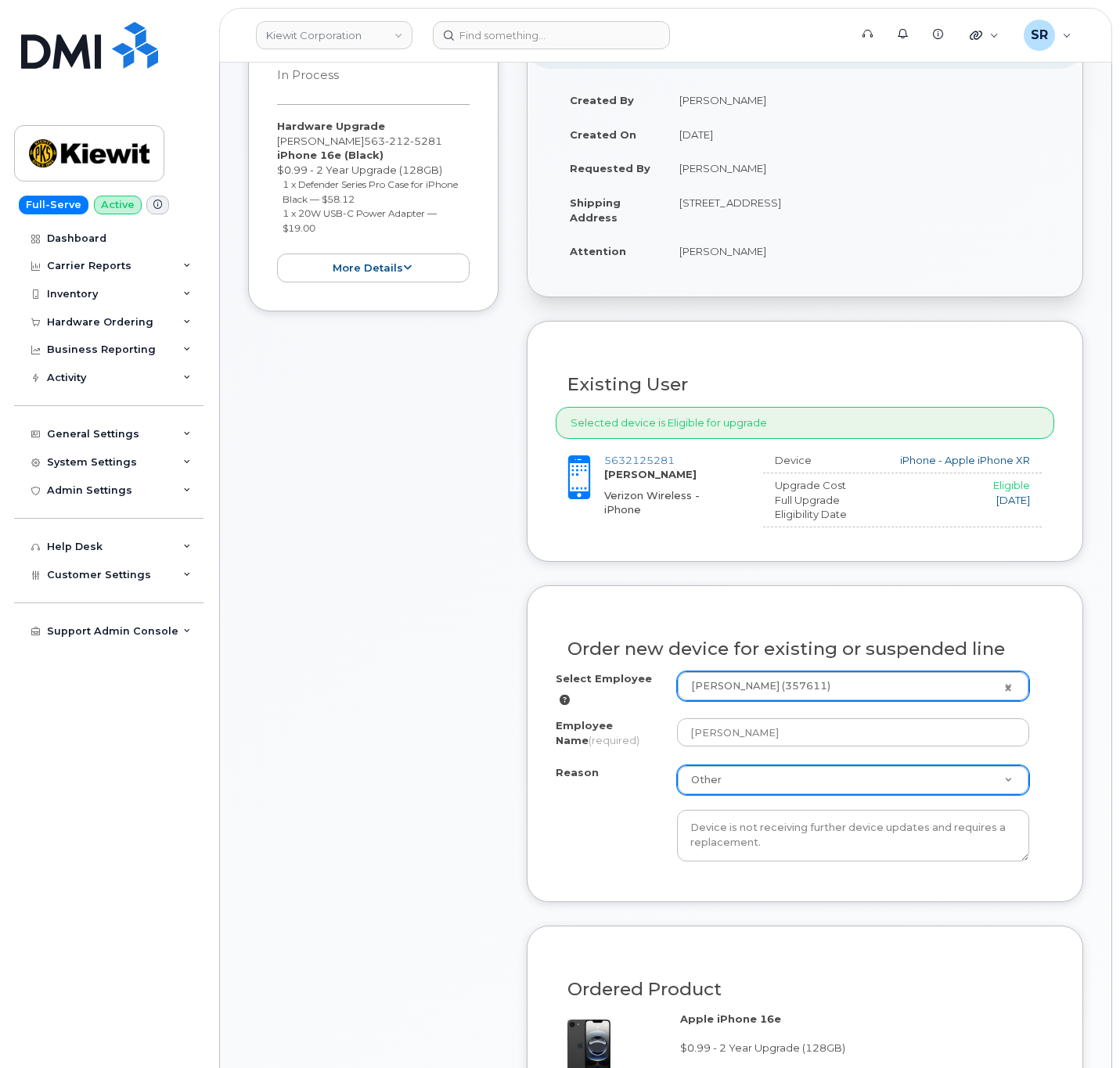
scroll to position [469, 0]
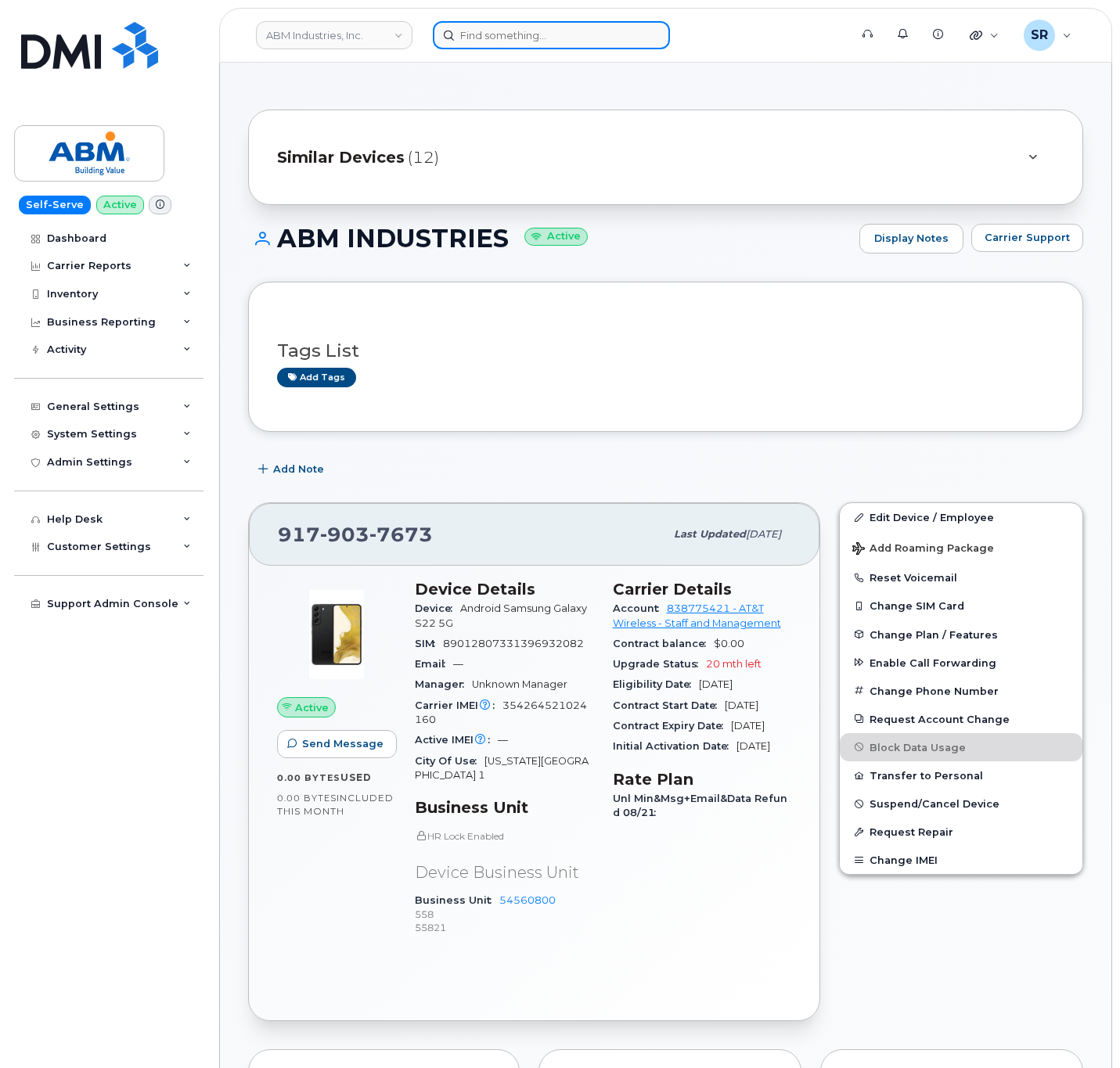
click at [546, 42] on input at bounding box center [551, 35] width 237 height 28
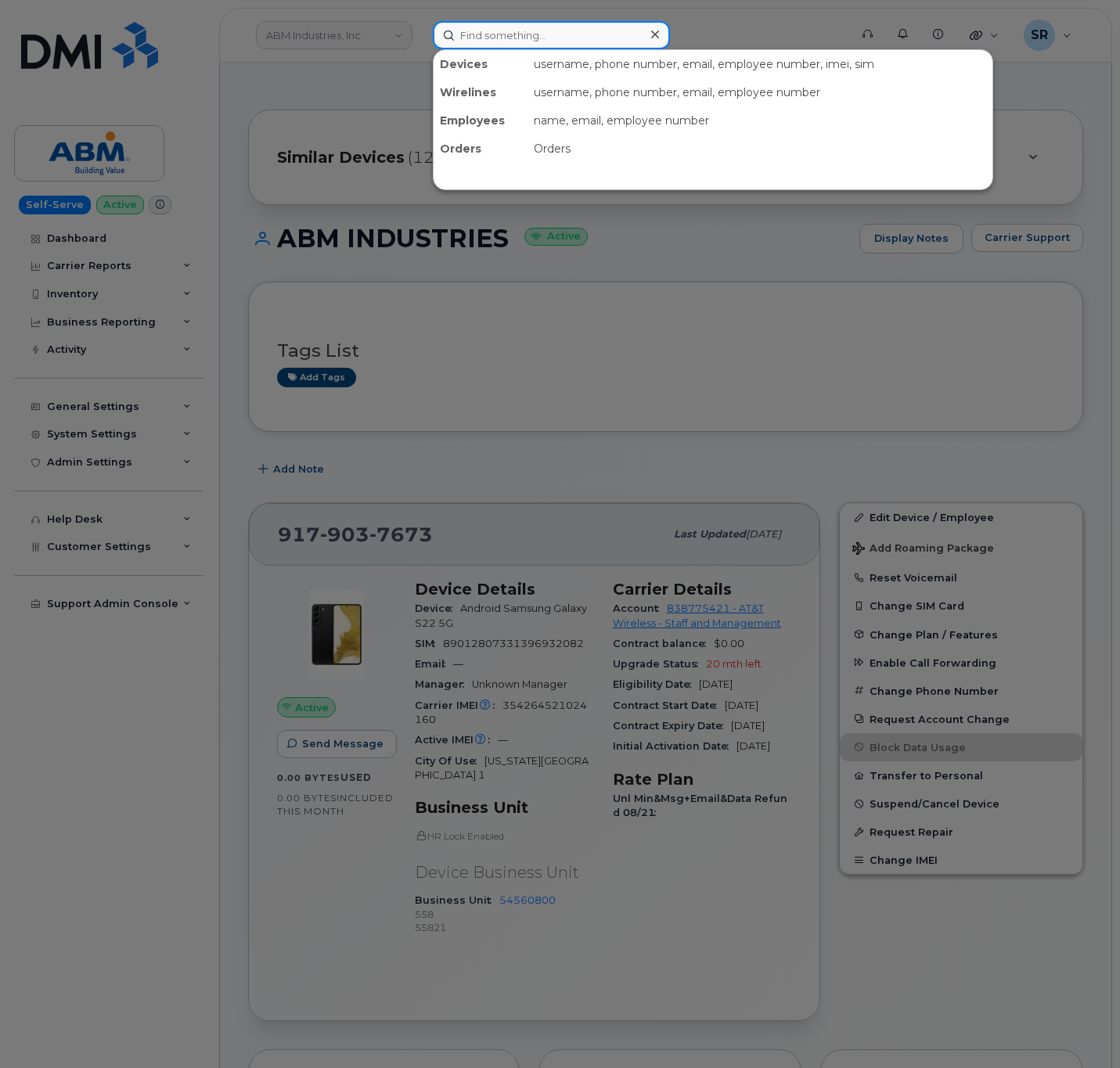
paste input "5632125281"
type input "5632125281"
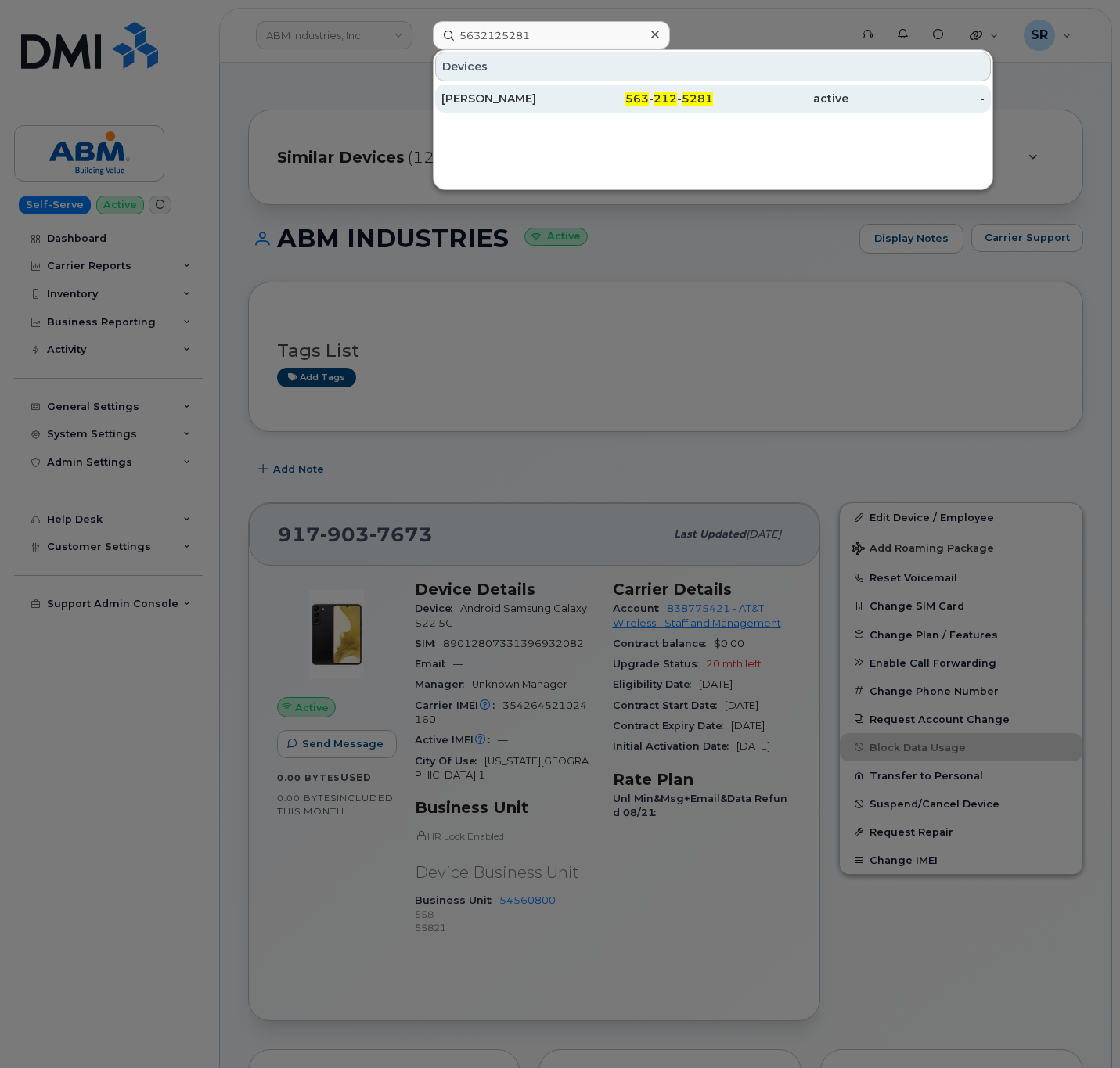
click at [591, 85] on div "563 - 212 - 5281" at bounding box center [644, 98] width 135 height 28
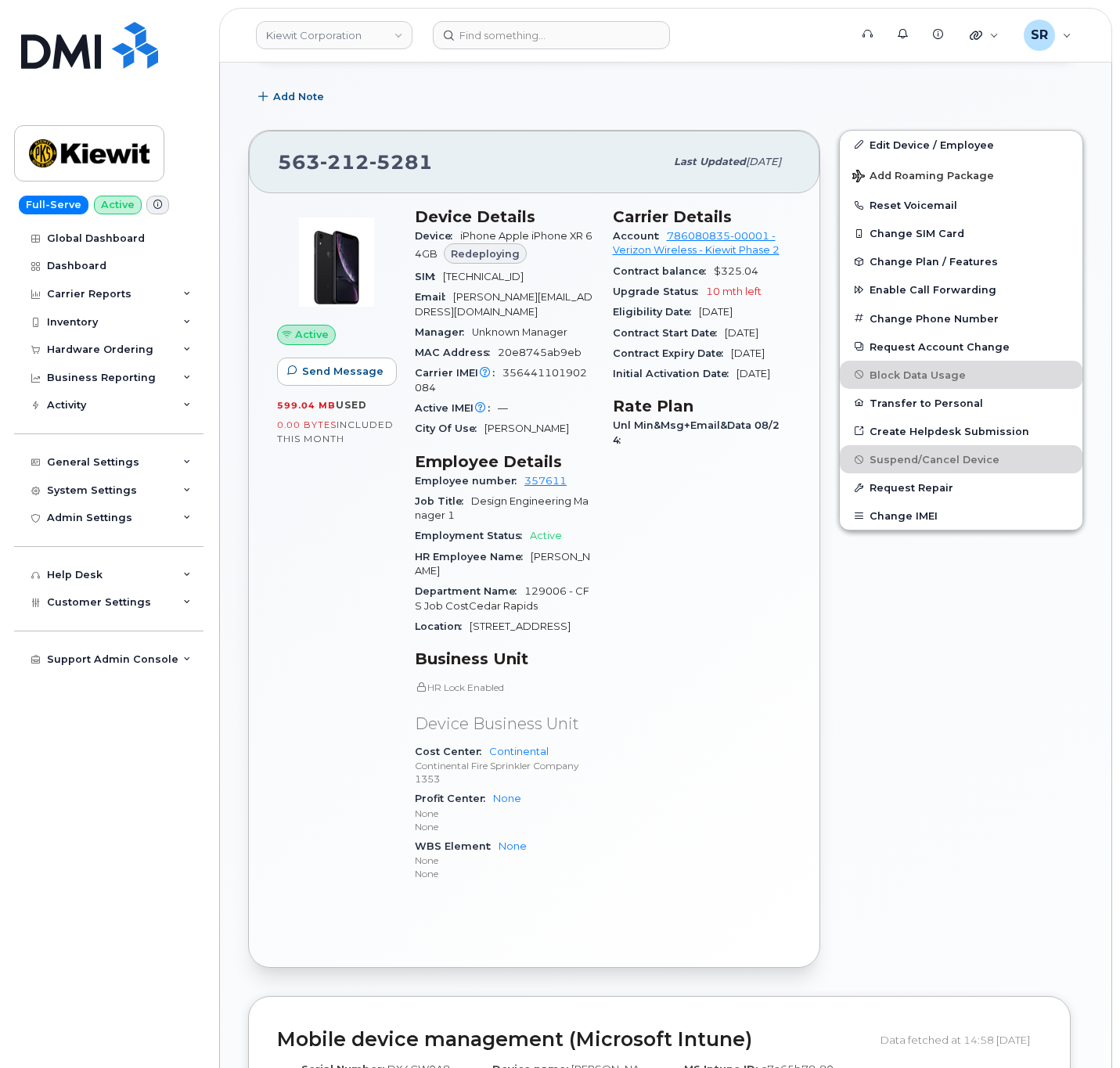
scroll to position [469, 0]
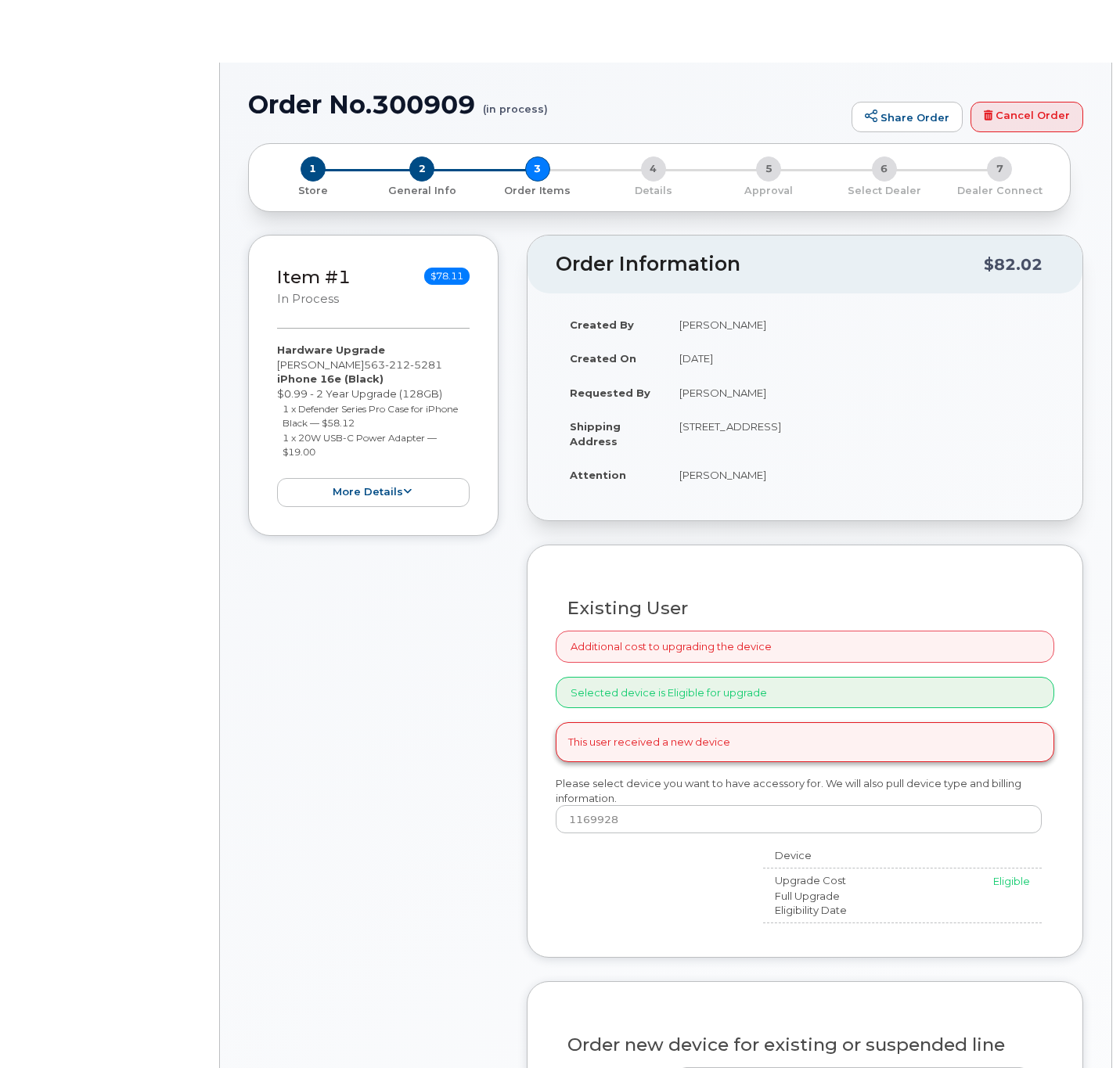
type input "[PERSON_NAME]"
radio input "true"
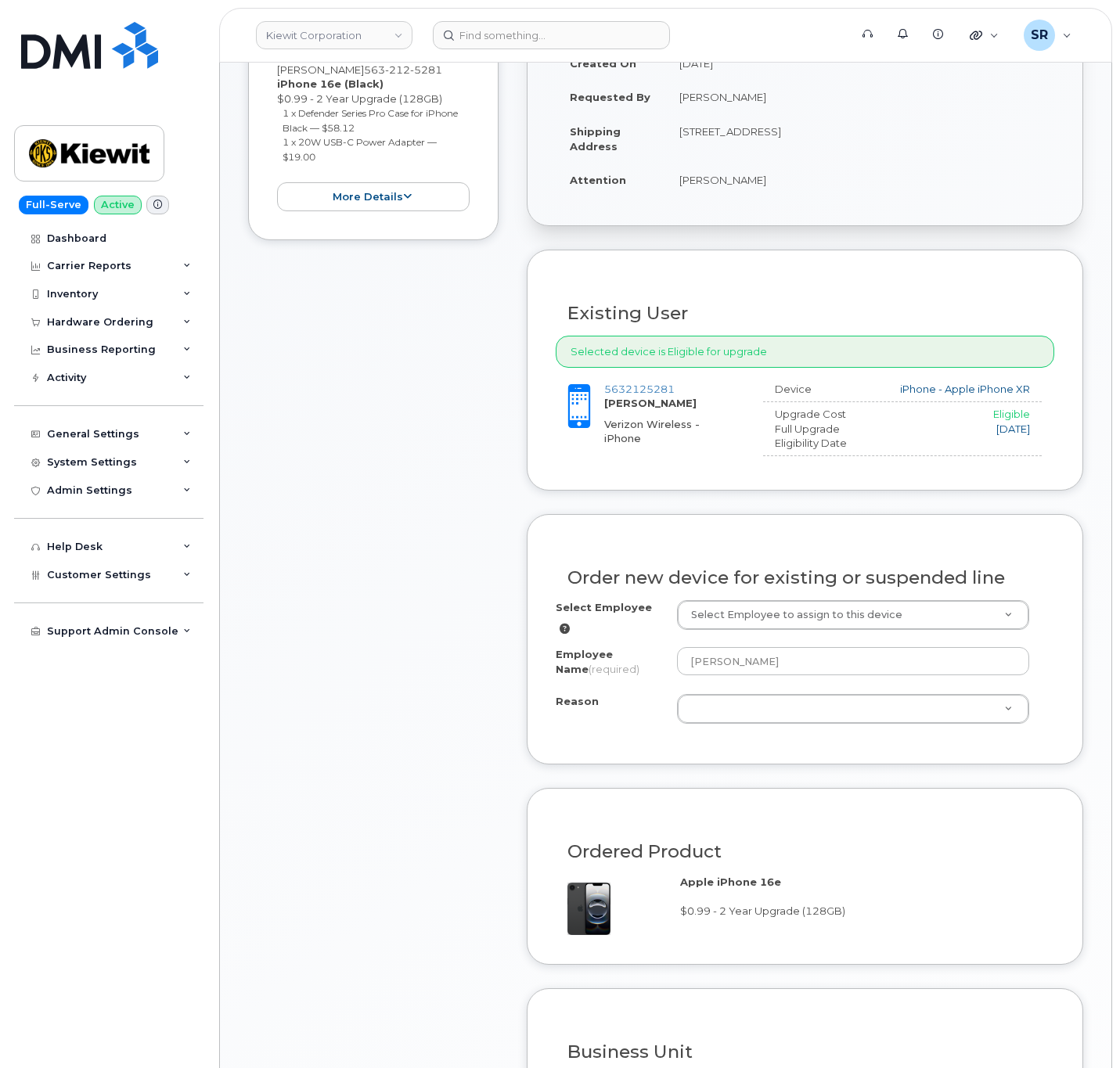
scroll to position [469, 0]
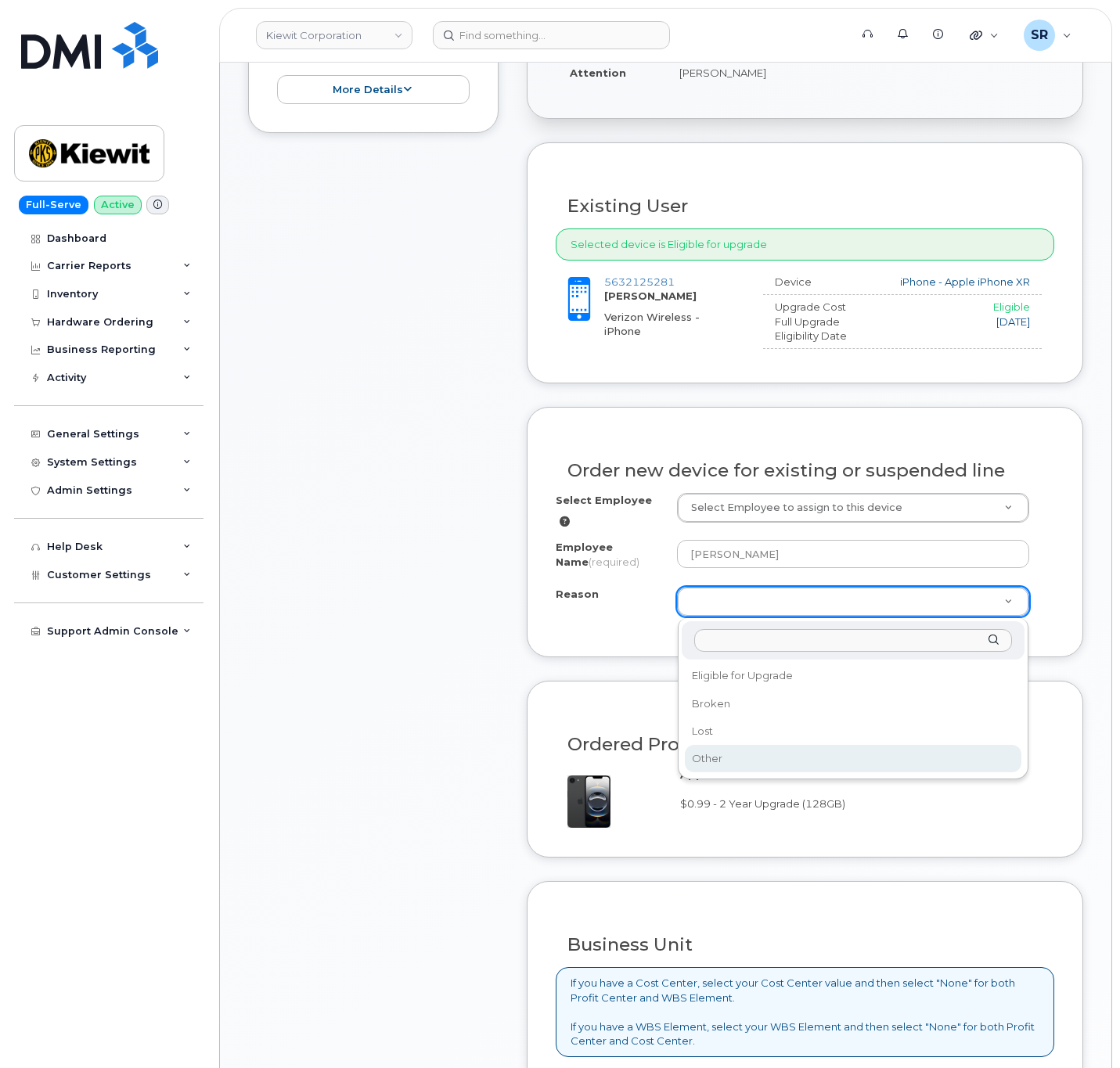
select select "other"
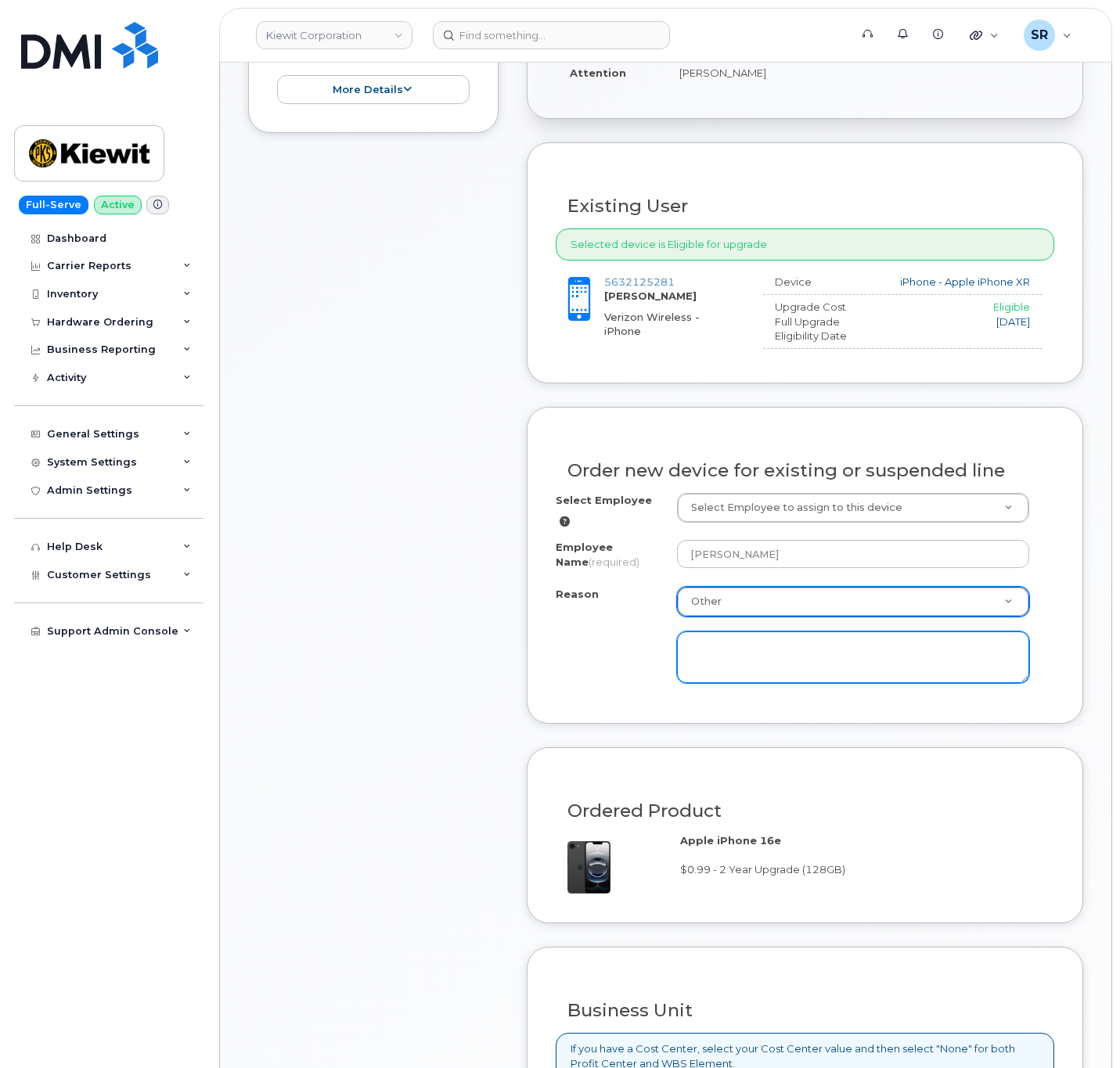
click at [798, 648] on textarea at bounding box center [853, 657] width 352 height 52
type textarea "Device will no longer receive updates, needs replacement."
click at [879, 782] on div "Ordered Product" at bounding box center [805, 805] width 499 height 57
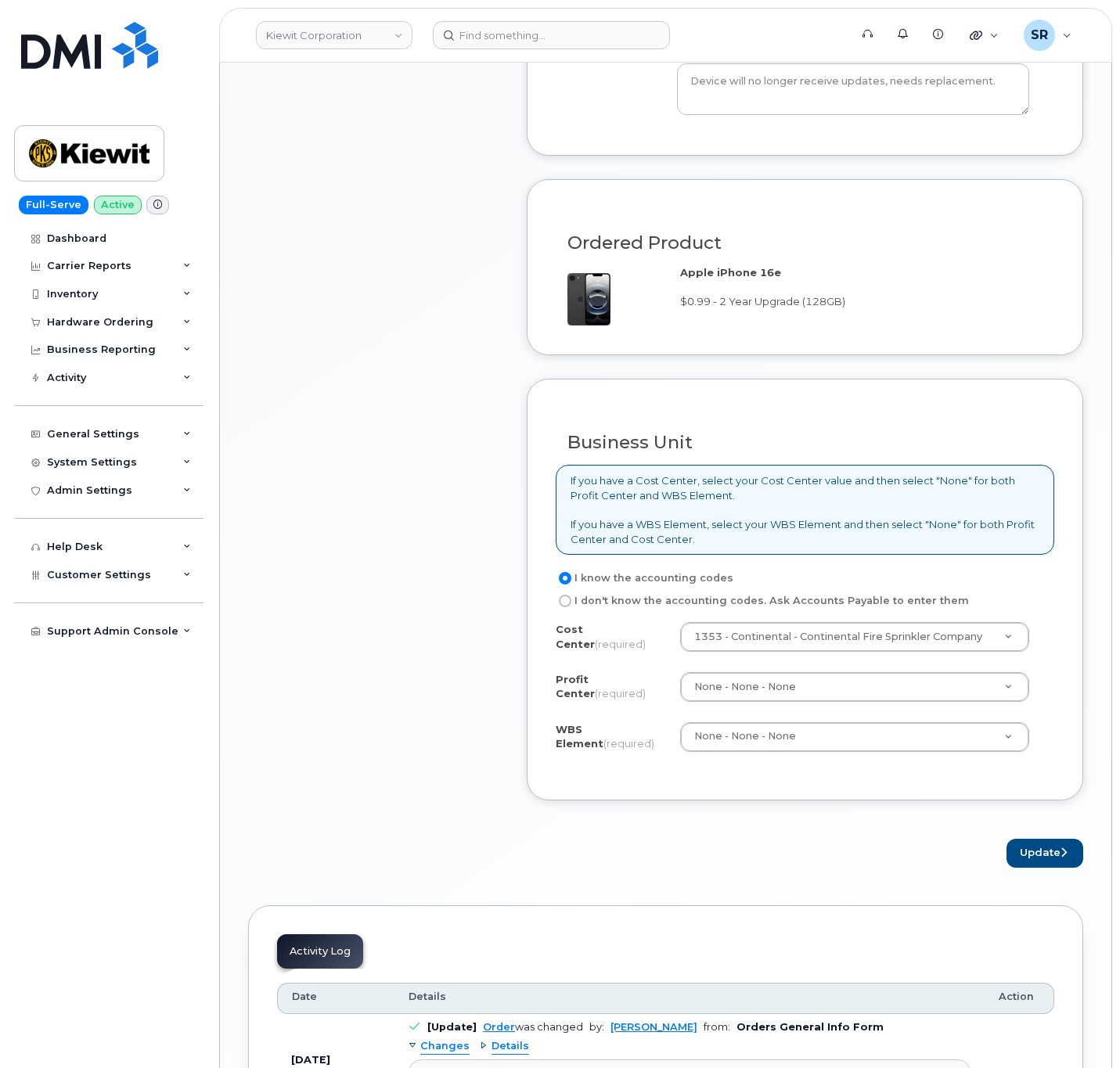
scroll to position [1057, 0]
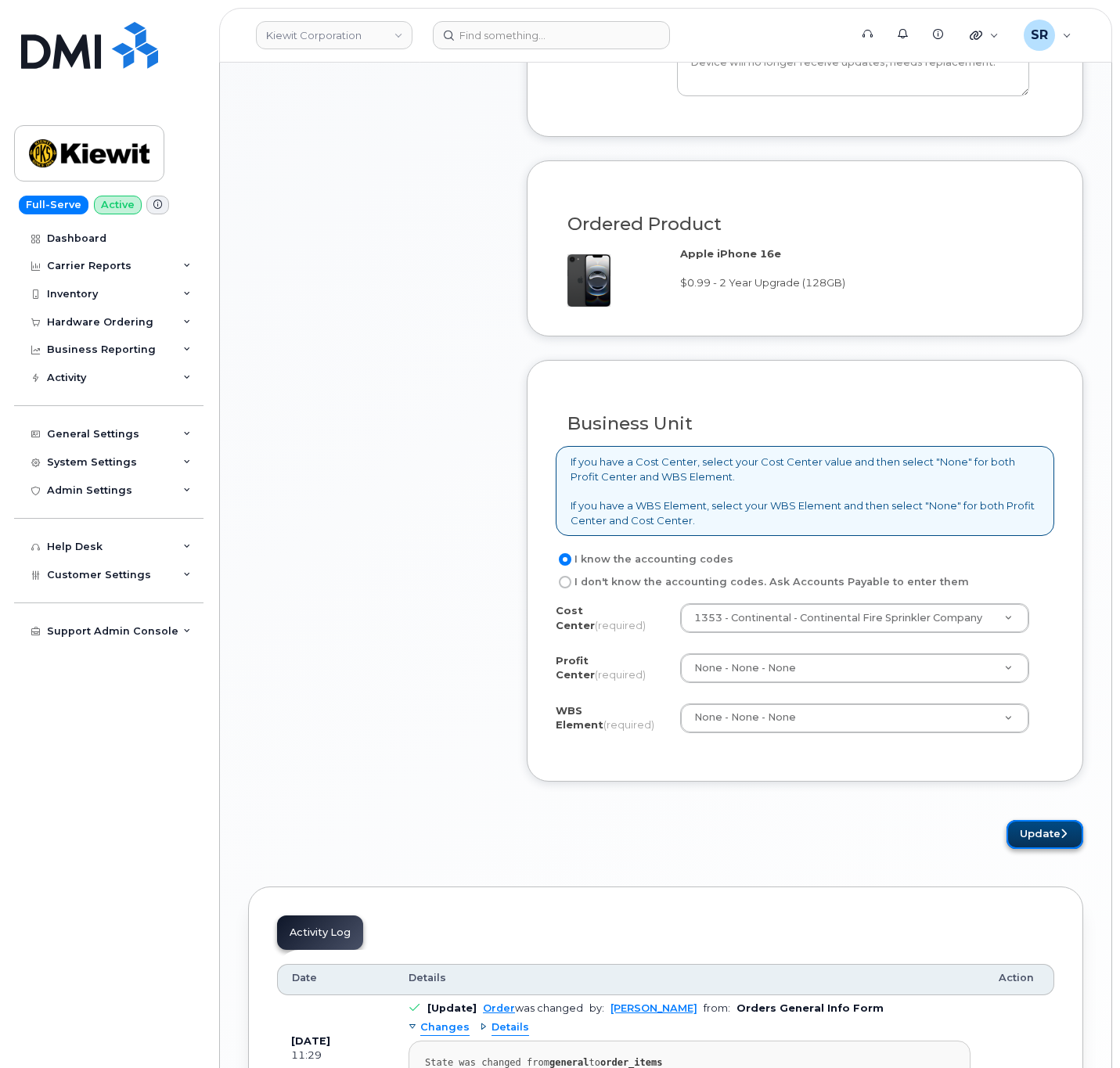
click at [1061, 839] on icon "submit" at bounding box center [1063, 834] width 7 height 10
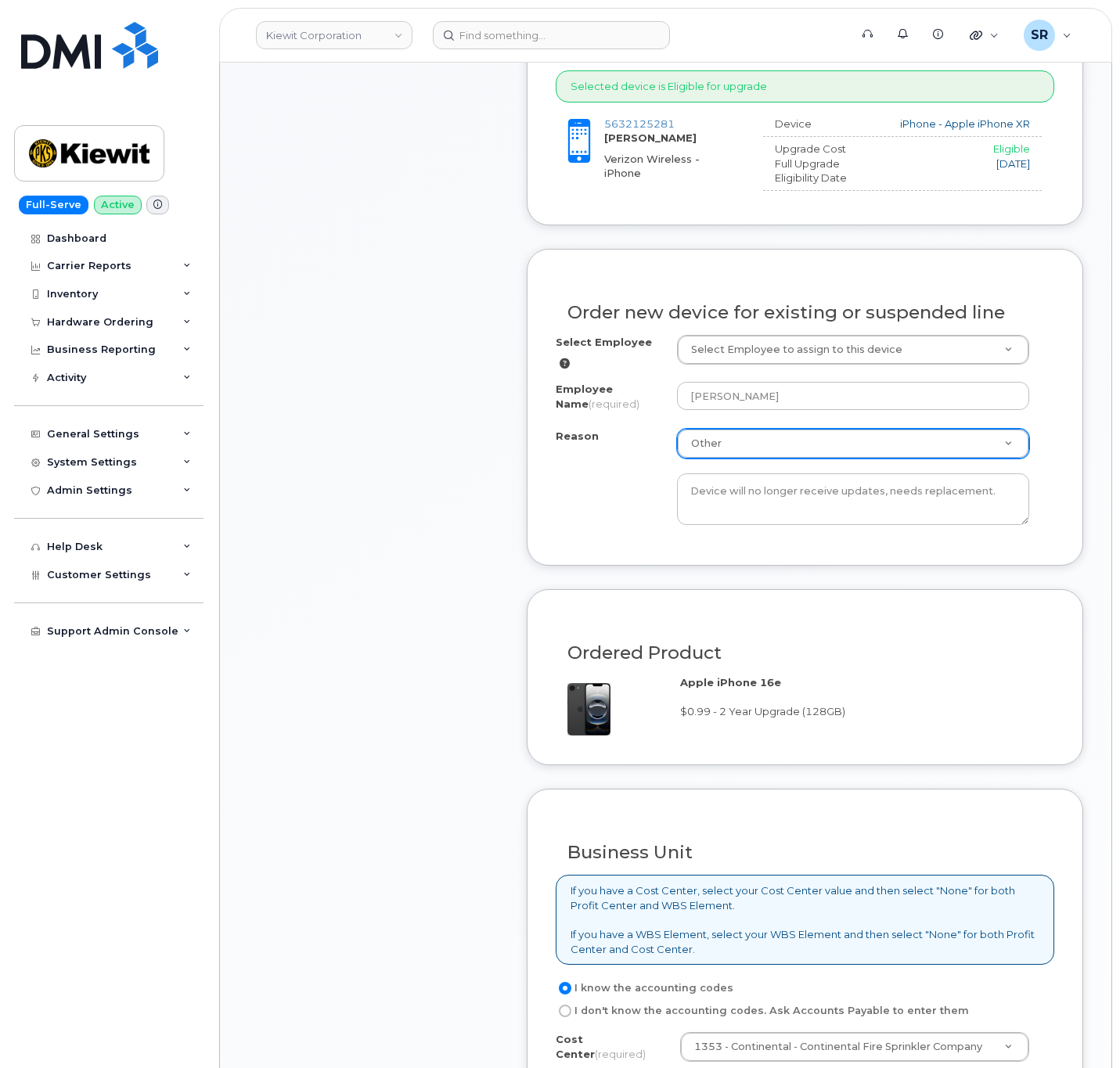
scroll to position [586, 0]
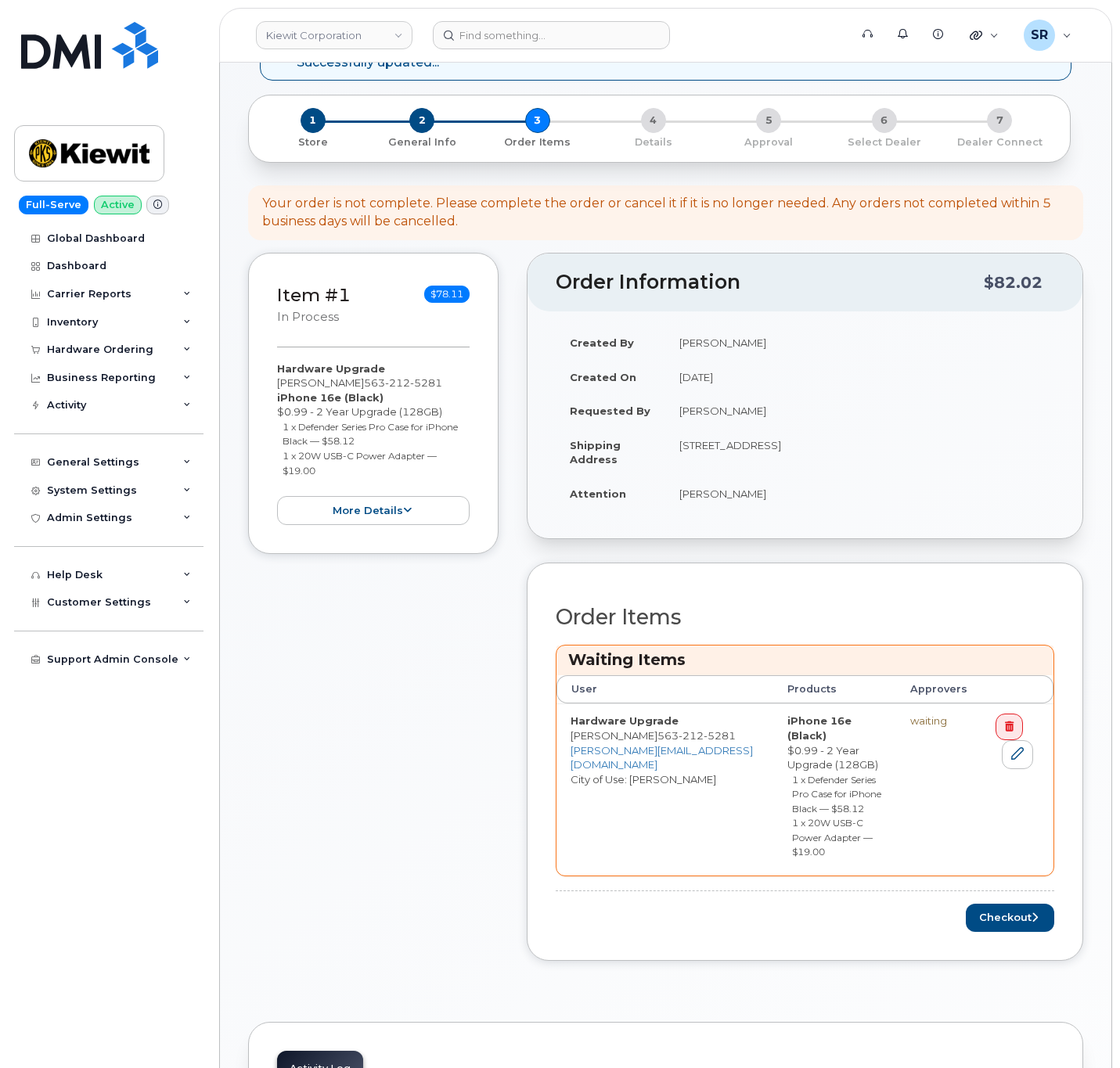
scroll to position [117, 0]
click at [1001, 908] on button "Checkout" at bounding box center [1010, 916] width 89 height 29
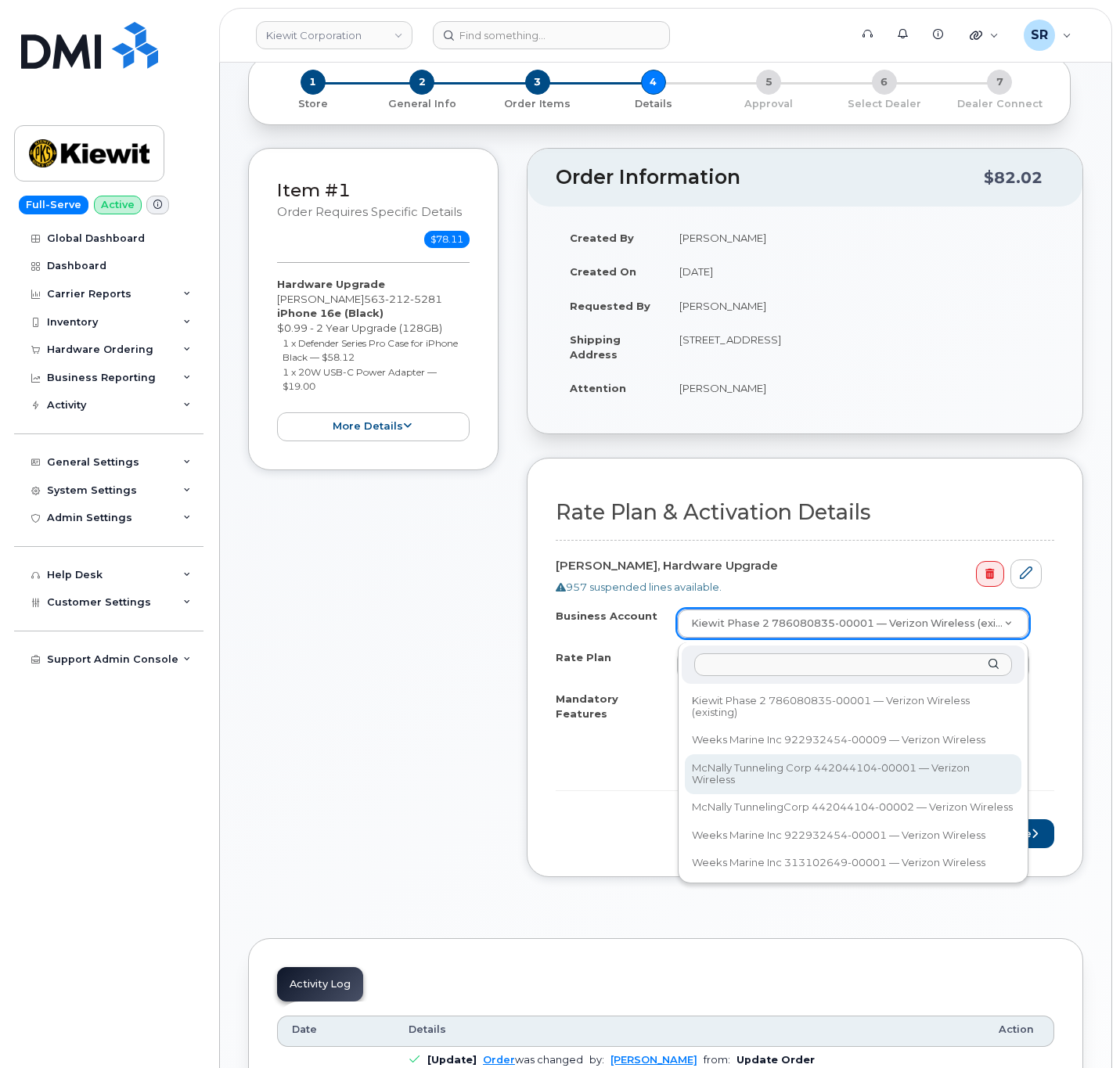
scroll to position [235, 0]
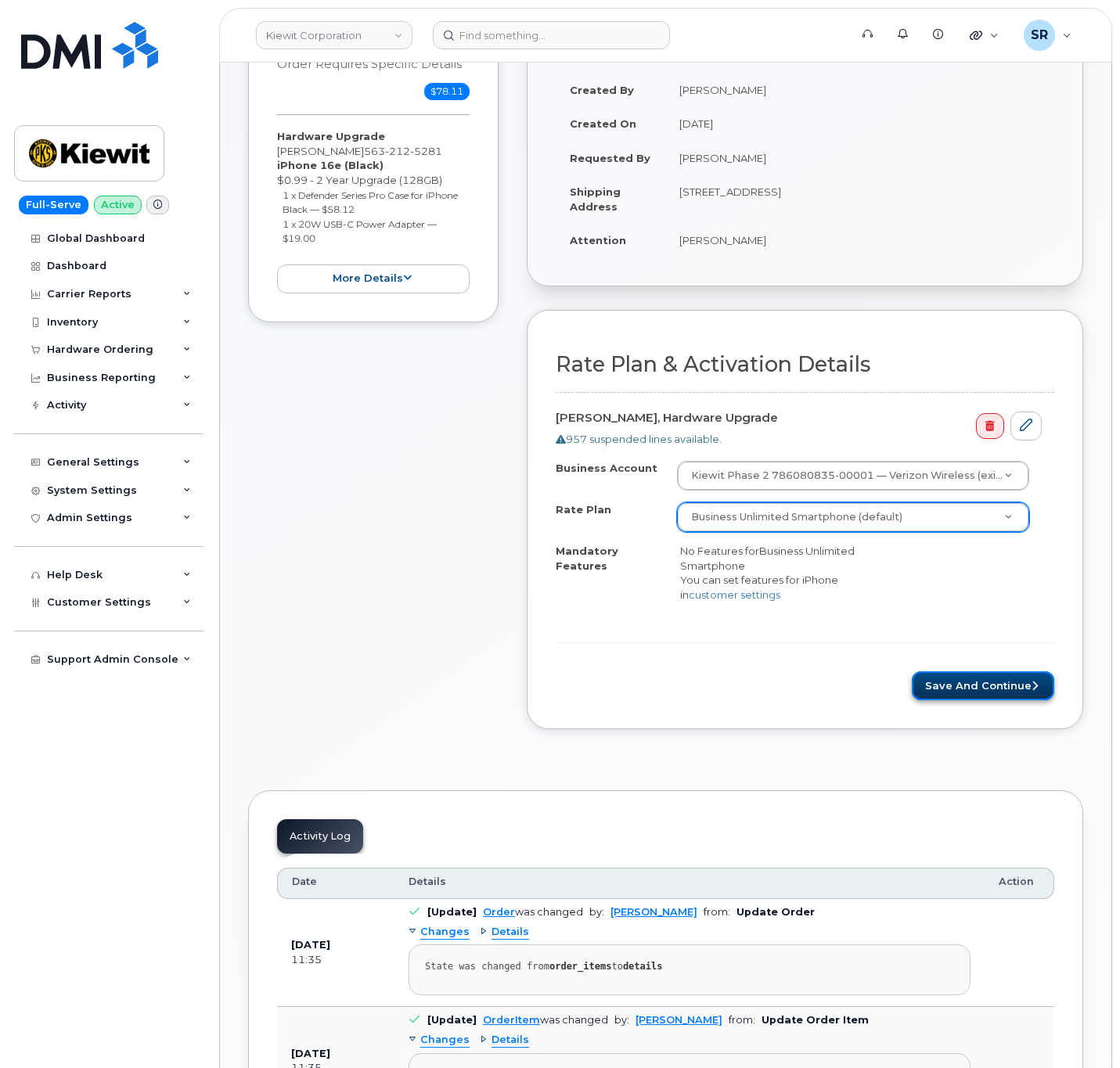
click at [975, 678] on button "Save and Continue" at bounding box center [982, 686] width 143 height 29
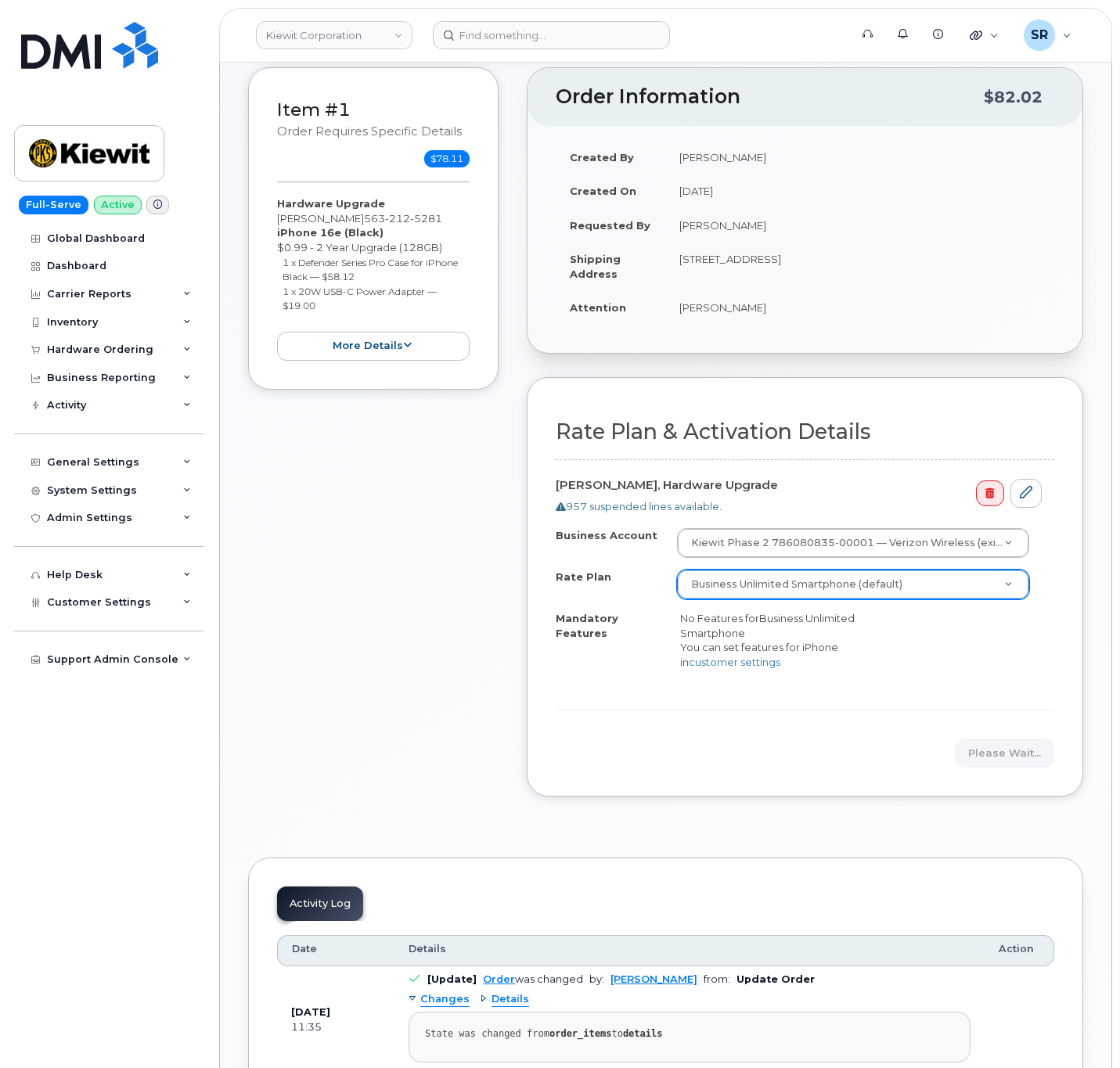
scroll to position [117, 0]
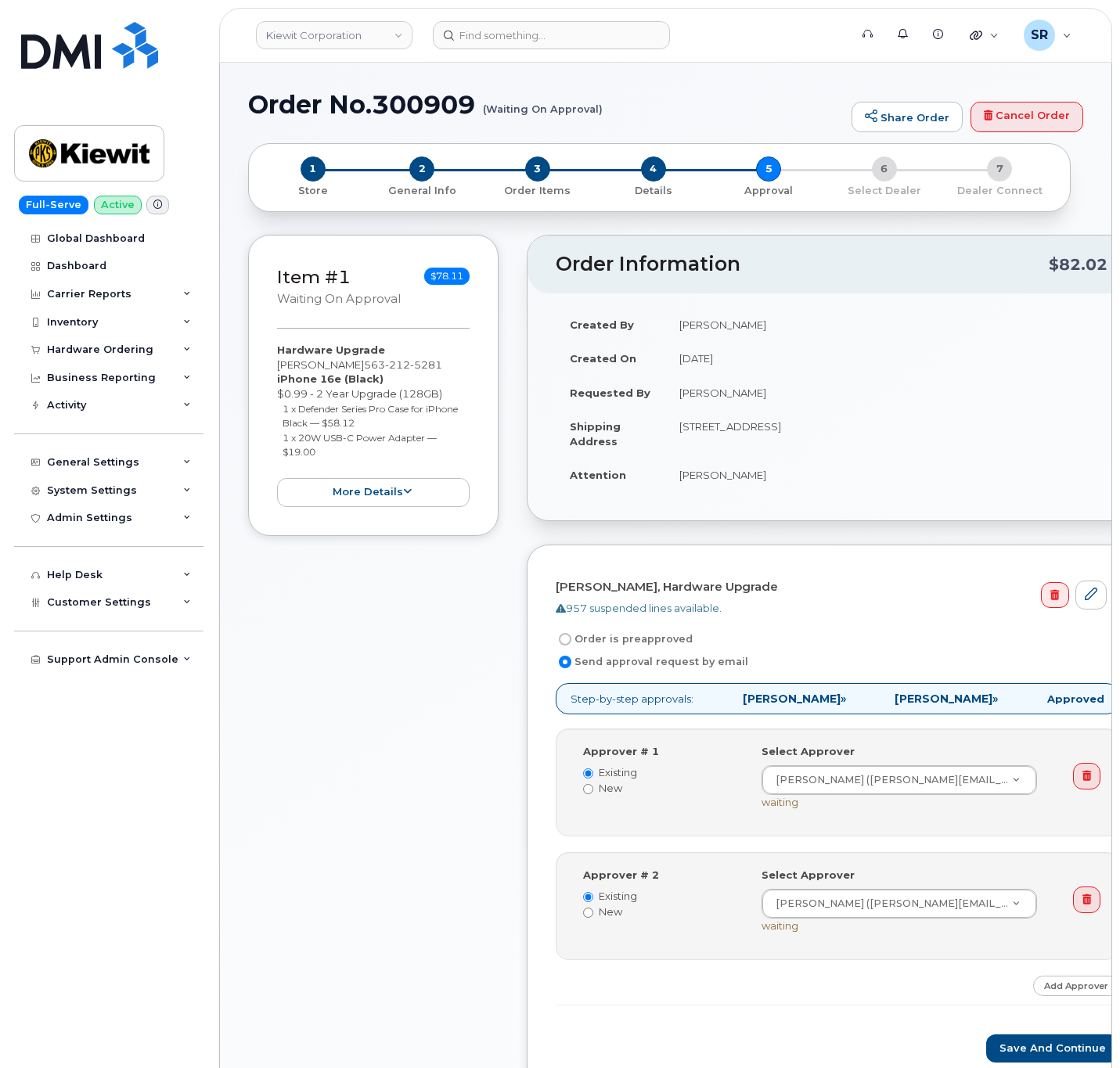
click at [371, 812] on div "Item #1 Waiting On Approval $78.11 Hardware Upgrade [PERSON_NAME] [PHONE_NUMBER…" at bounding box center [373, 675] width 250 height 881
click at [562, 641] on input "Order is preapproved" at bounding box center [565, 638] width 12 height 12
radio input "true"
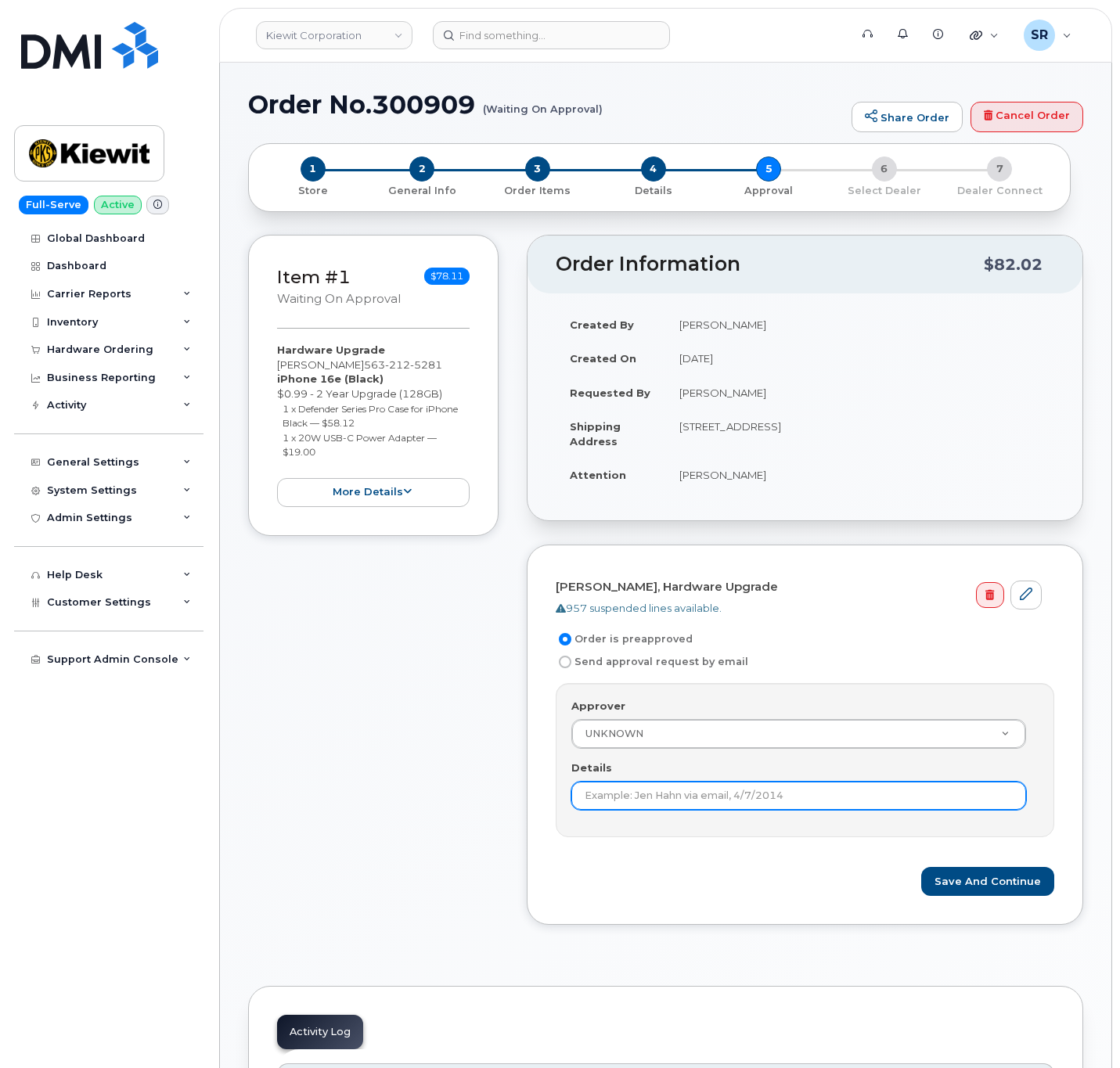
click at [695, 792] on input "Details" at bounding box center [798, 796] width 454 height 28
type input "Under $100 does not require approval according to KB"
click at [986, 892] on button "Save and Continue" at bounding box center [987, 881] width 133 height 29
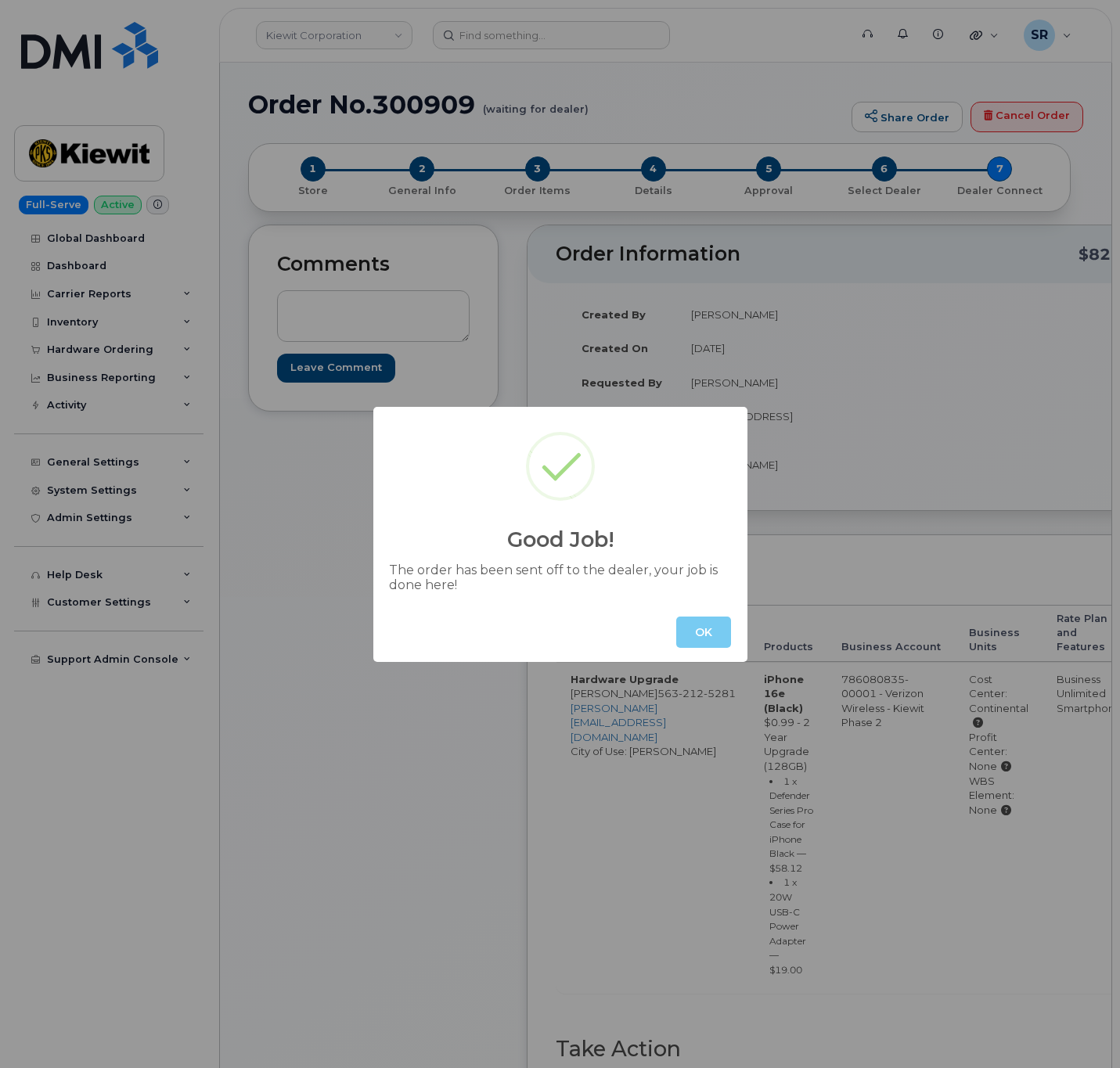
click at [693, 644] on button "OK" at bounding box center [704, 632] width 55 height 31
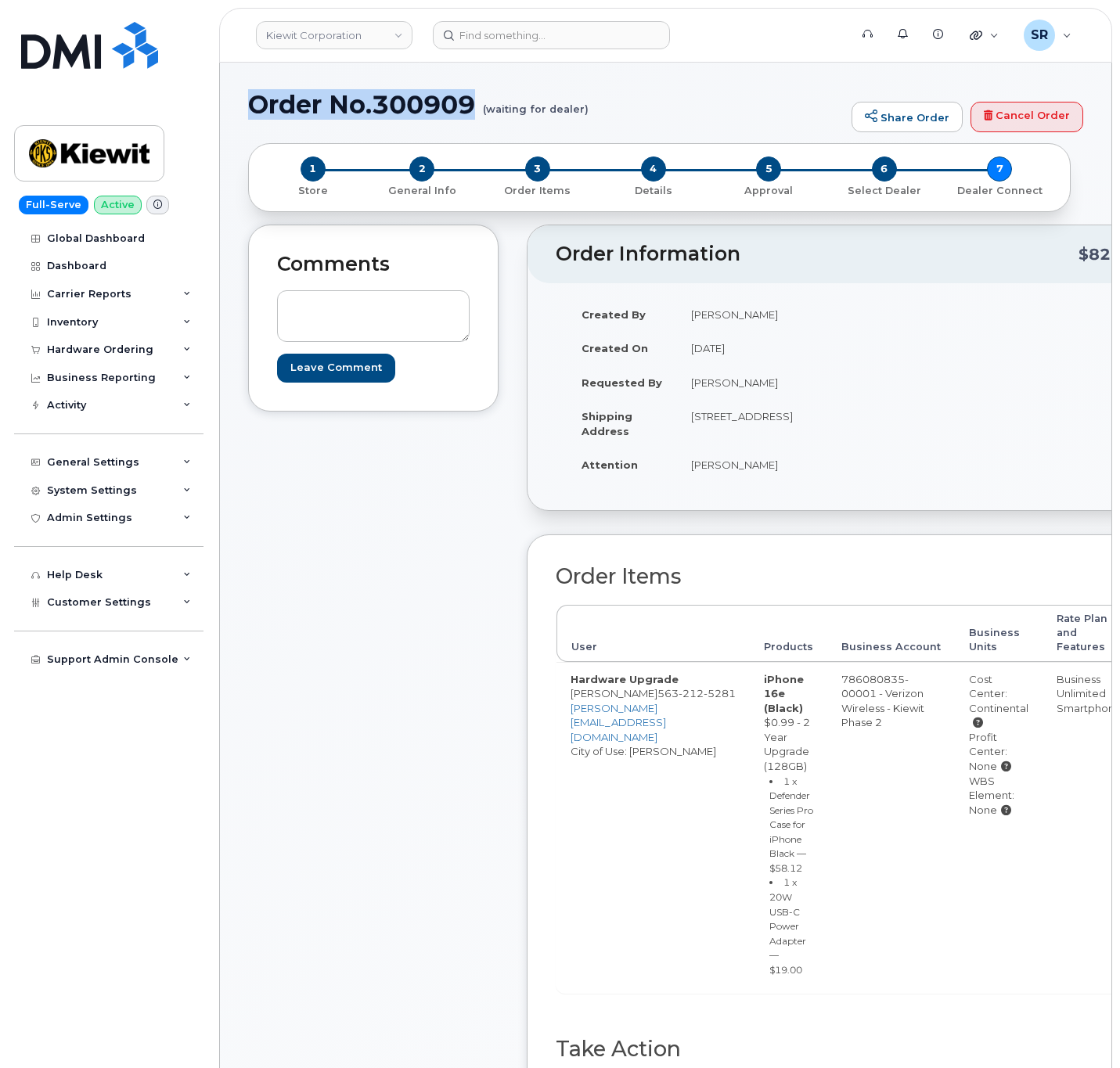
drag, startPoint x: 475, startPoint y: 99, endPoint x: 257, endPoint y: 99, distance: 218.0
click at [257, 99] on h1 "Order No.300909 (waiting for dealer)" at bounding box center [546, 104] width 596 height 27
copy h1 "Order No.300909"
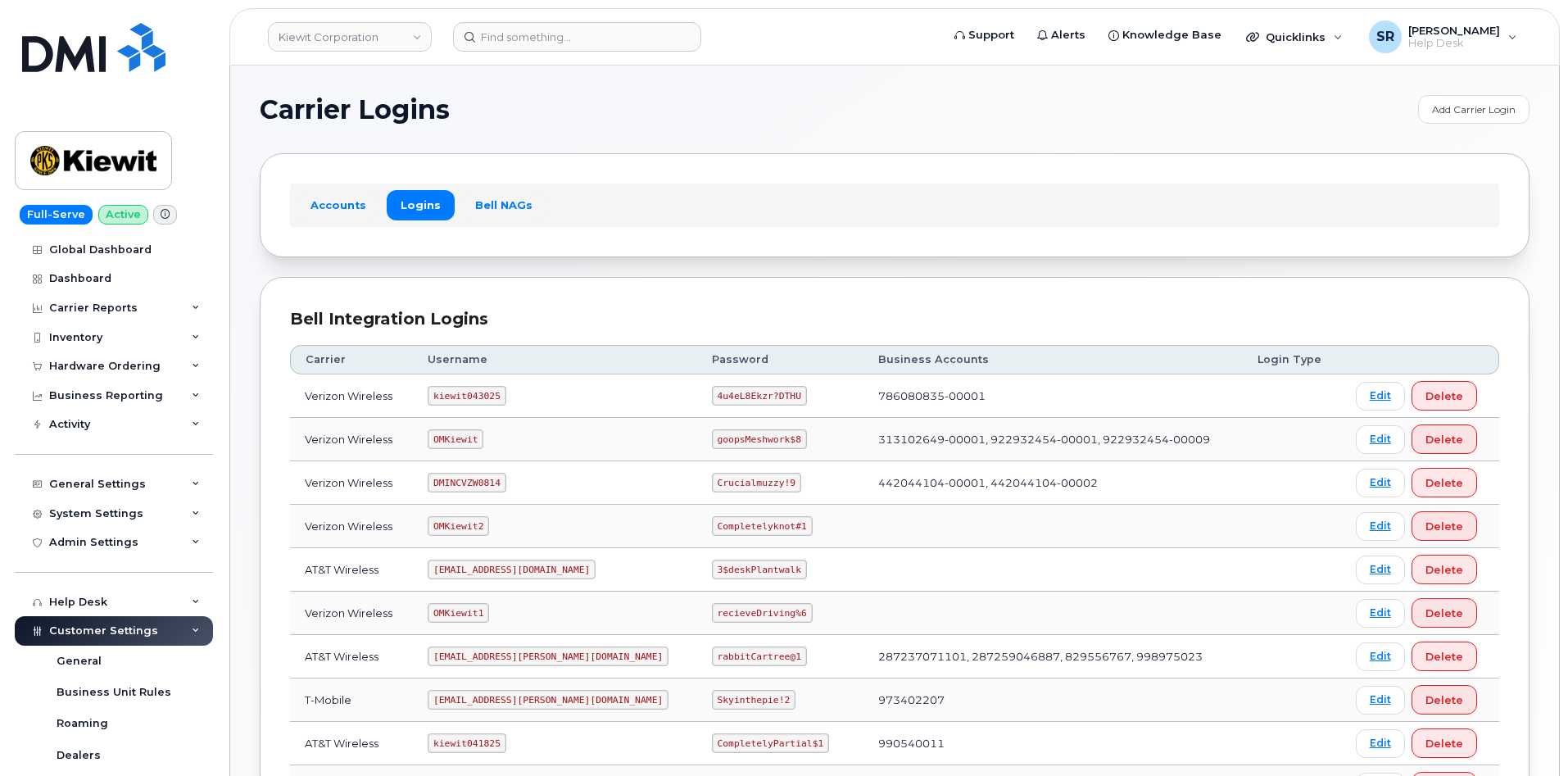
scroll to position [180, 0]
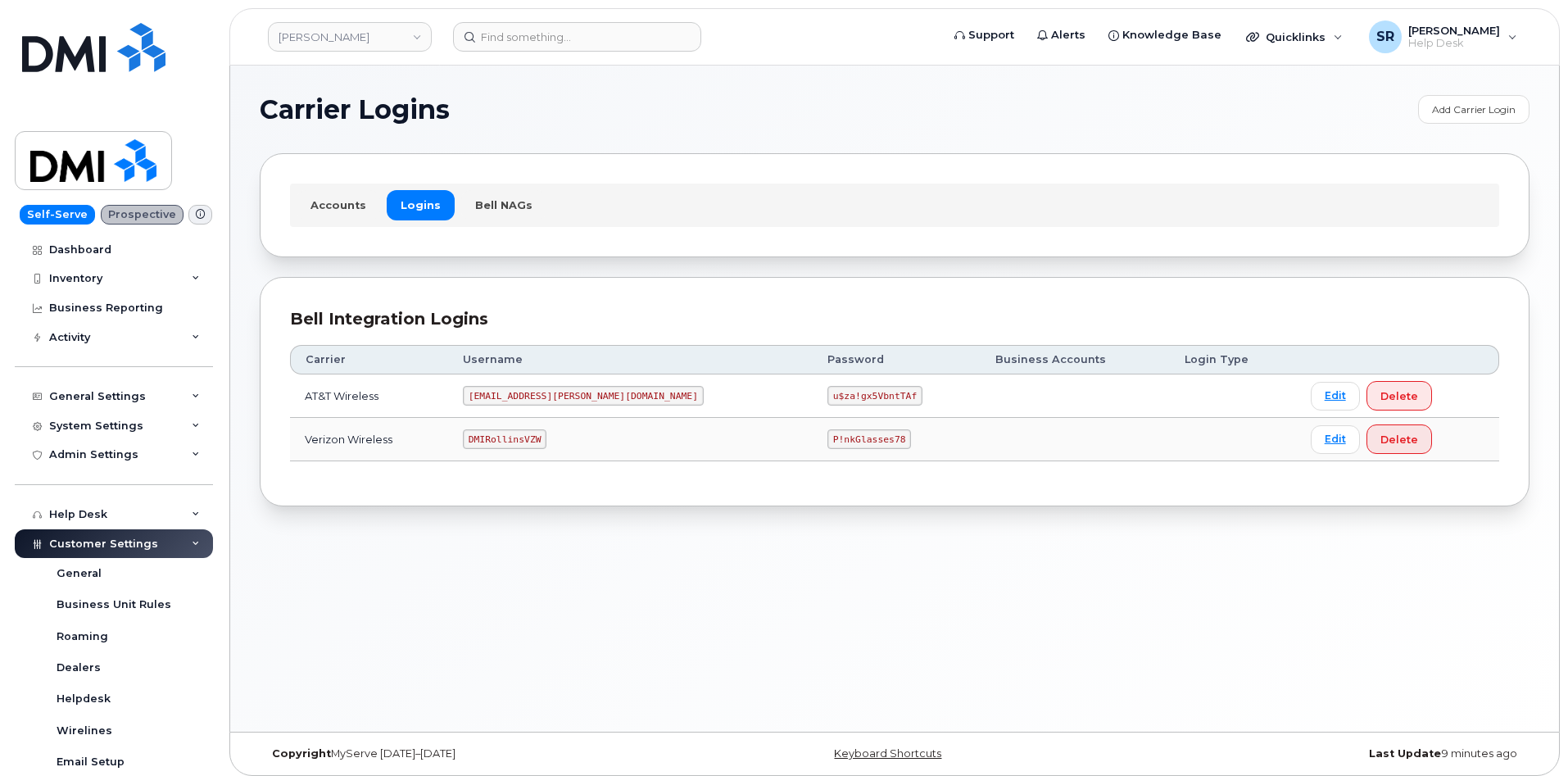
click at [536, 441] on code "DMIRollinsVZW" at bounding box center [504, 439] width 84 height 20
copy code "DMIRollinsVZW"
click at [828, 438] on code "P!nkGlasses78" at bounding box center [869, 439] width 84 height 20
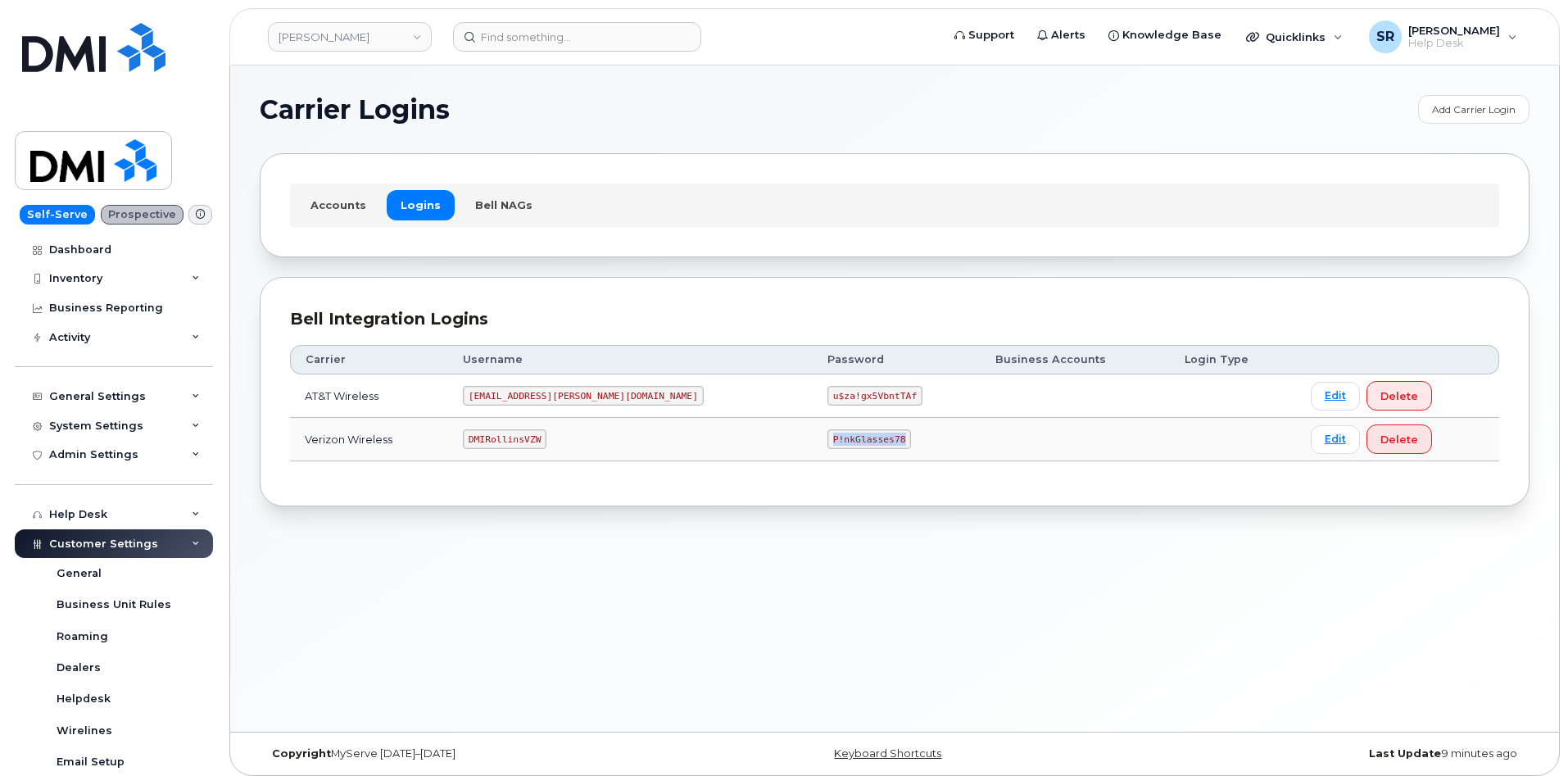
click at [828, 438] on code "P!nkGlasses78" at bounding box center [869, 439] width 84 height 20
copy code "P!nkGlasses78"
